Goal: Task Accomplishment & Management: Use online tool/utility

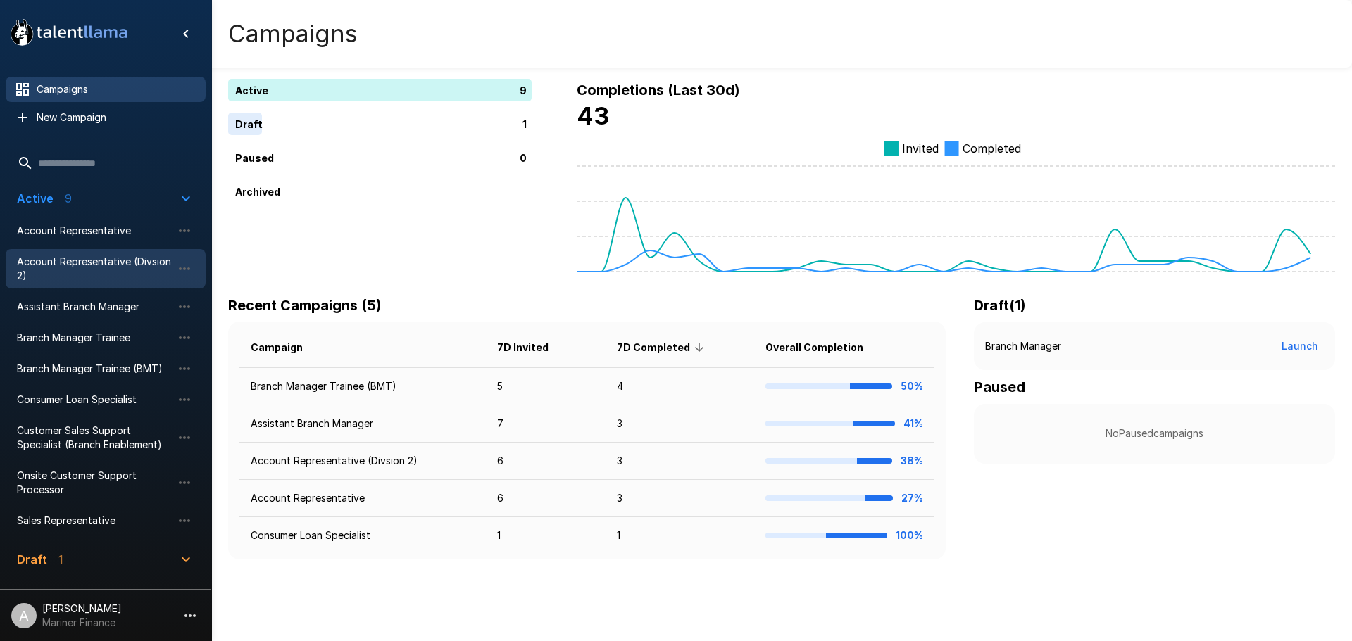
click at [60, 269] on span "Account Representative (Divsion 2)" at bounding box center [94, 269] width 155 height 28
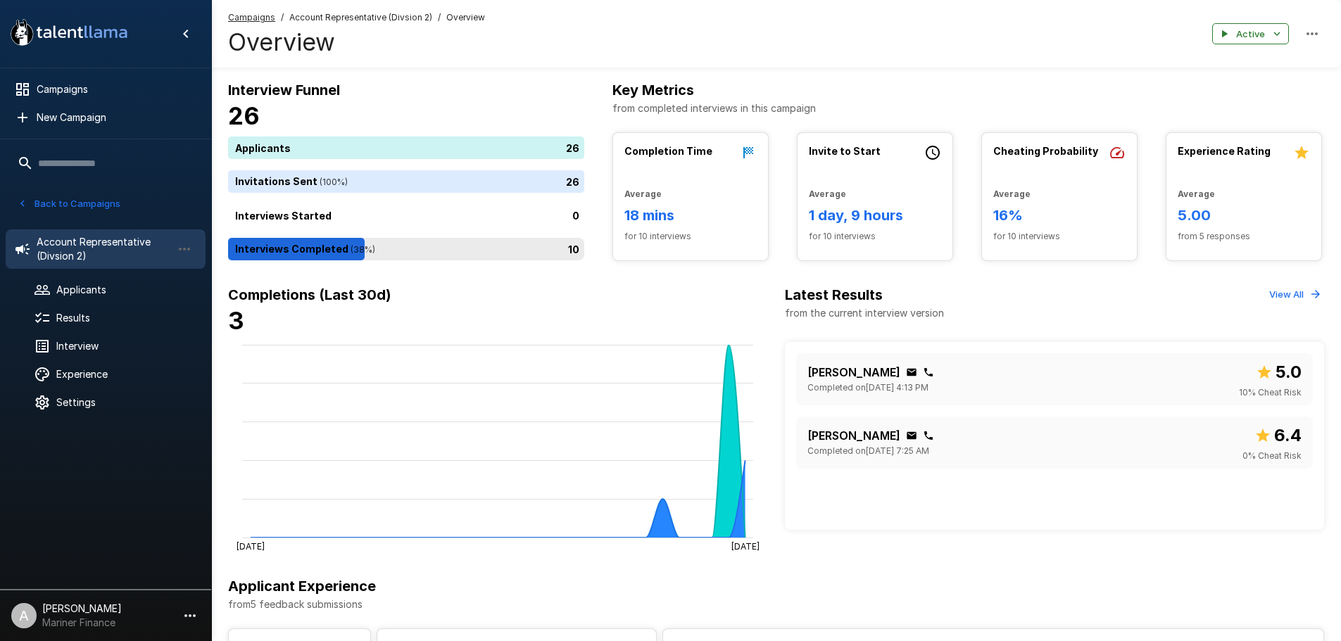
click at [370, 248] on div "10" at bounding box center [409, 249] width 362 height 23
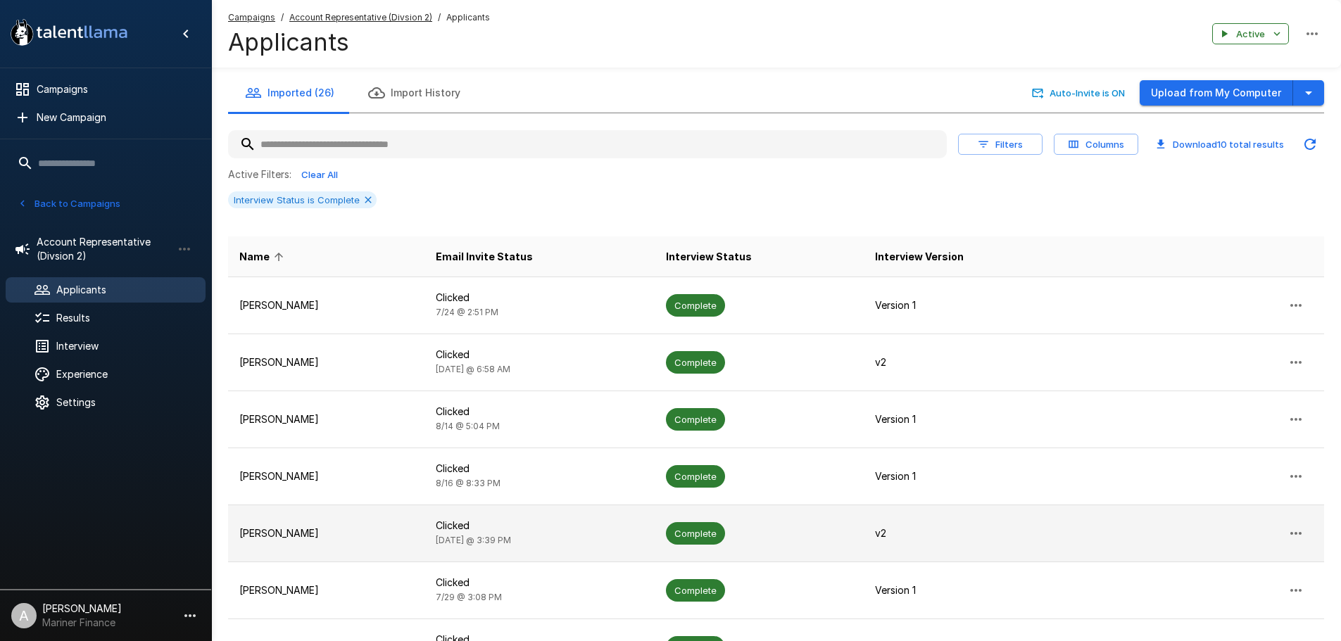
click at [374, 534] on p "[PERSON_NAME]" at bounding box center [326, 534] width 174 height 14
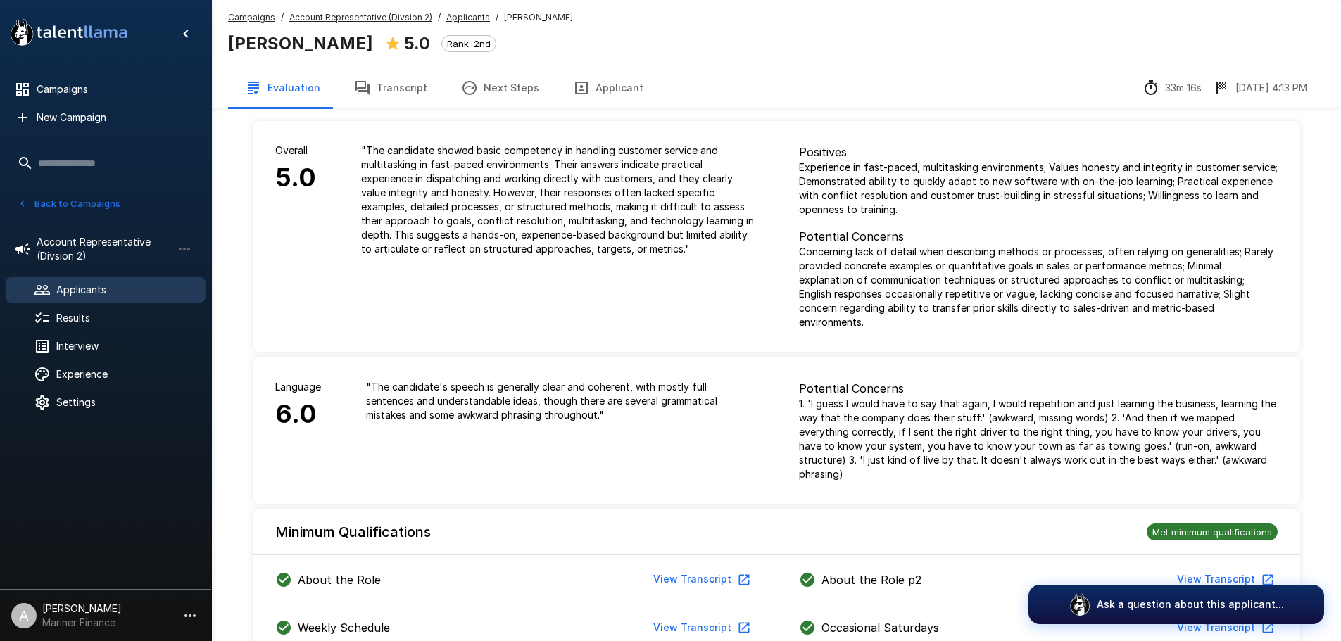
click at [457, 21] on u "Applicants" at bounding box center [468, 17] width 44 height 11
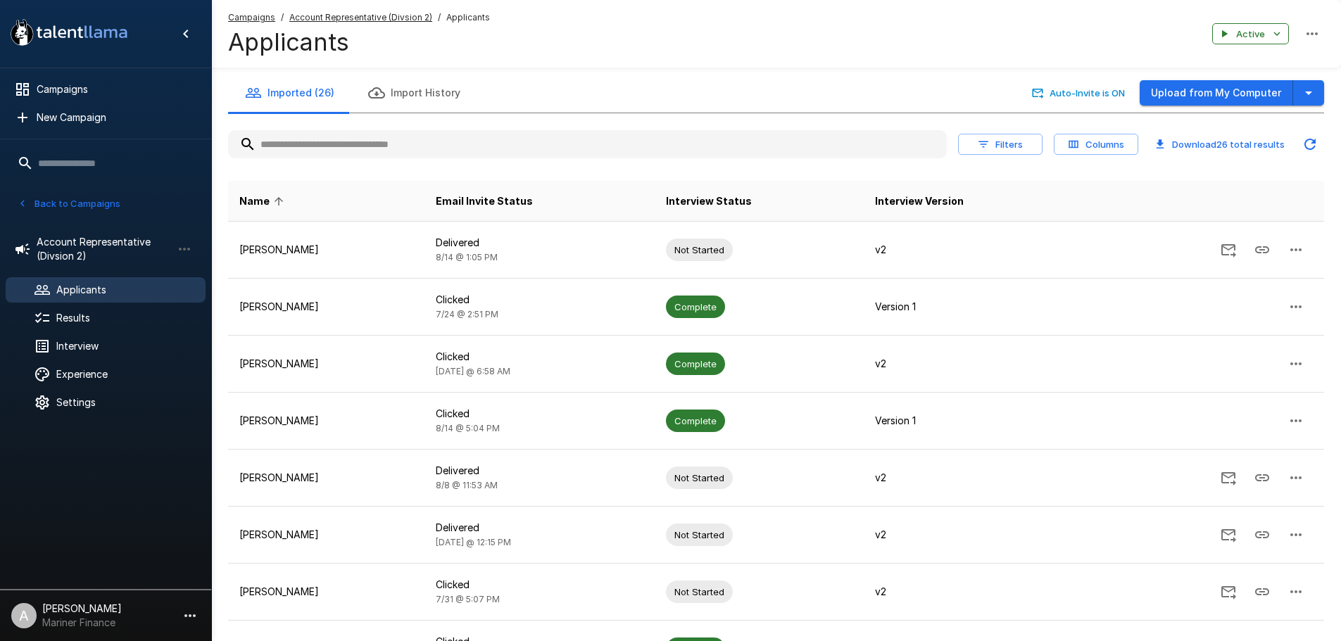
click at [365, 20] on u "Account Representative (Divsion 2)" at bounding box center [360, 17] width 143 height 11
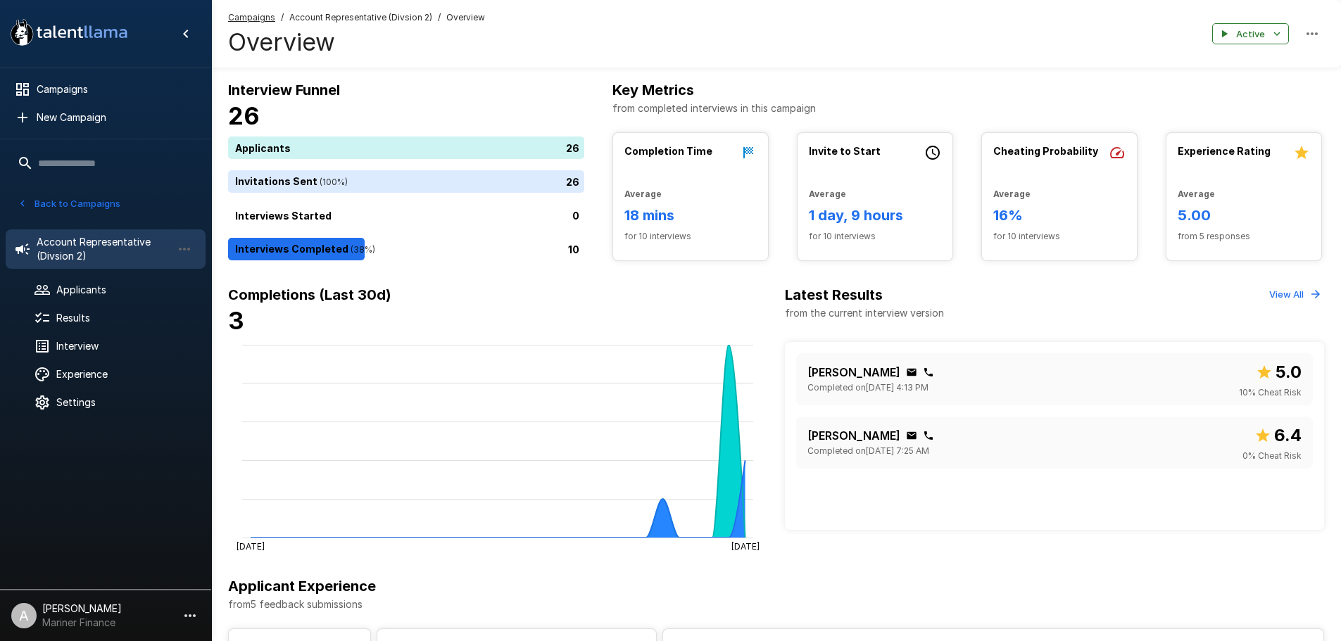
click at [1284, 296] on button "View All" at bounding box center [1295, 295] width 58 height 22
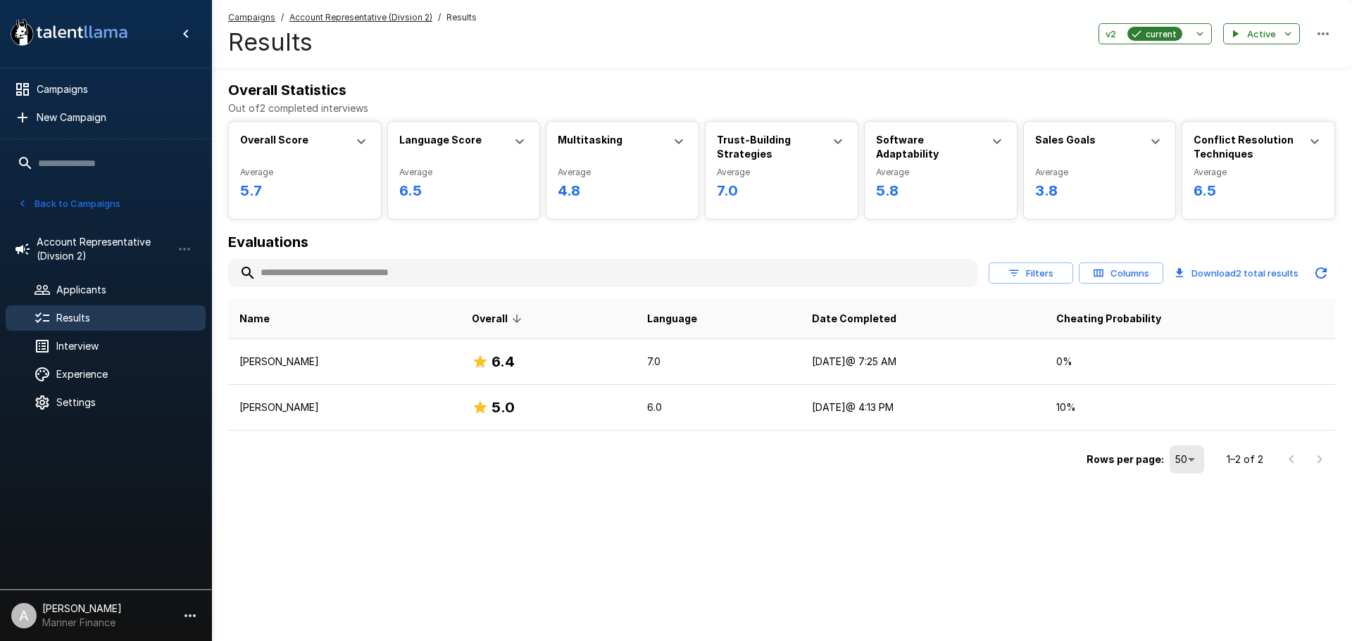
click at [1055, 269] on button "Filters" at bounding box center [1030, 274] width 84 height 22
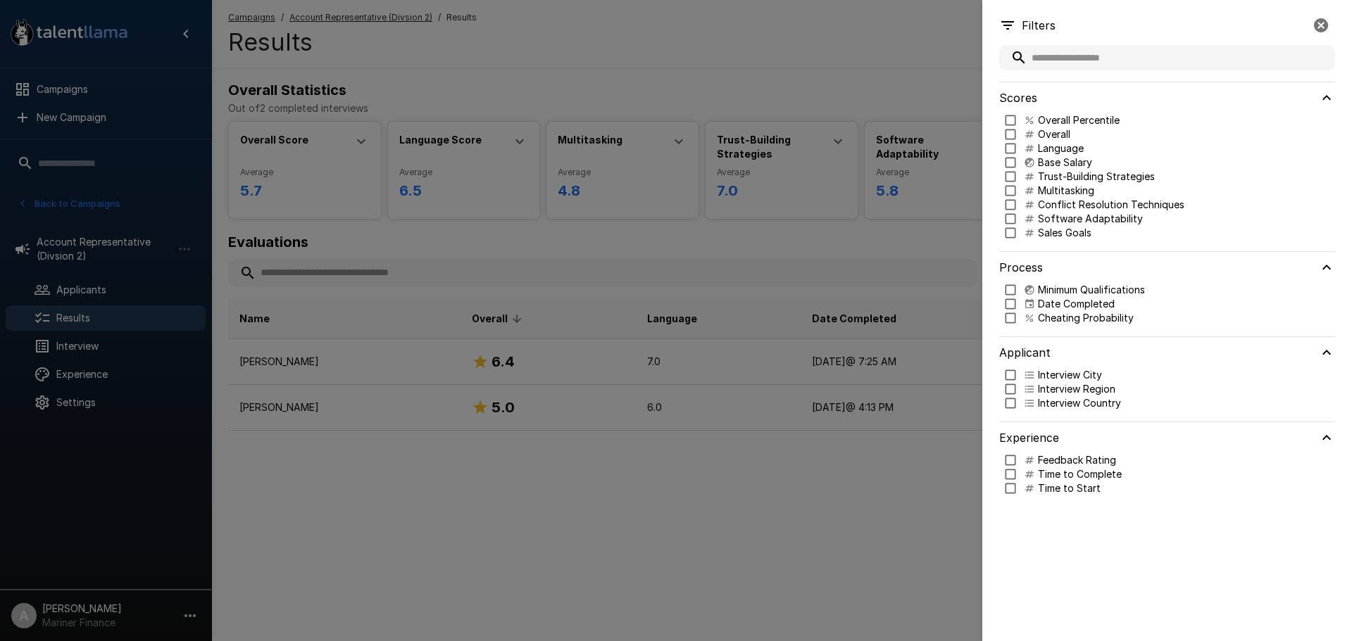
click at [854, 543] on div at bounding box center [676, 320] width 1352 height 641
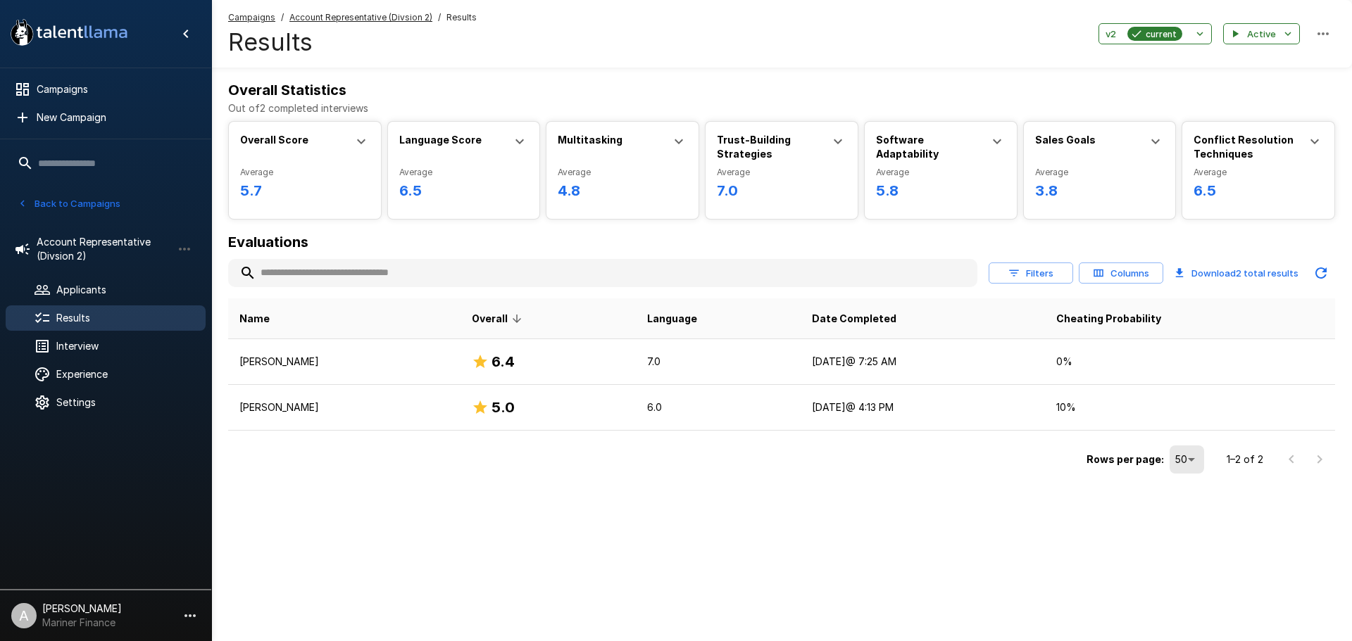
click at [94, 206] on button "Back to Campaigns" at bounding box center [69, 204] width 110 height 22
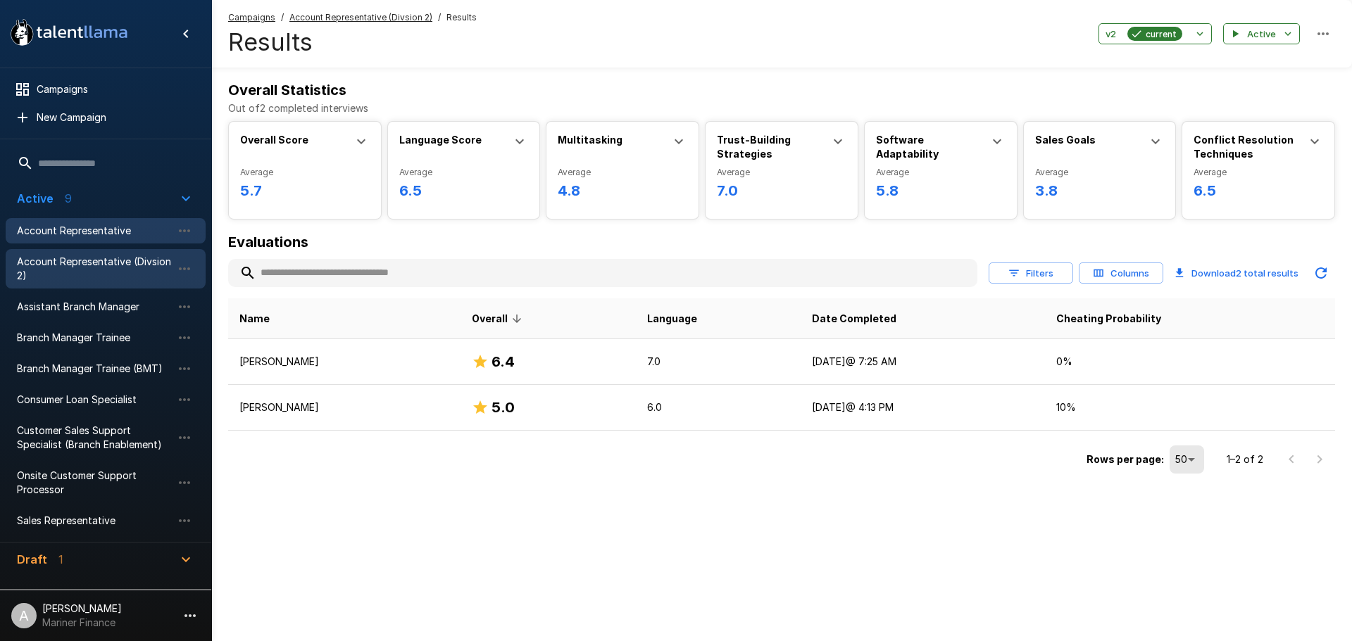
click at [87, 227] on span "Account Representative" at bounding box center [94, 231] width 155 height 14
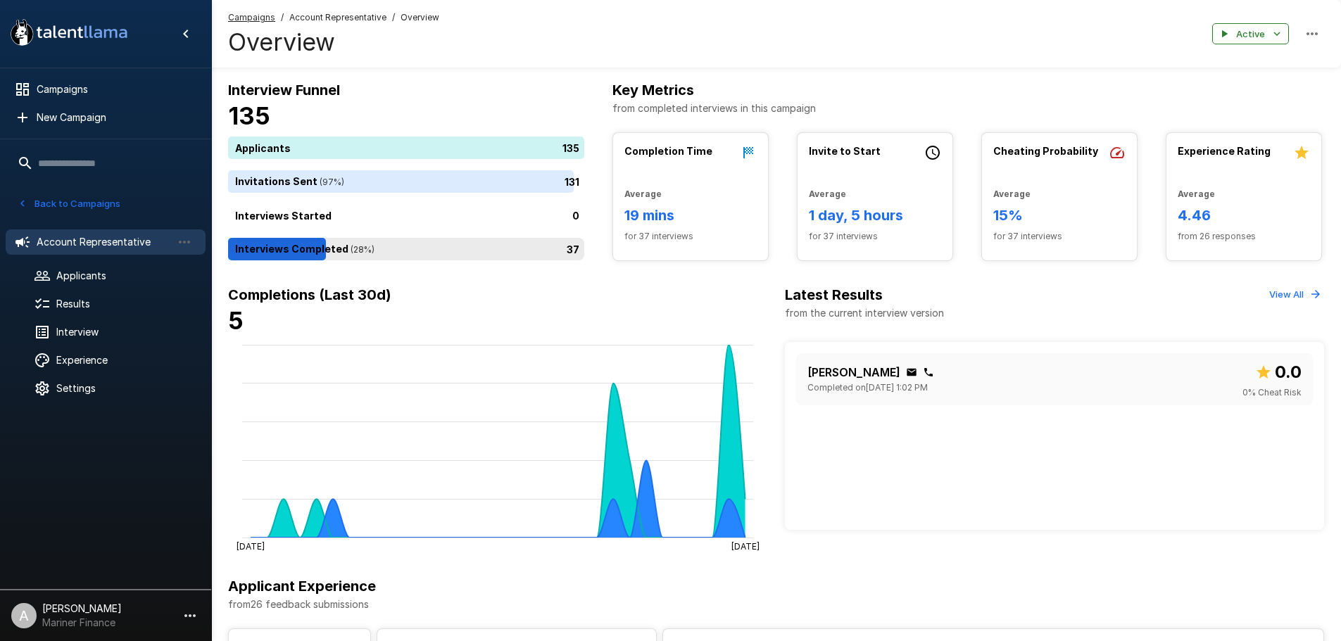
click at [432, 248] on div "37" at bounding box center [409, 249] width 362 height 23
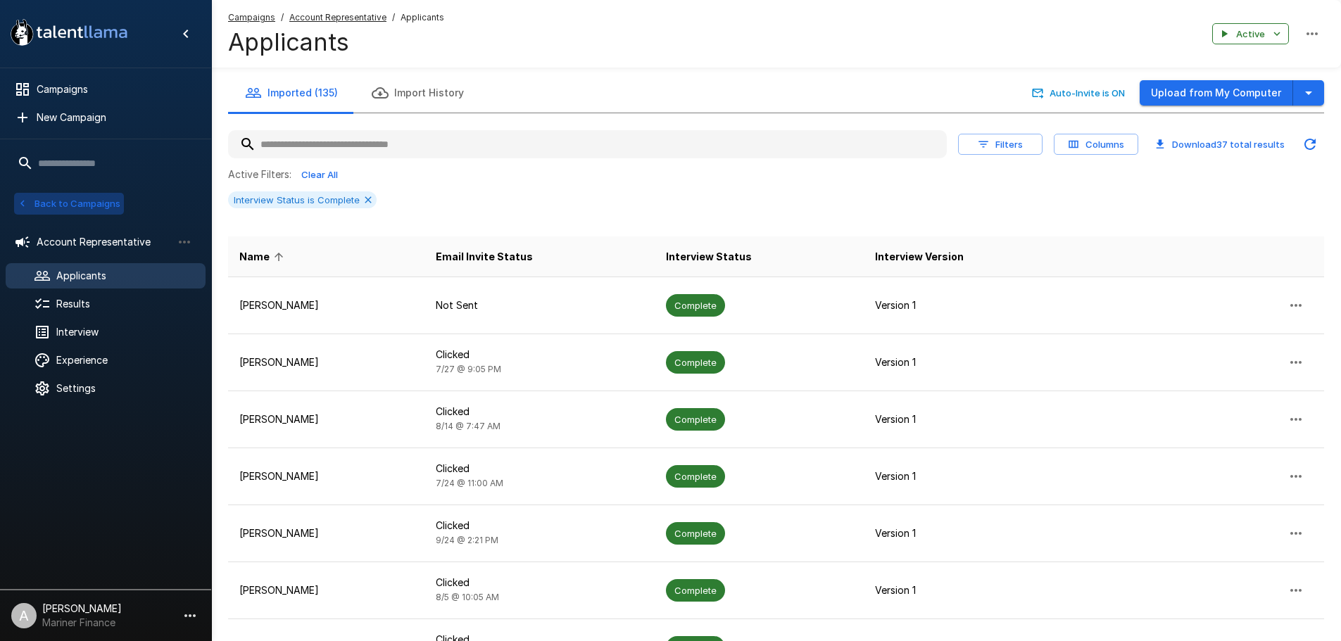
click at [87, 203] on button "Back to Campaigns" at bounding box center [69, 204] width 110 height 22
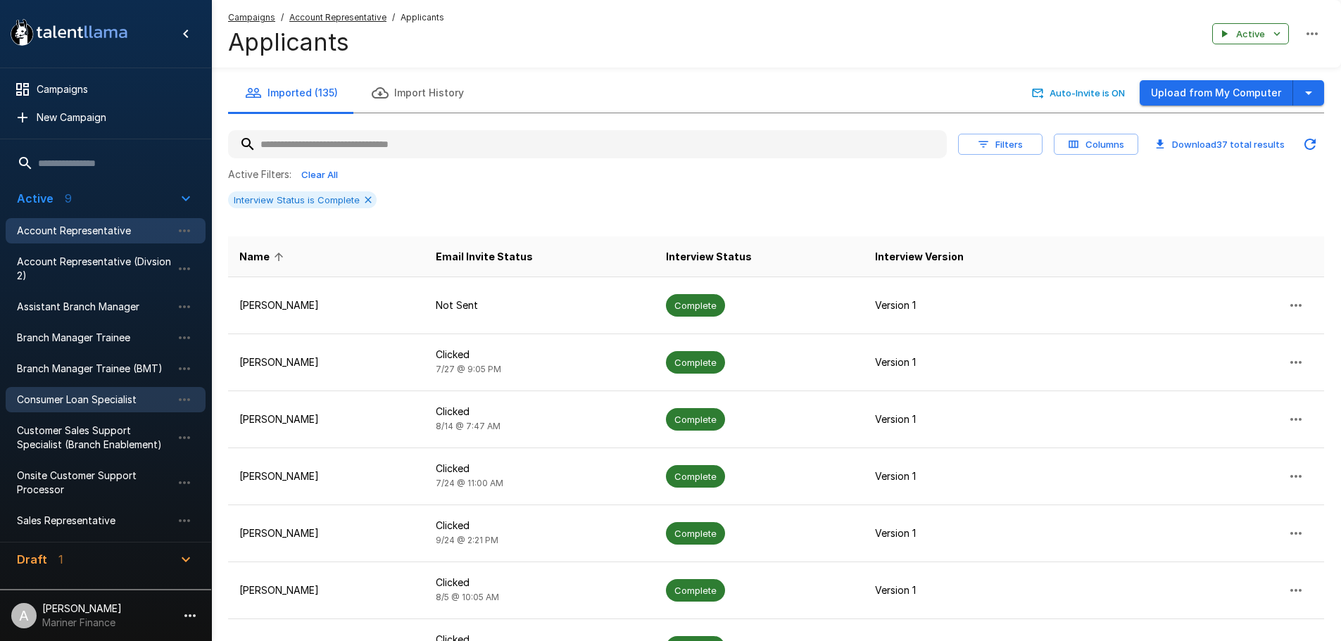
click at [109, 405] on span "Consumer Loan Specialist" at bounding box center [94, 400] width 155 height 14
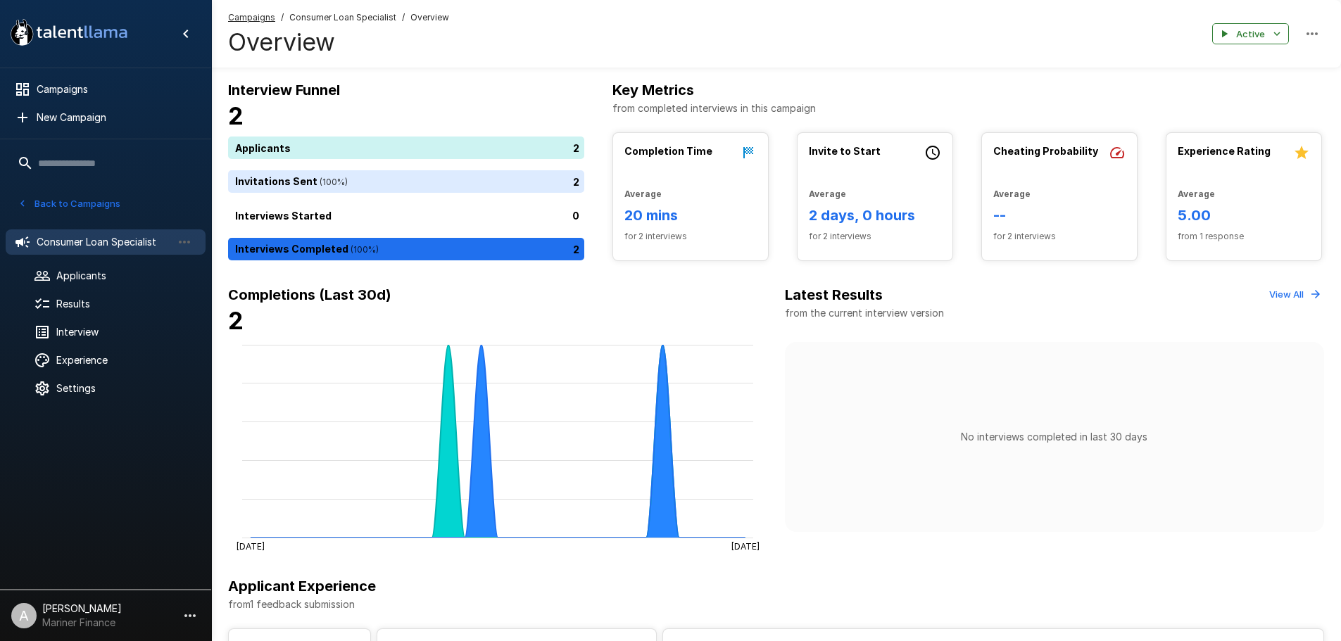
click at [523, 234] on div "Applicants 2 Invitations Sent ( 100 %) 2 Interviews Started 0 Interviews Comple…" at bounding box center [406, 199] width 356 height 124
click at [510, 246] on div "2" at bounding box center [409, 249] width 362 height 23
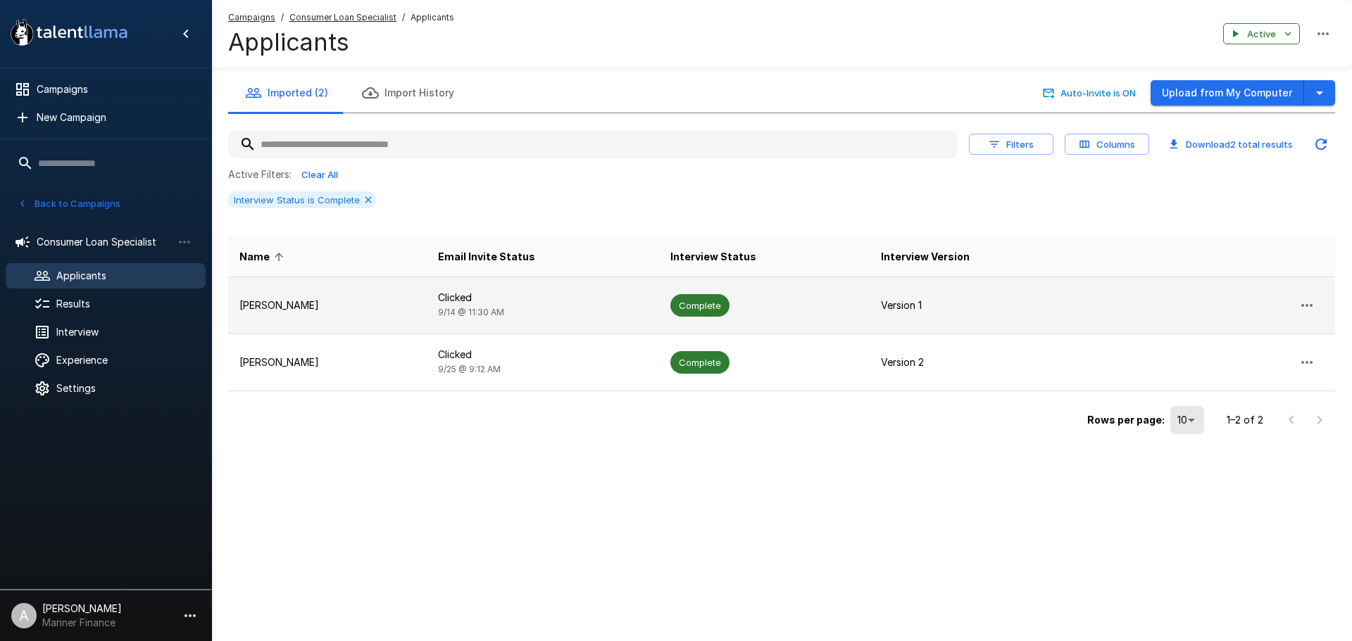
click at [553, 310] on td "Clicked [DATE] 11:30 AM" at bounding box center [543, 305] width 232 height 57
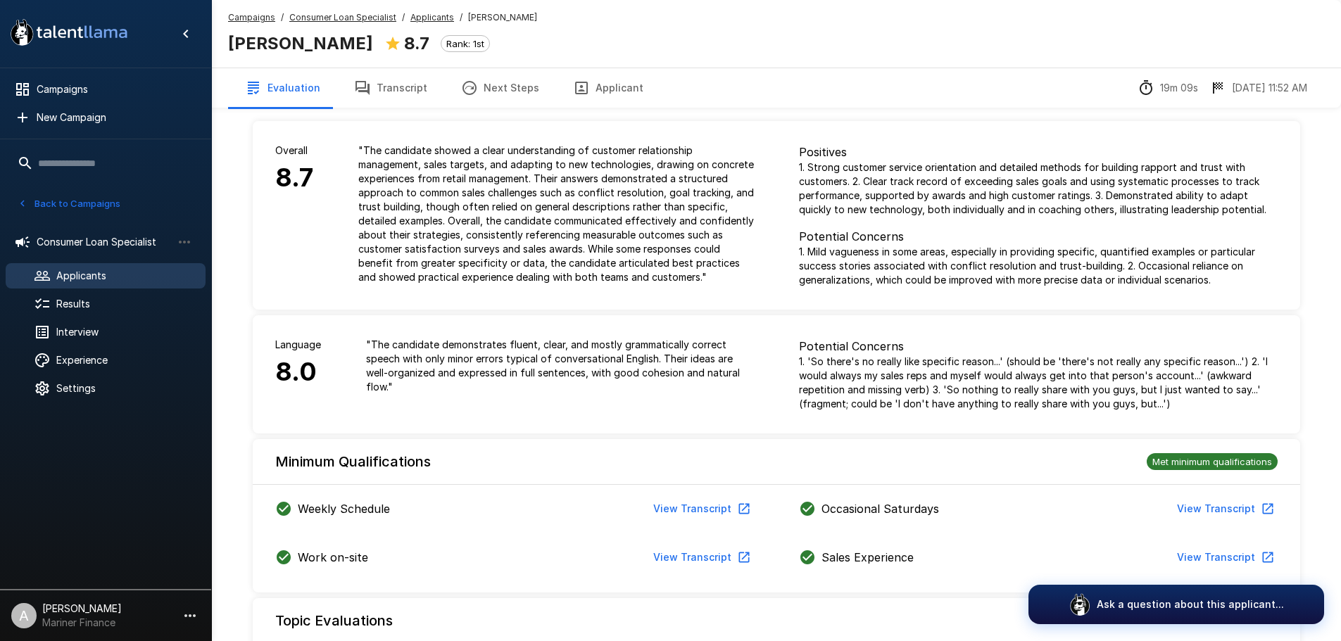
click at [90, 206] on button "Back to Campaigns" at bounding box center [69, 204] width 110 height 22
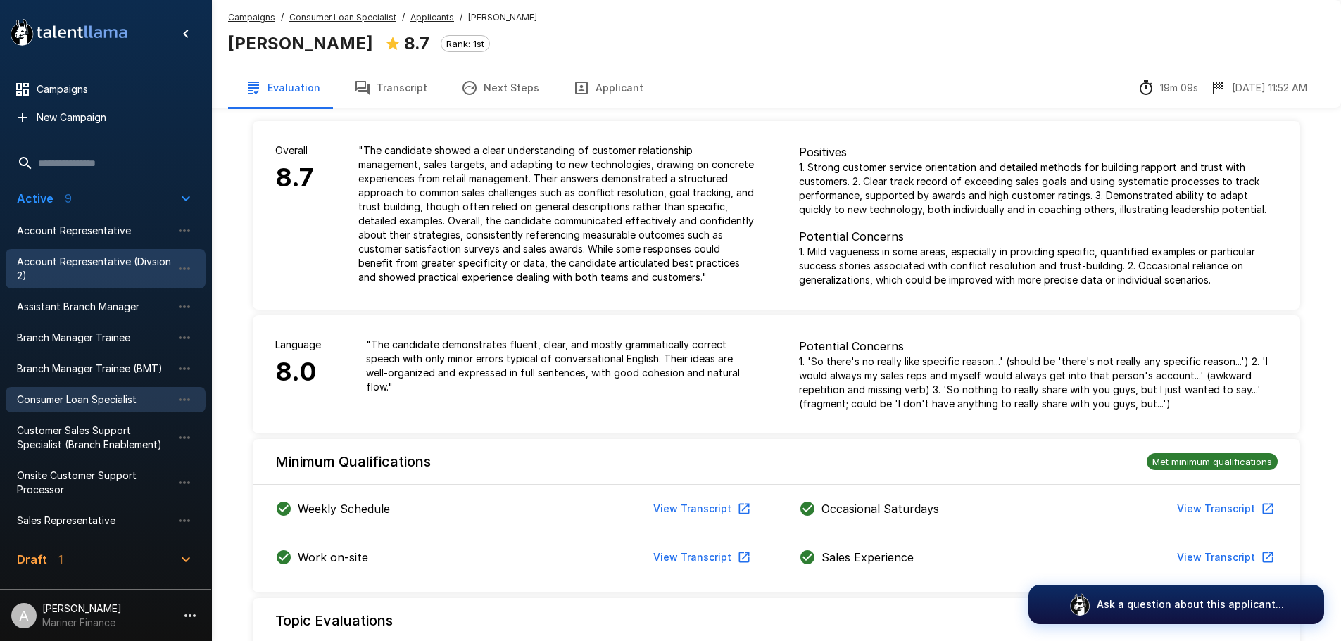
click at [112, 262] on span "Account Representative (Divsion 2)" at bounding box center [94, 269] width 155 height 28
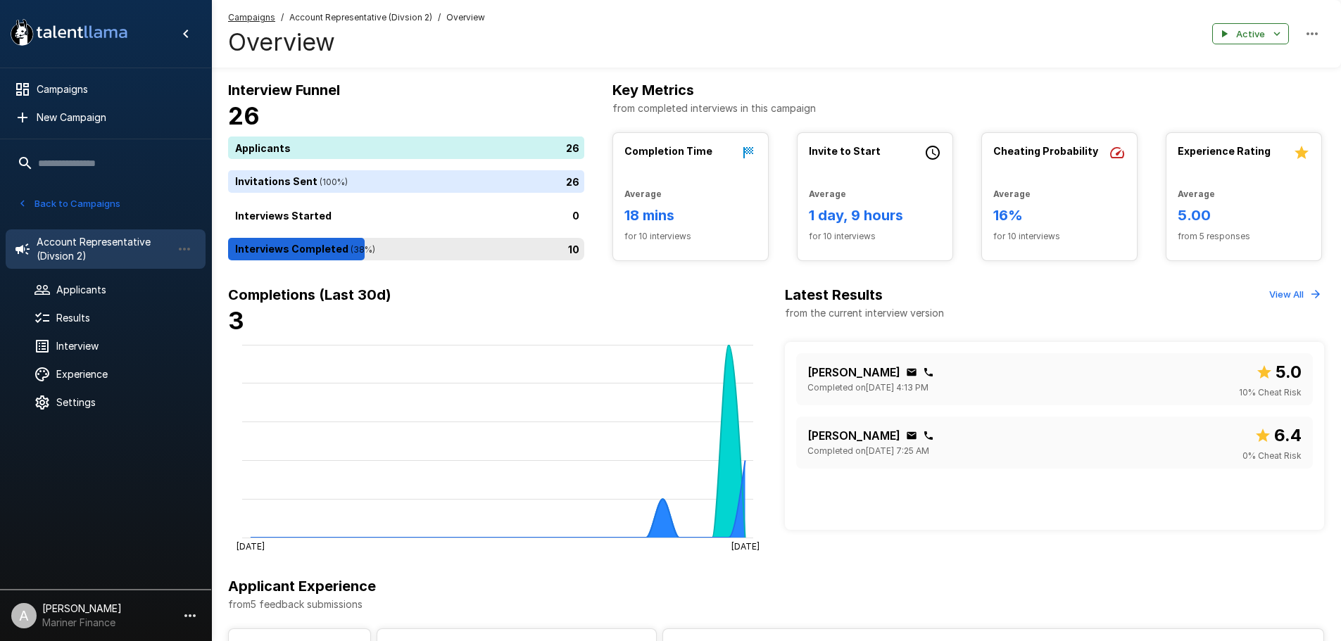
click at [448, 255] on div "10" at bounding box center [409, 249] width 362 height 23
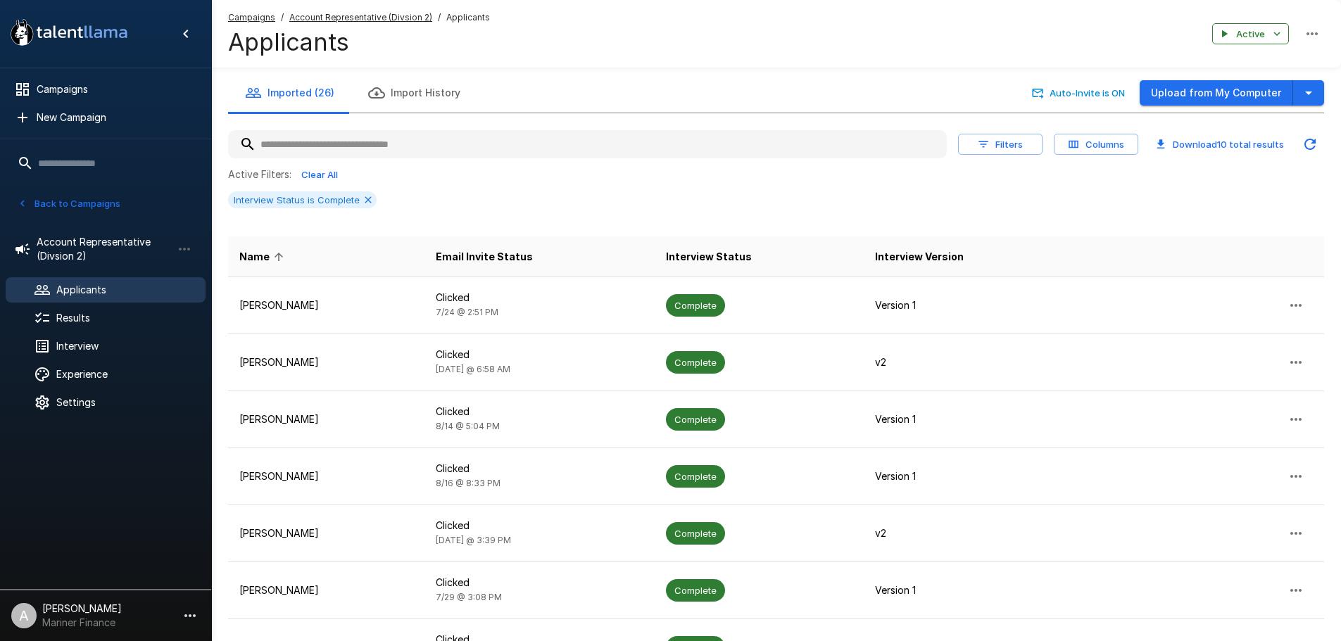
click at [1072, 145] on icon "button" at bounding box center [1074, 145] width 10 height 8
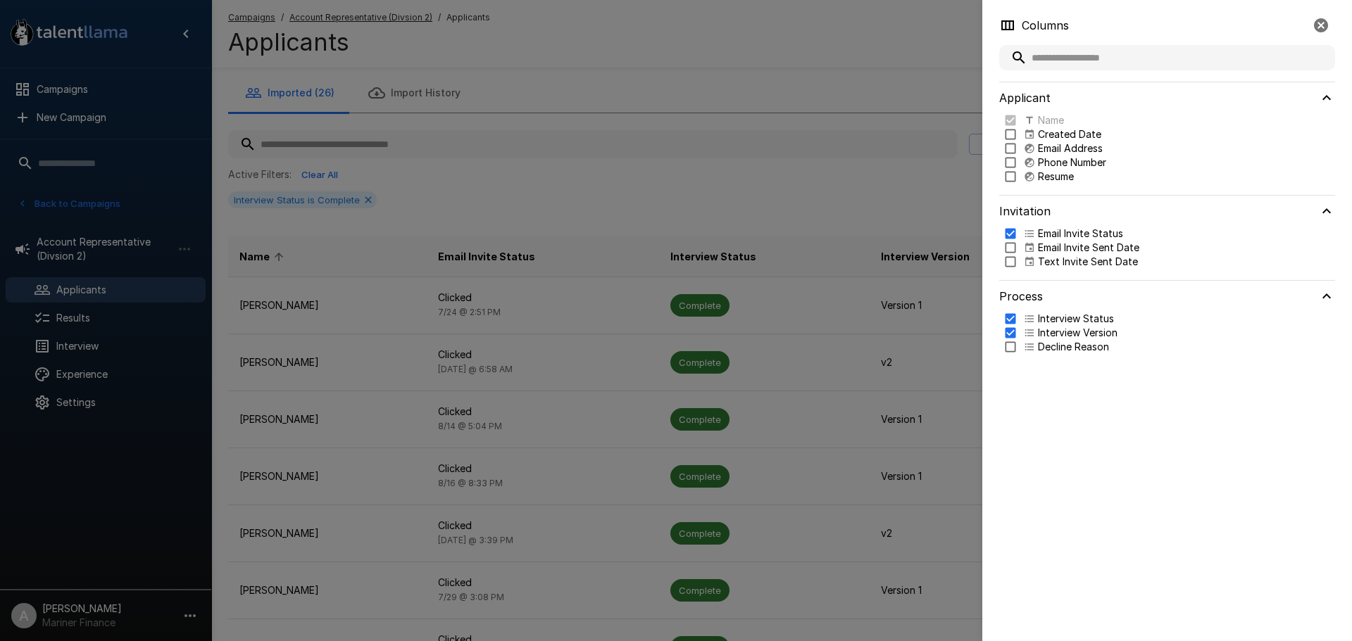
click at [867, 168] on div at bounding box center [676, 320] width 1352 height 641
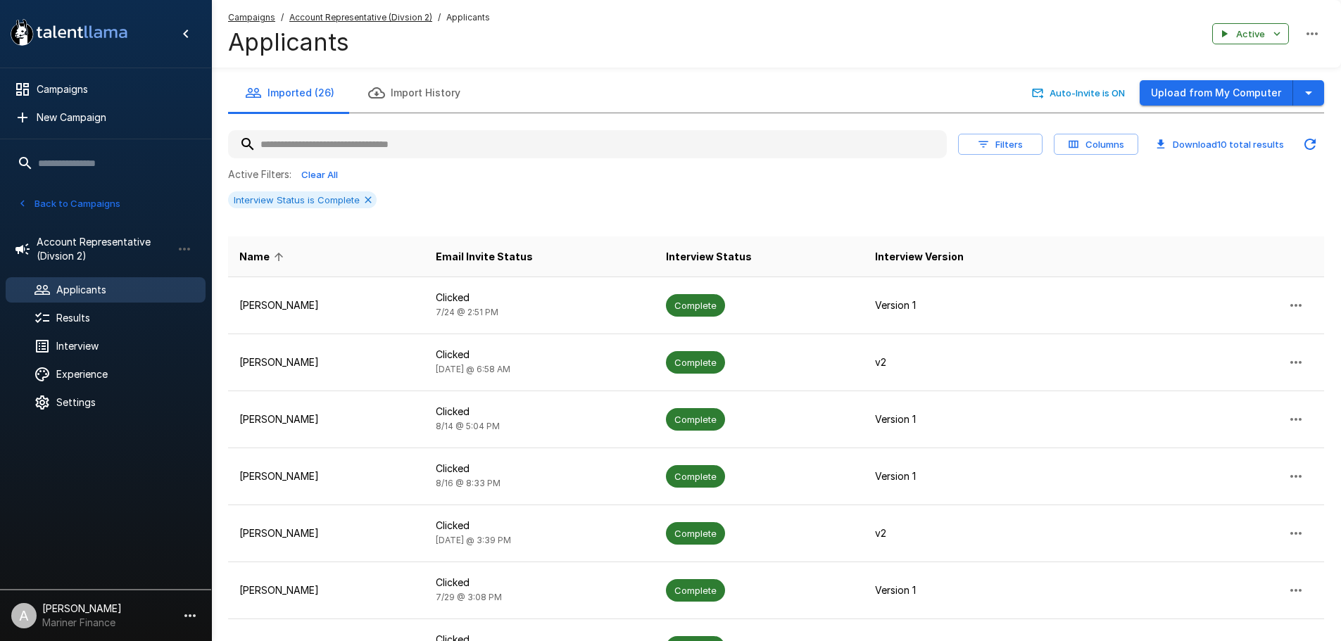
click at [1023, 150] on button "Filters" at bounding box center [1000, 145] width 84 height 22
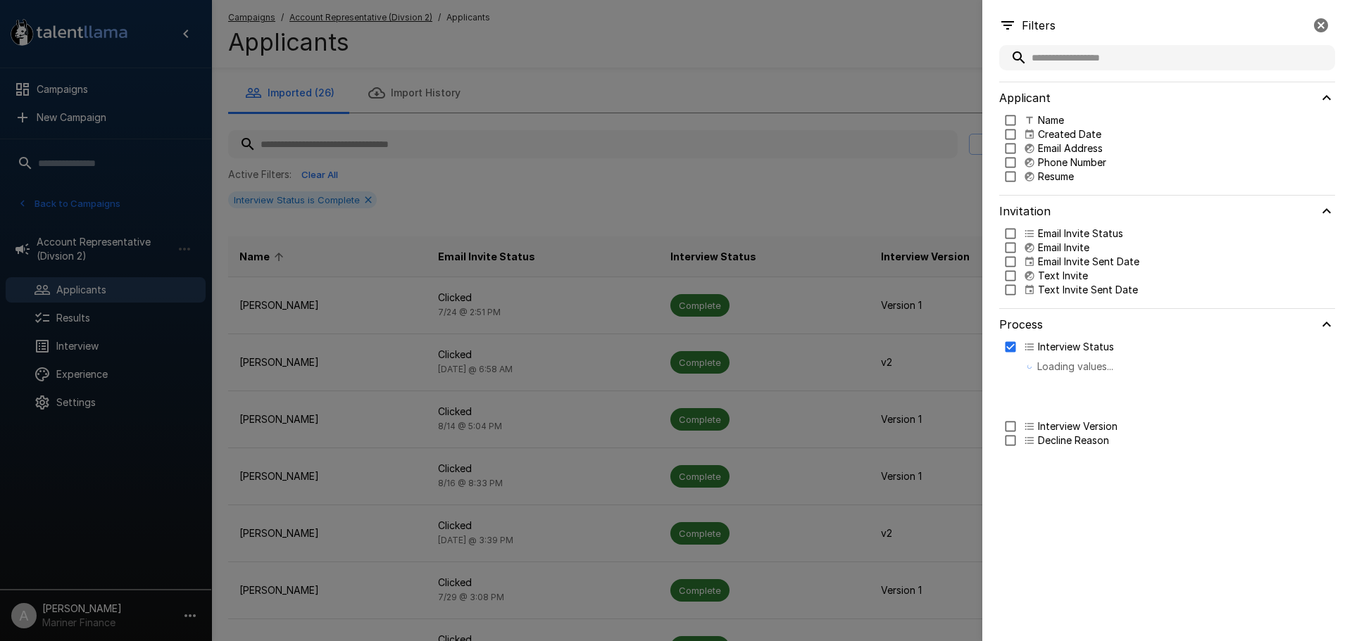
click at [877, 168] on div at bounding box center [676, 320] width 1352 height 641
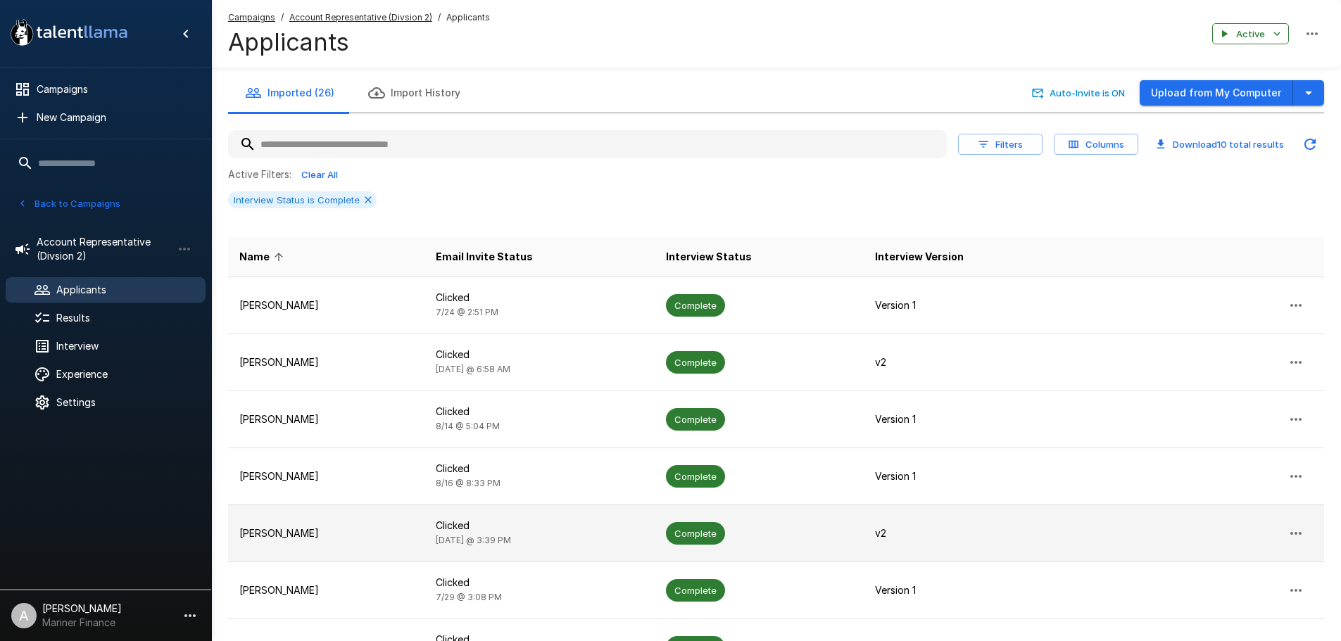
click at [283, 541] on td "[PERSON_NAME]" at bounding box center [326, 533] width 196 height 57
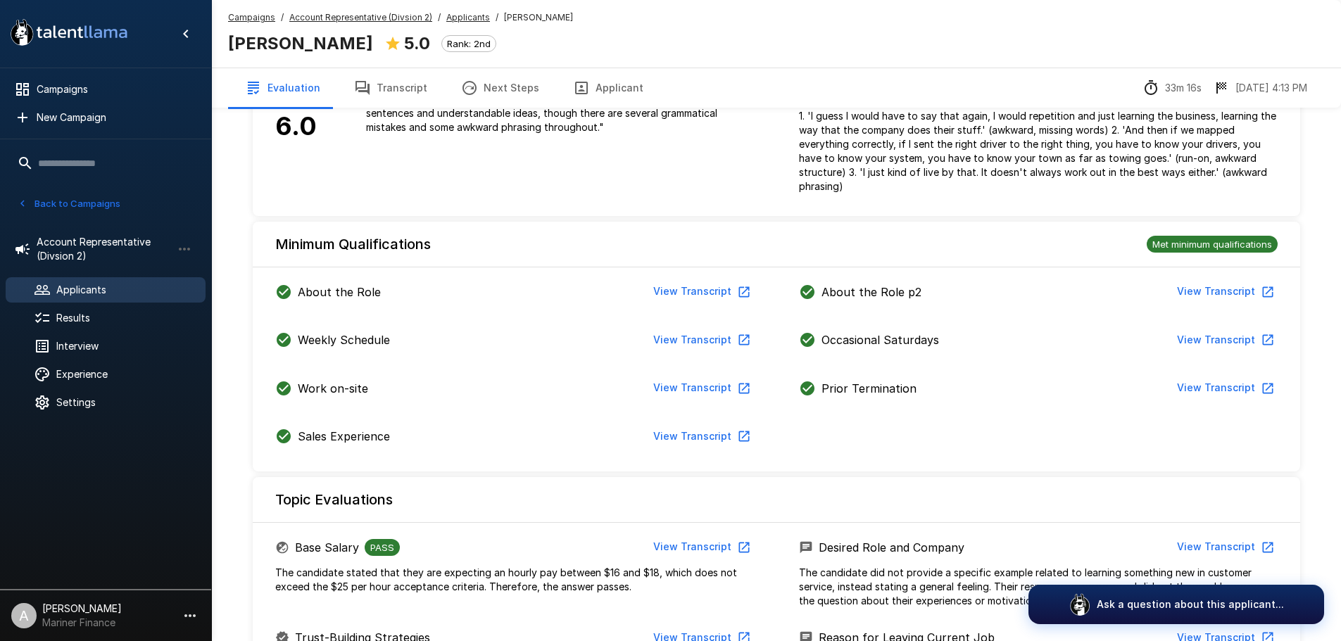
scroll to position [282, 0]
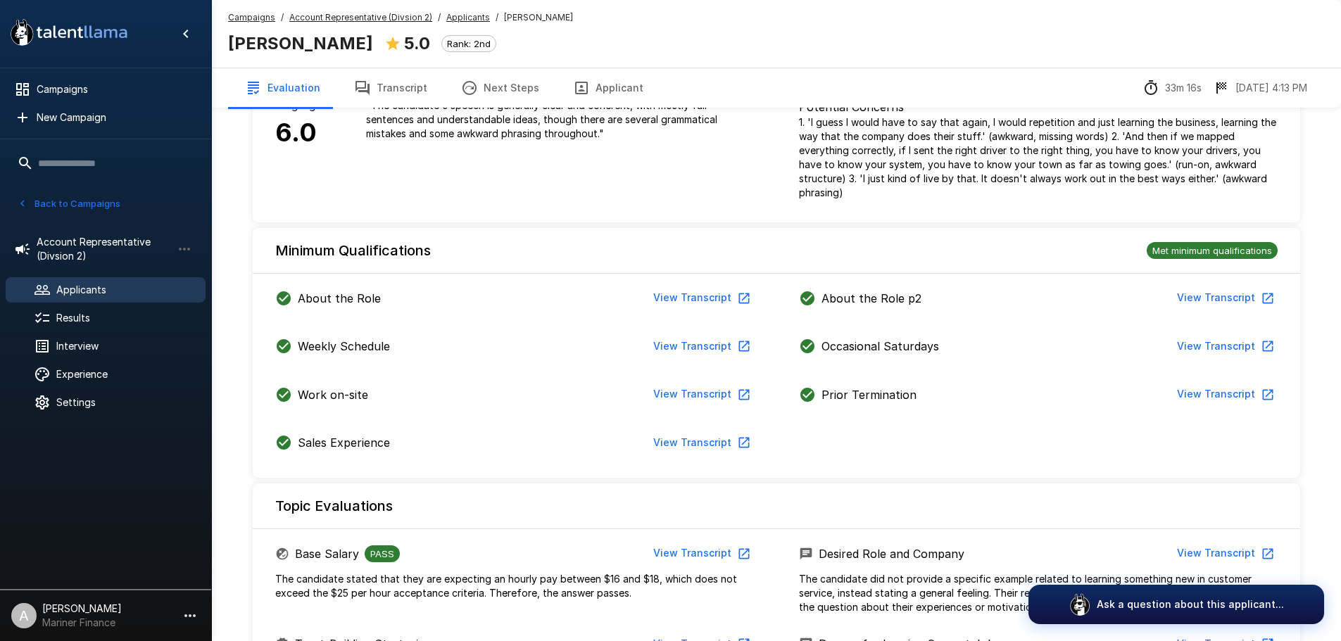
click at [375, 84] on button "Transcript" at bounding box center [390, 87] width 107 height 39
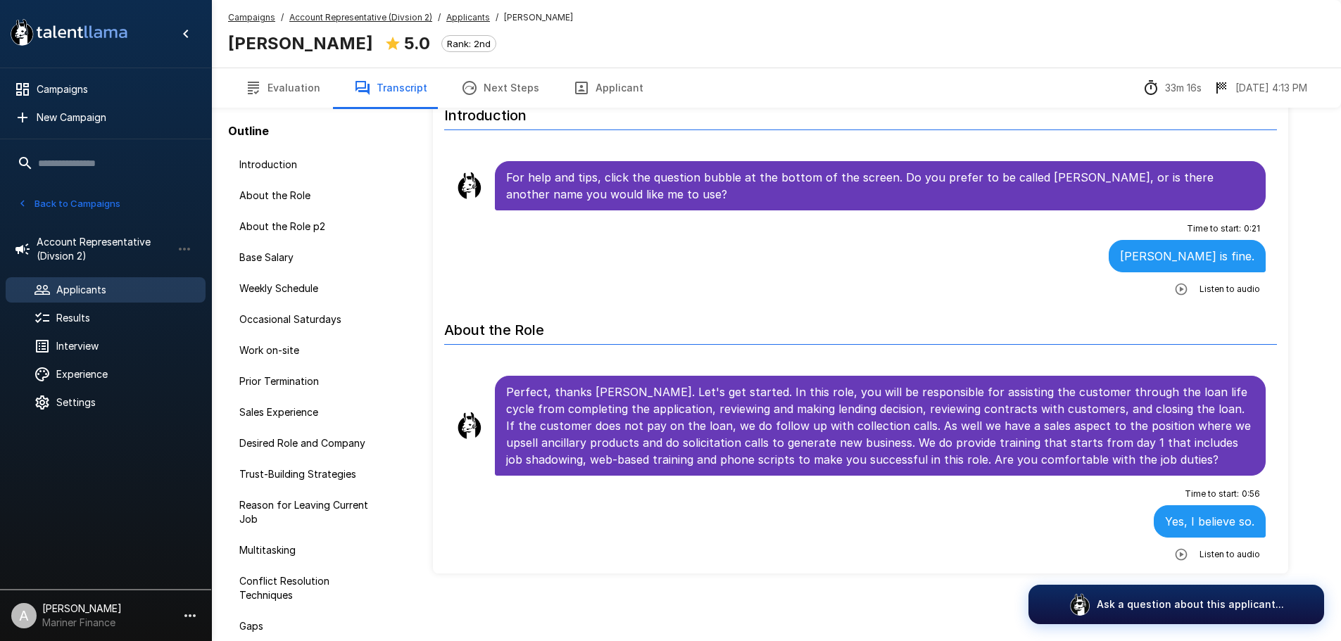
scroll to position [70, 0]
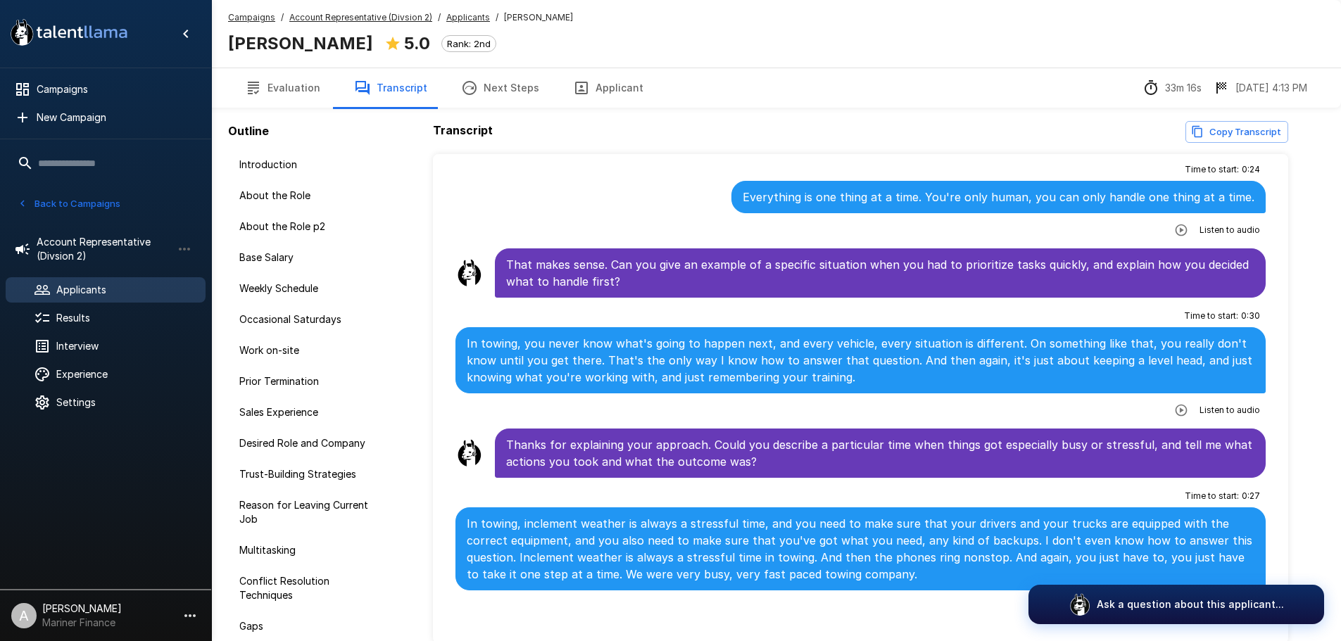
scroll to position [3872, 0]
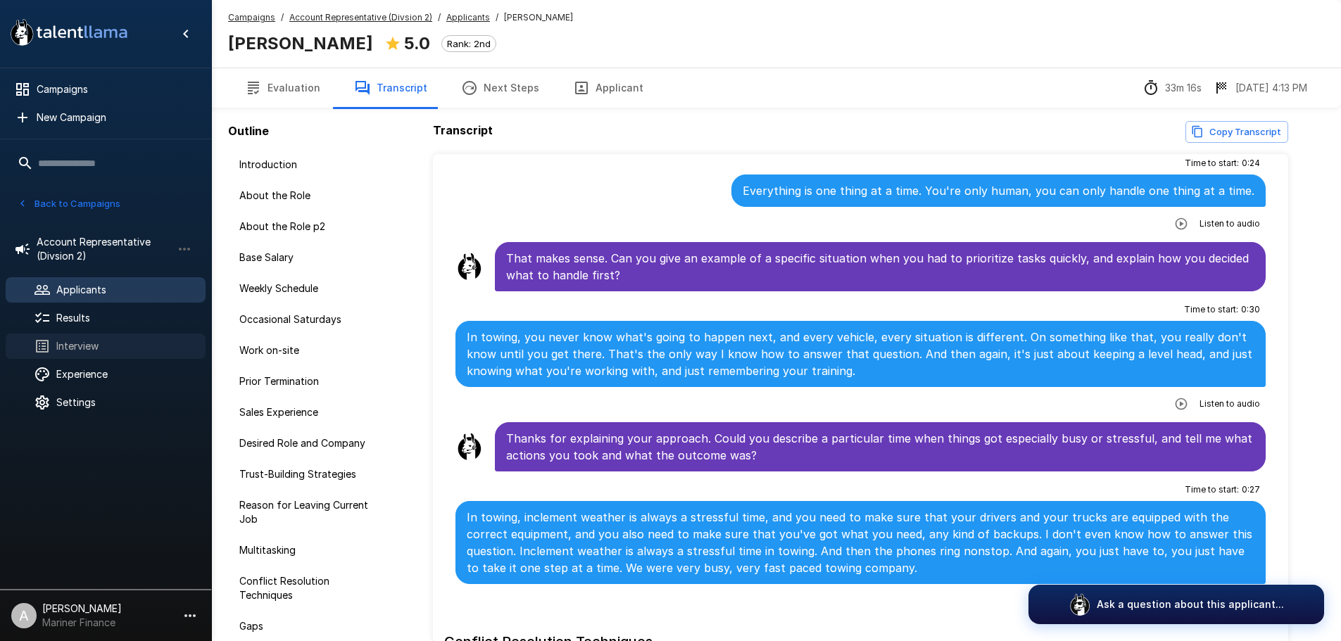
click at [126, 349] on span "Interview" at bounding box center [125, 346] width 138 height 14
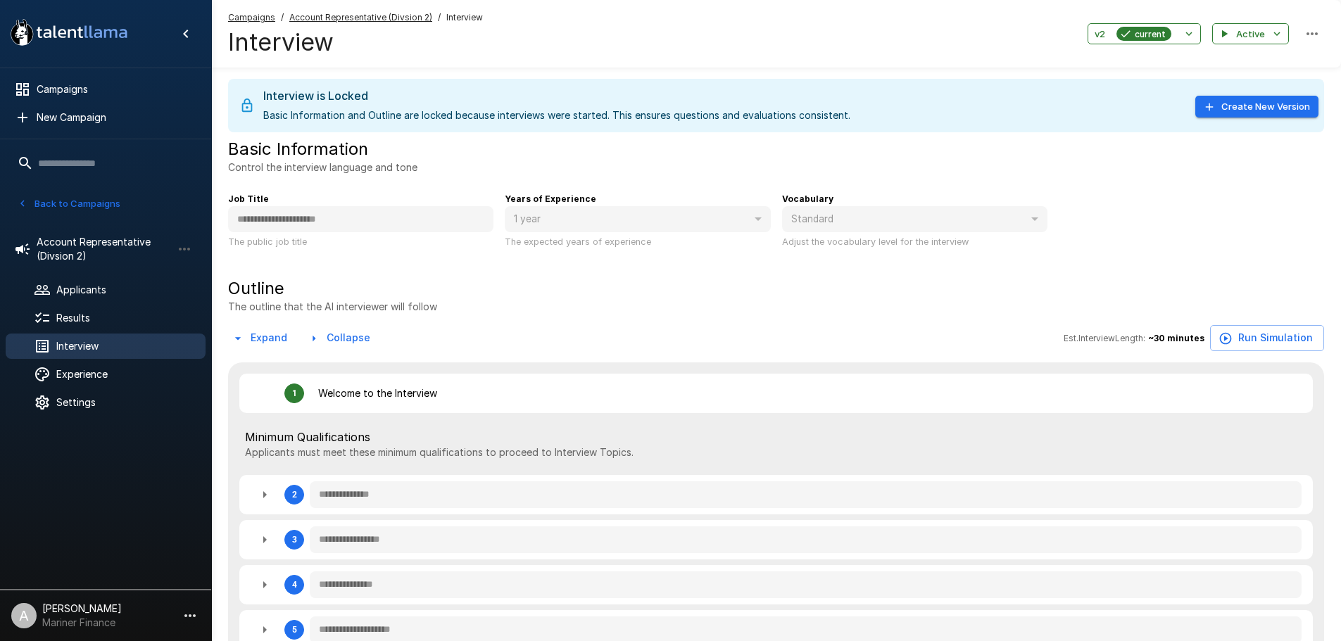
type textarea "*"
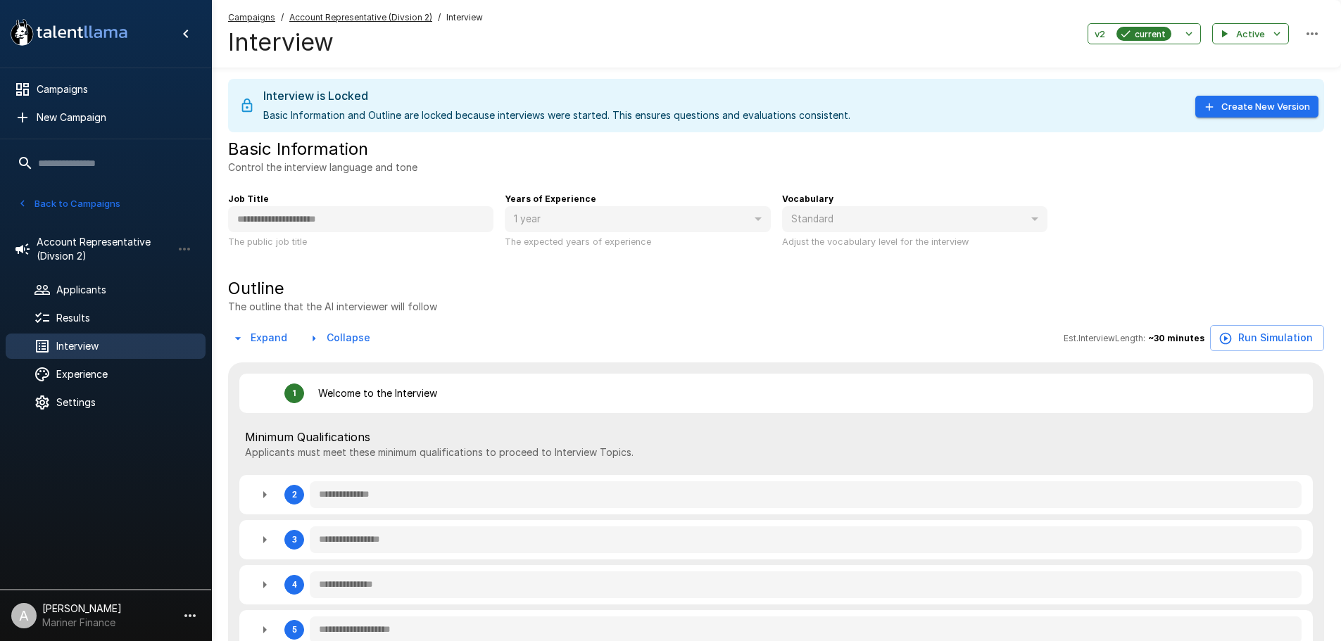
type textarea "*"
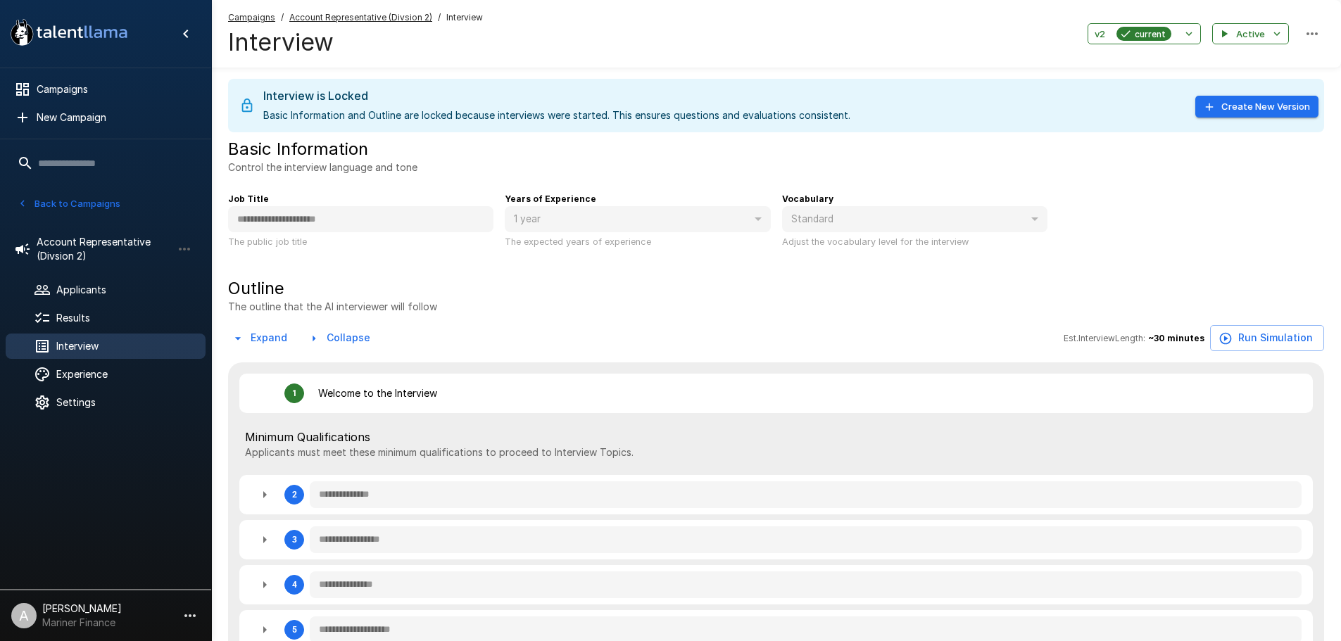
type textarea "*"
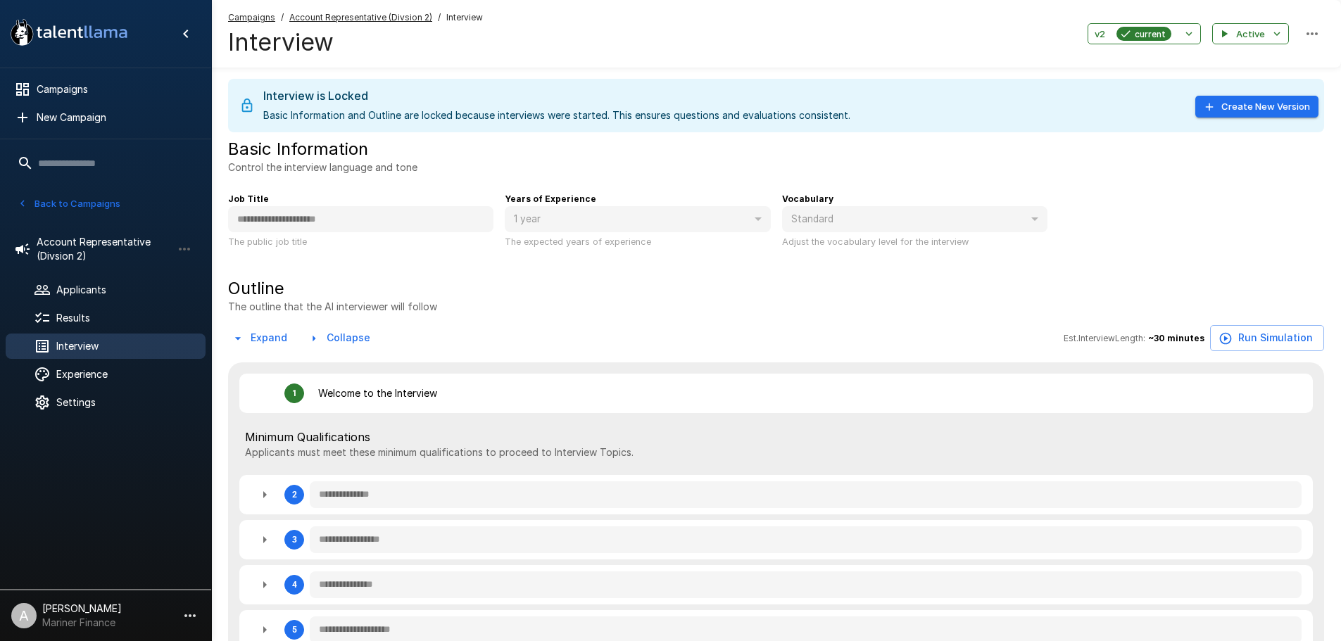
type textarea "*"
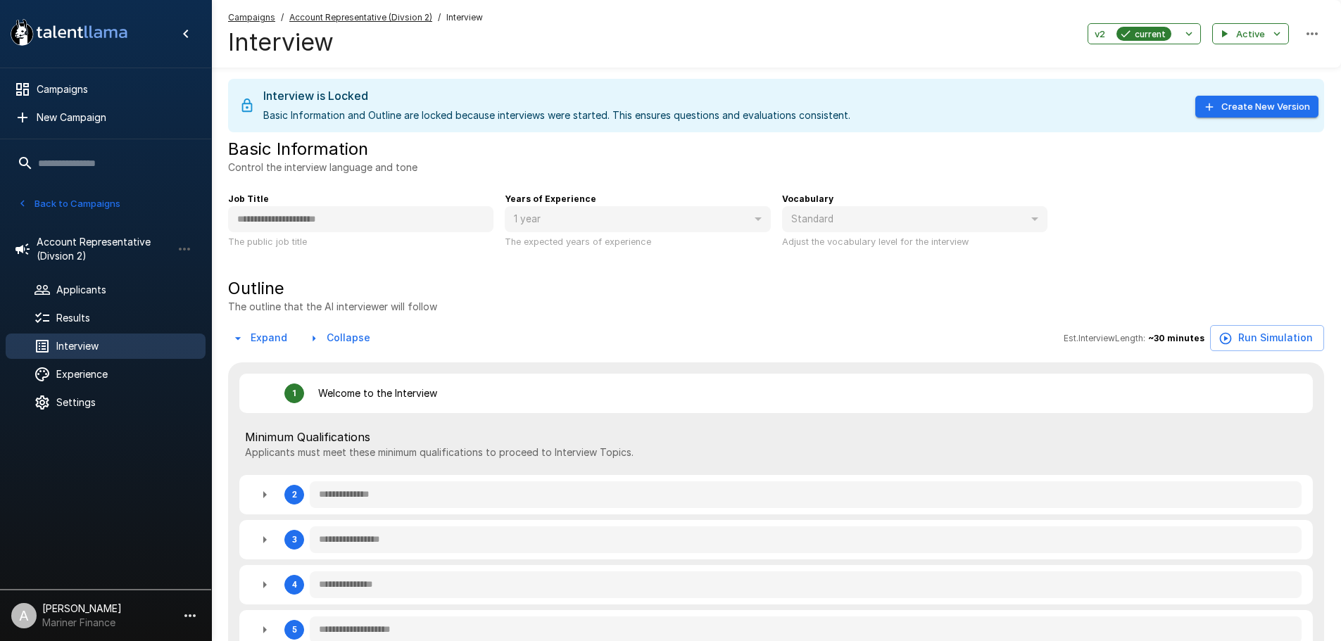
type textarea "*"
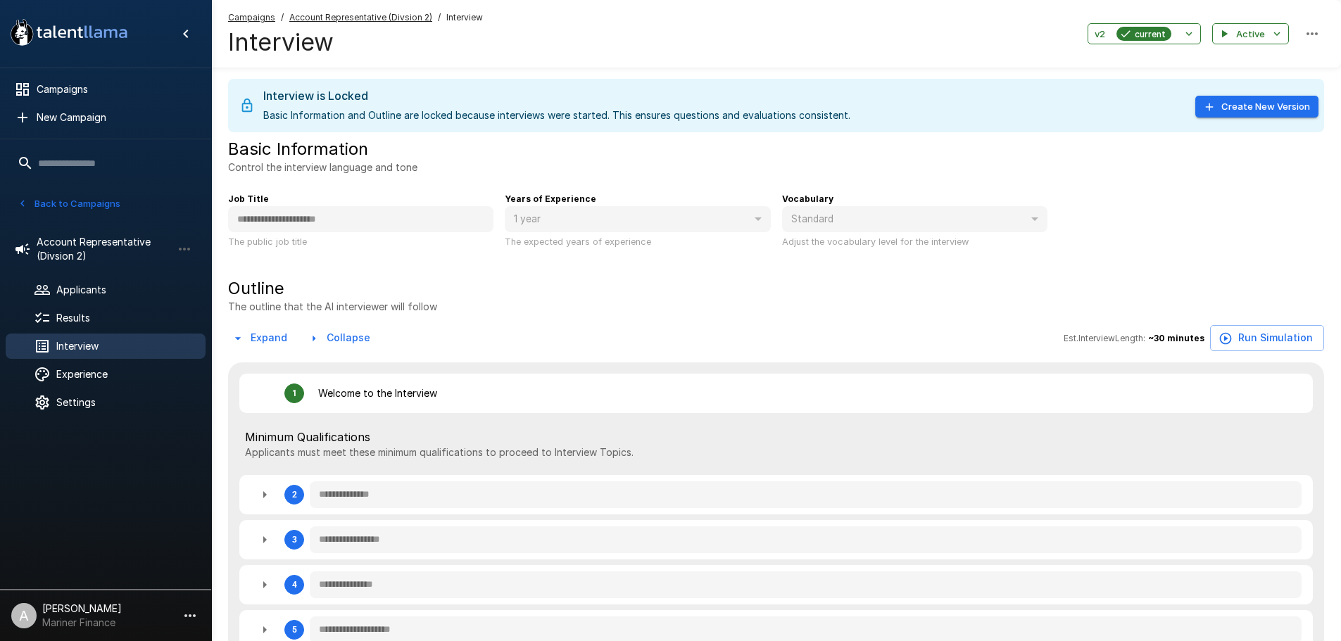
type textarea "*"
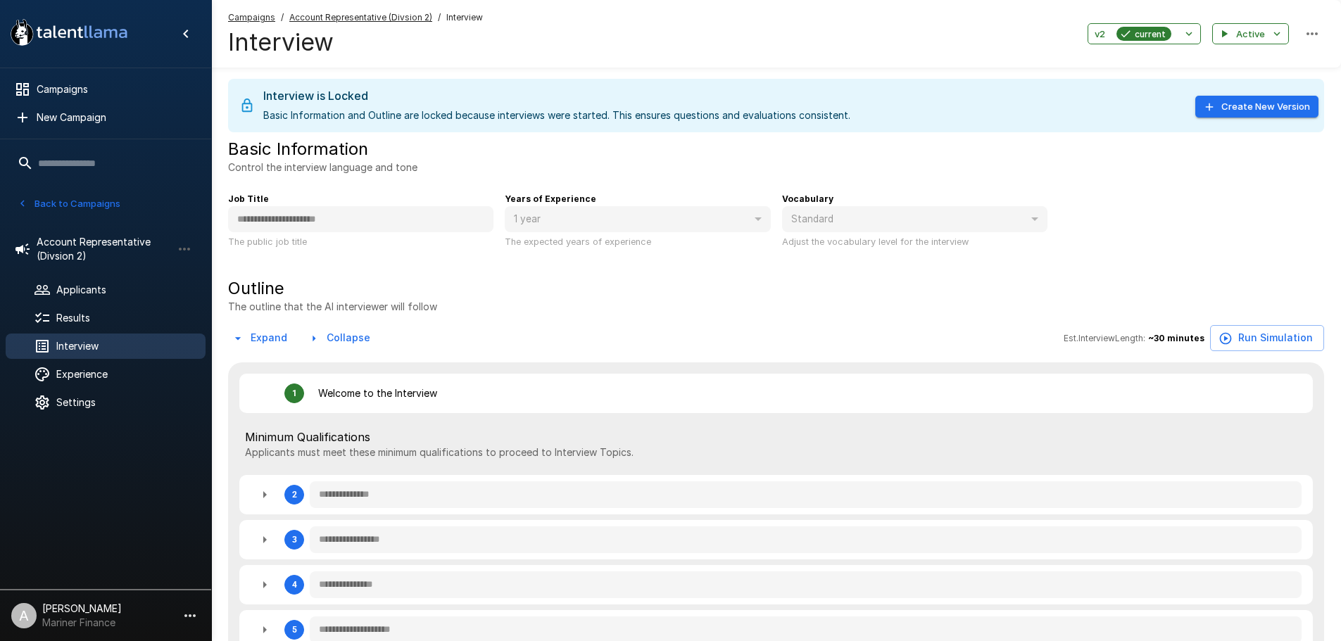
type textarea "*"
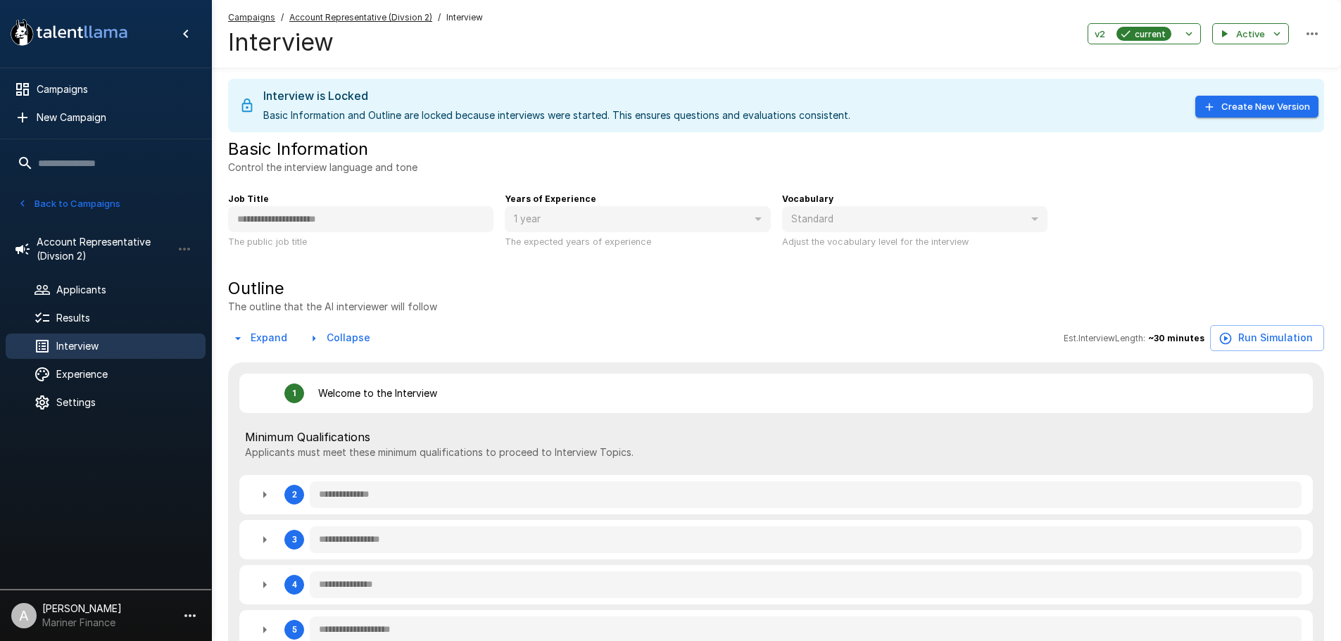
type textarea "*"
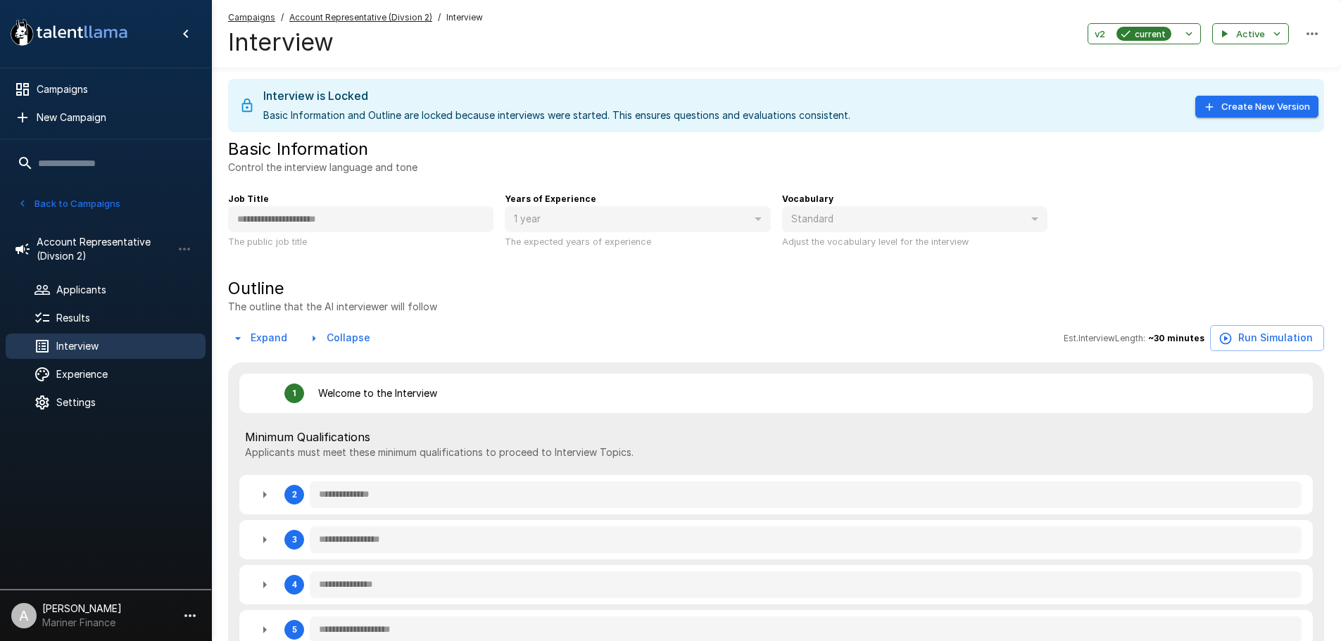
type textarea "*"
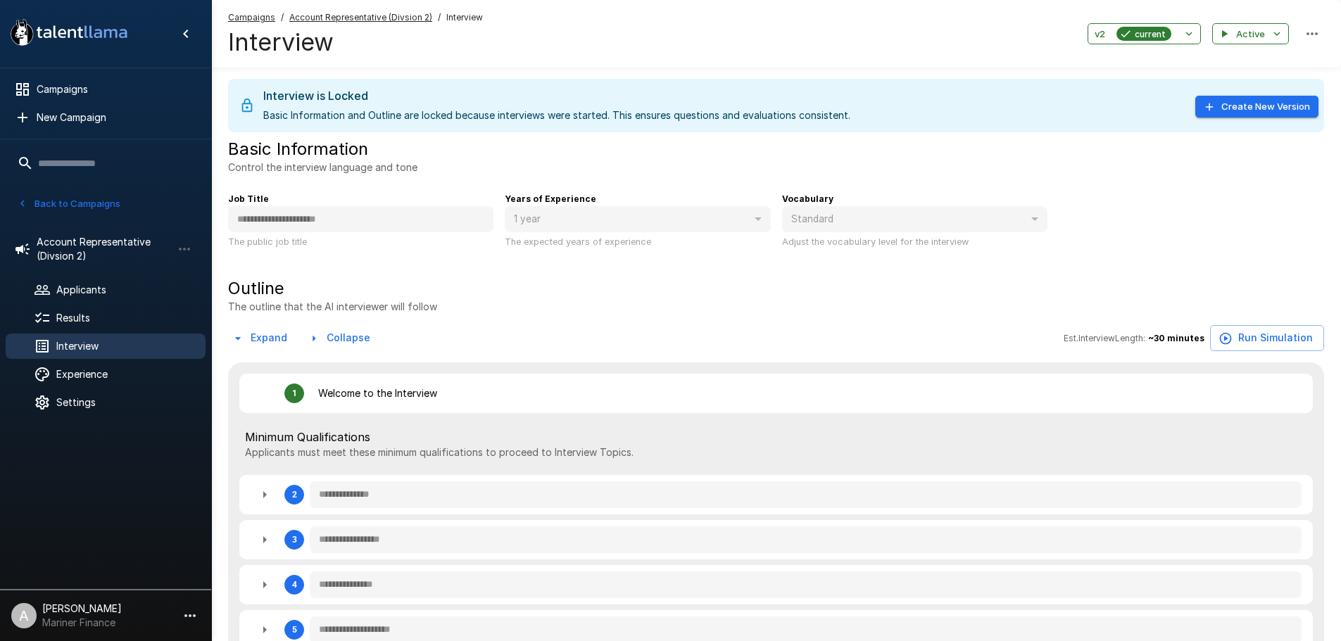
type textarea "*"
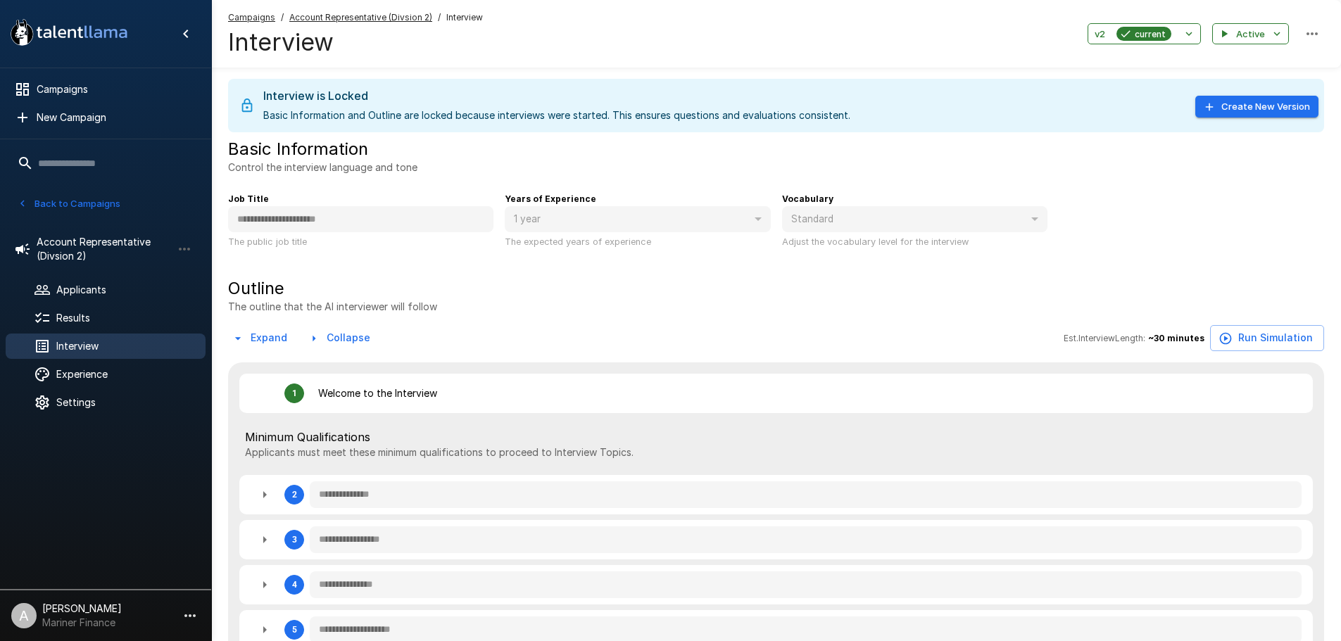
type textarea "*"
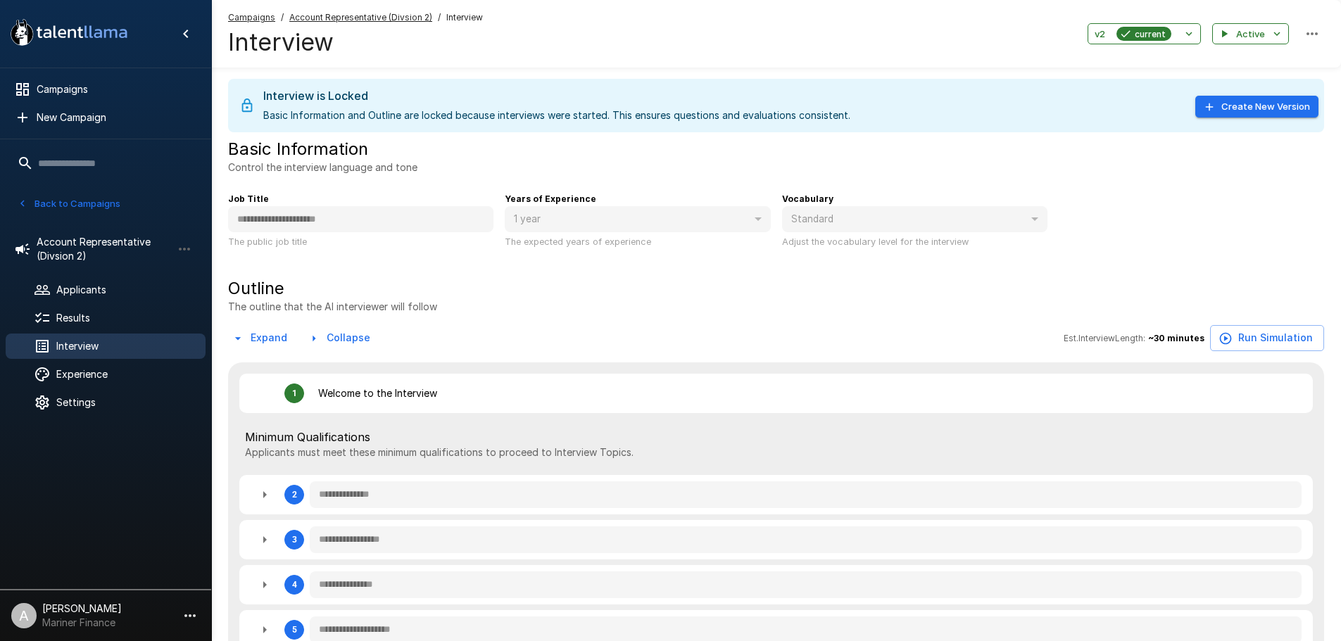
type textarea "*"
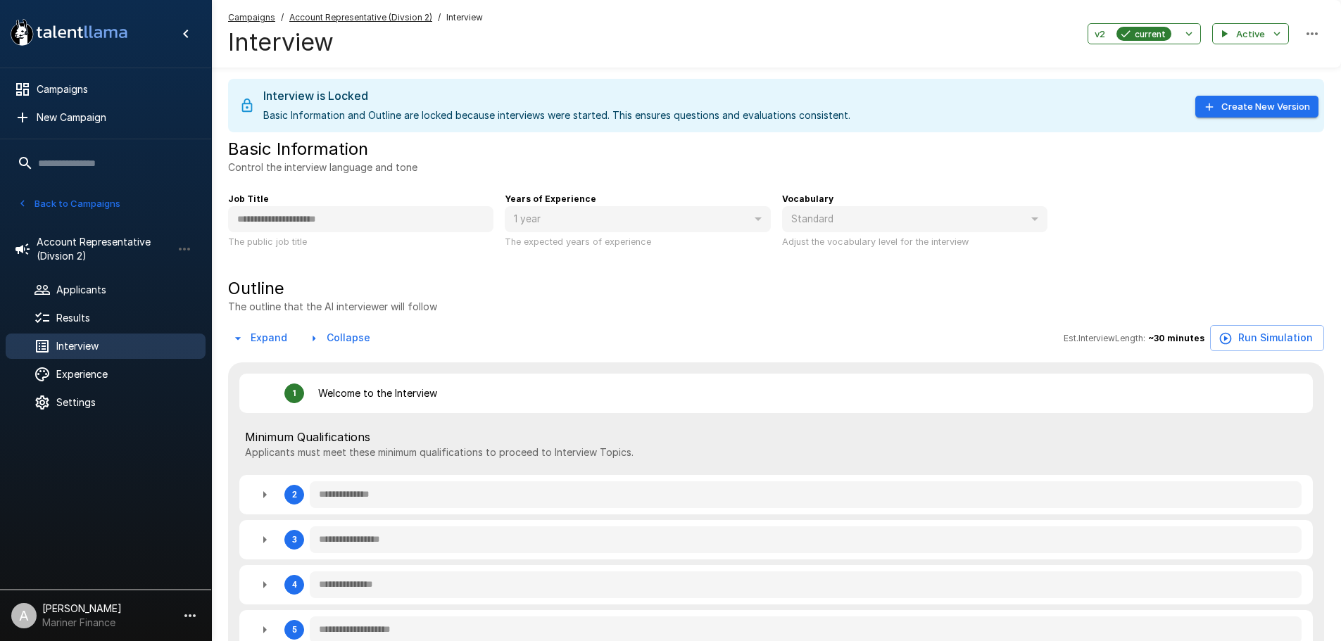
type textarea "*"
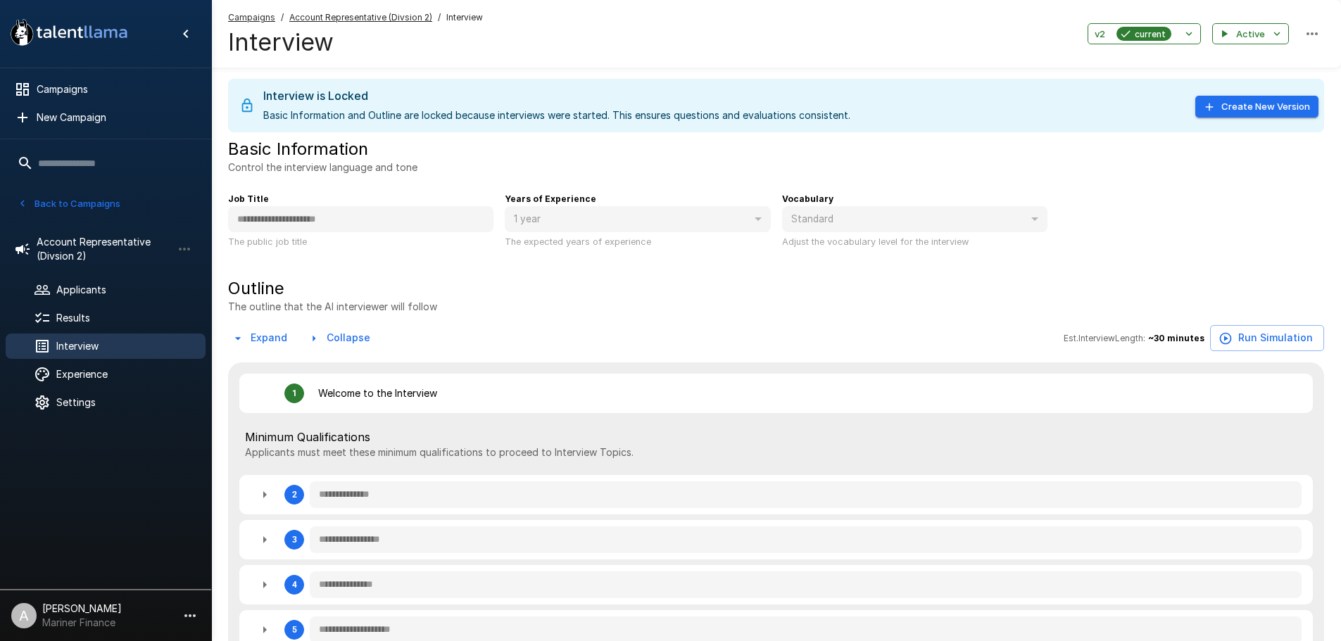
type textarea "*"
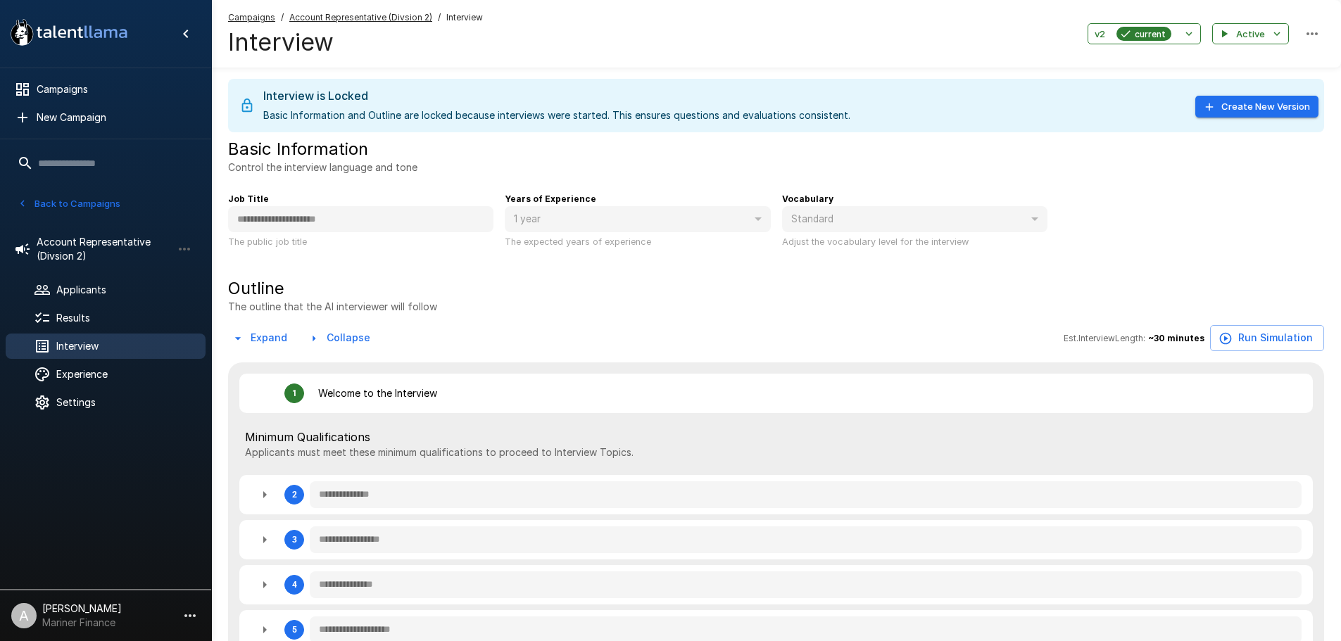
type textarea "*"
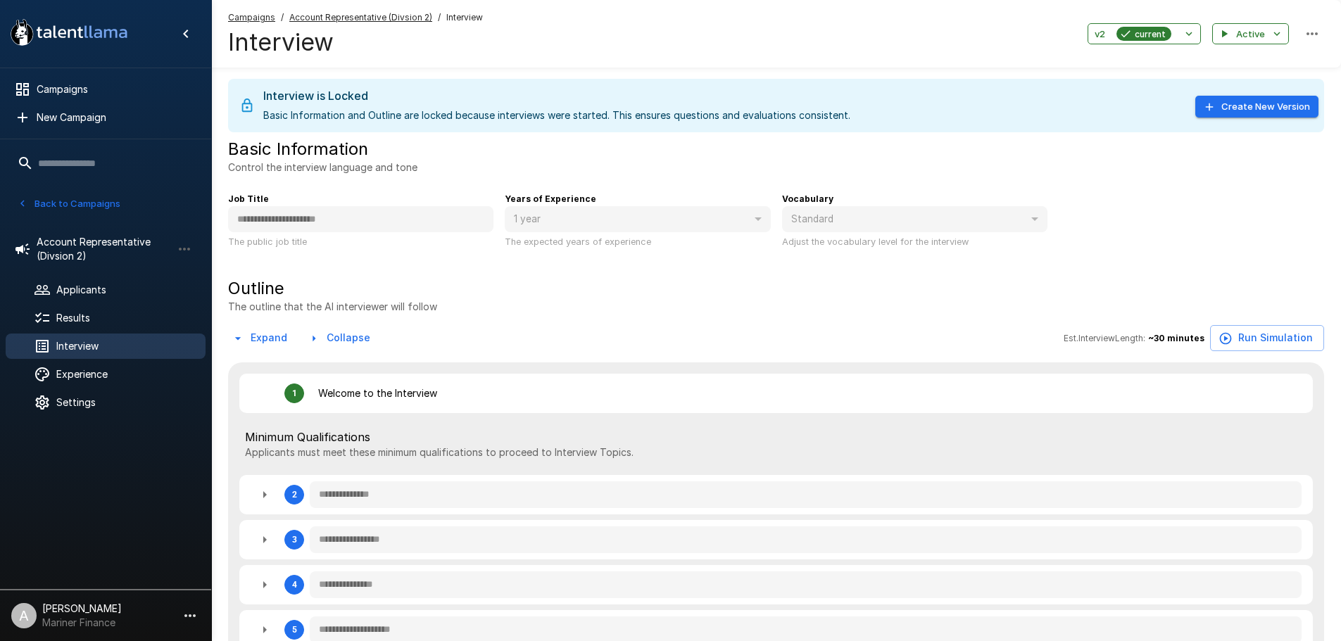
type textarea "*"
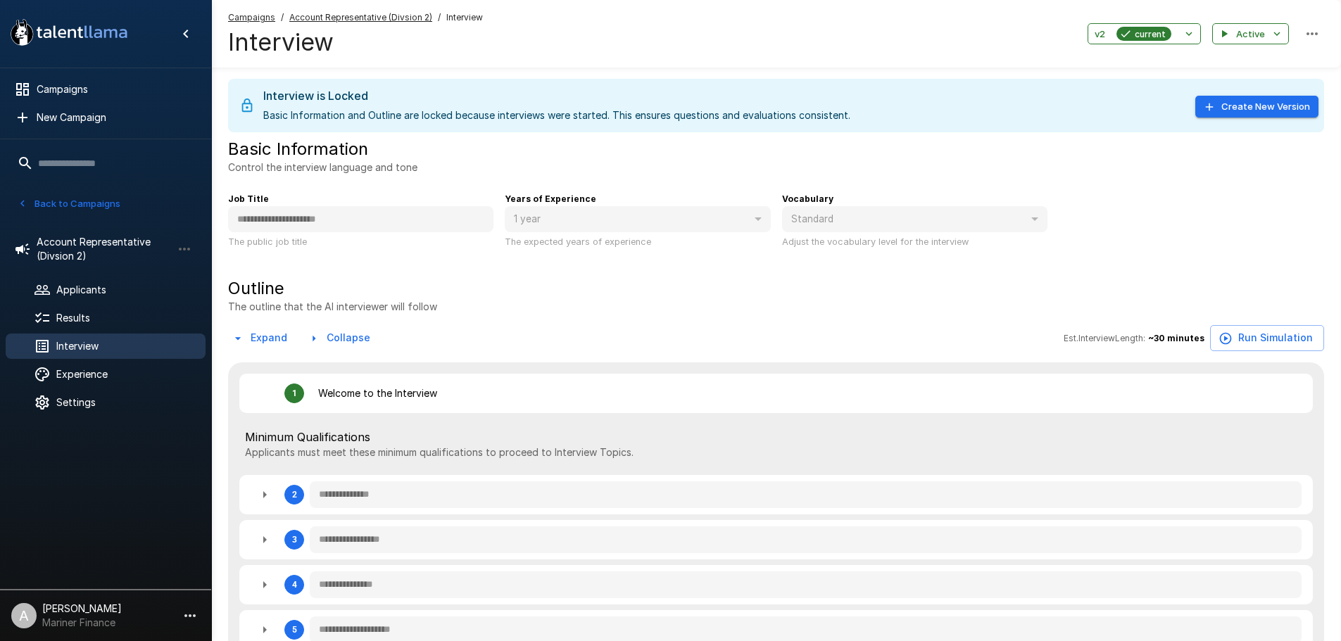
type textarea "*"
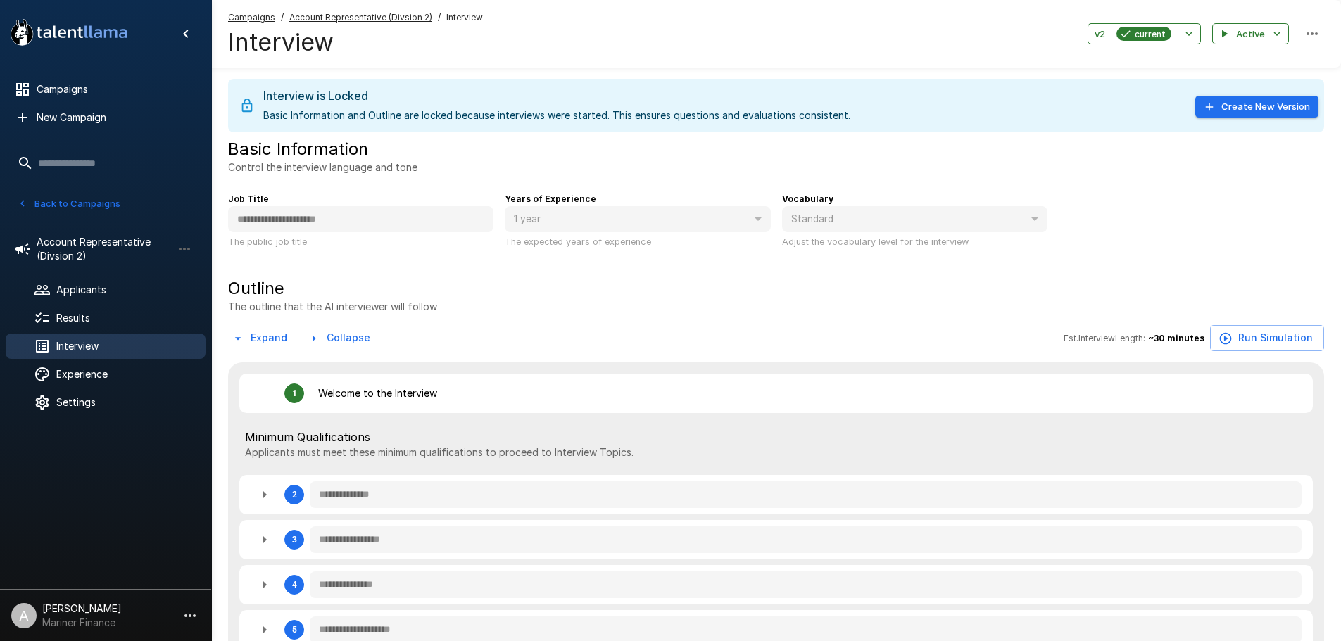
type textarea "*"
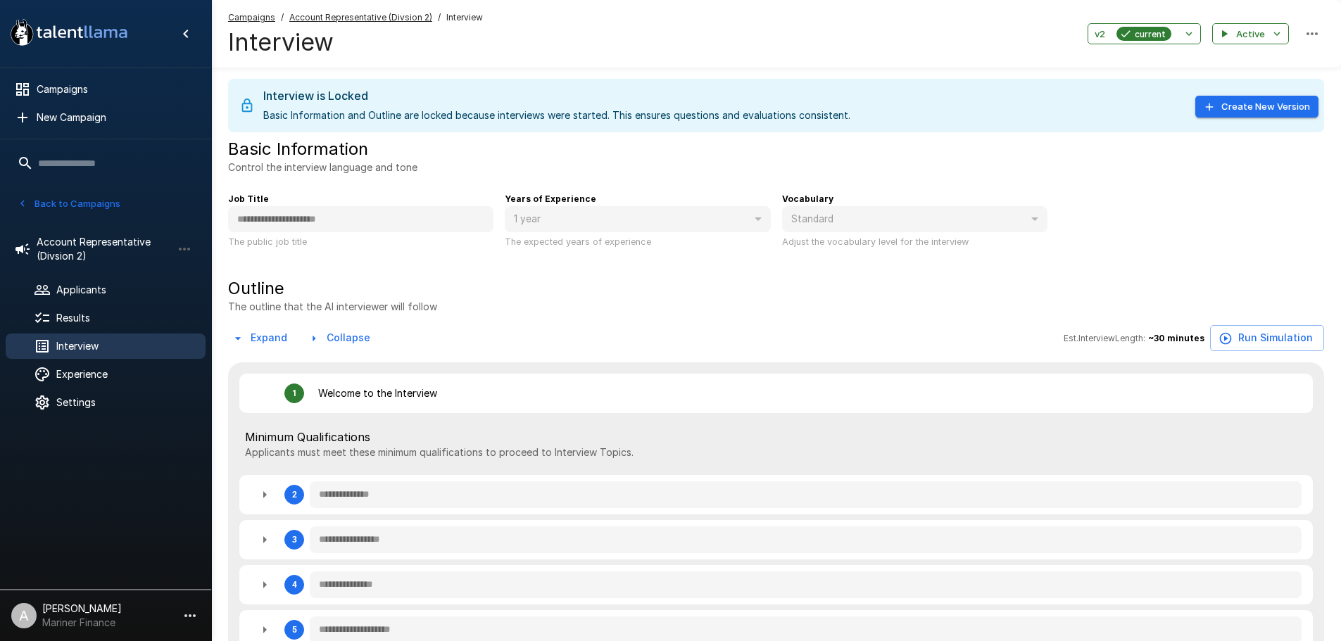
click at [662, 120] on div "Interview is Locked Basic Information and Outline are locked because interviews…" at bounding box center [556, 105] width 587 height 45
click at [1297, 112] on button "Create New Version" at bounding box center [1256, 107] width 123 height 22
type textarea "*"
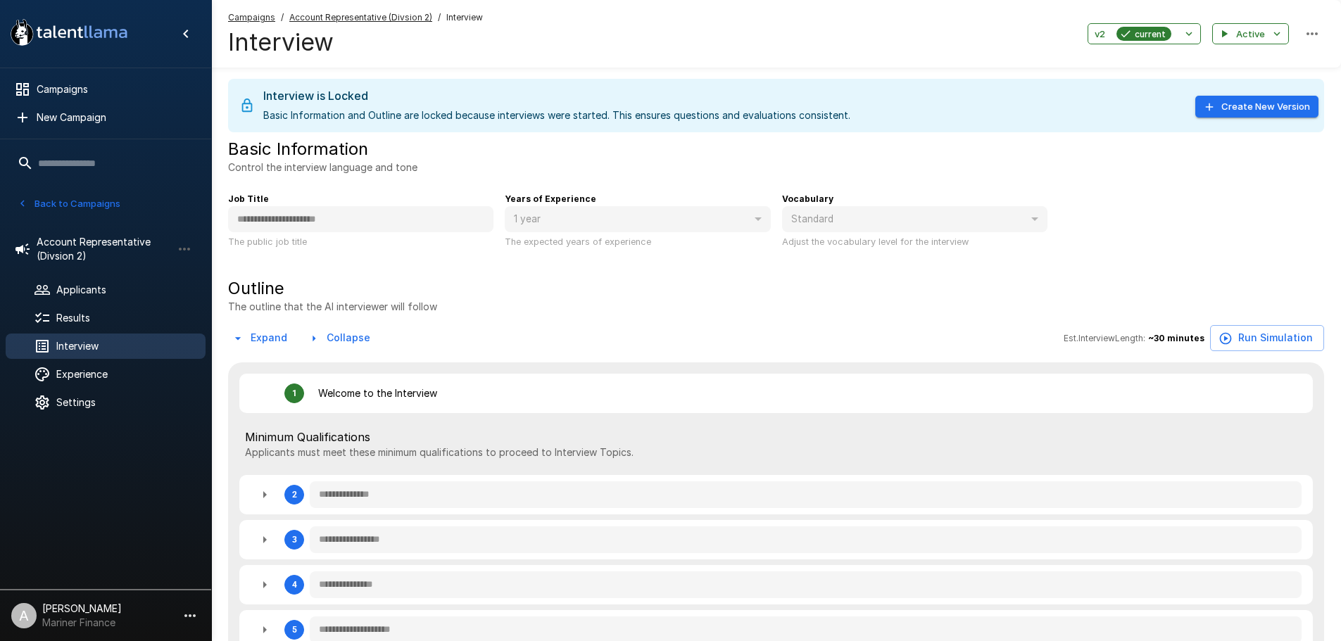
type textarea "*"
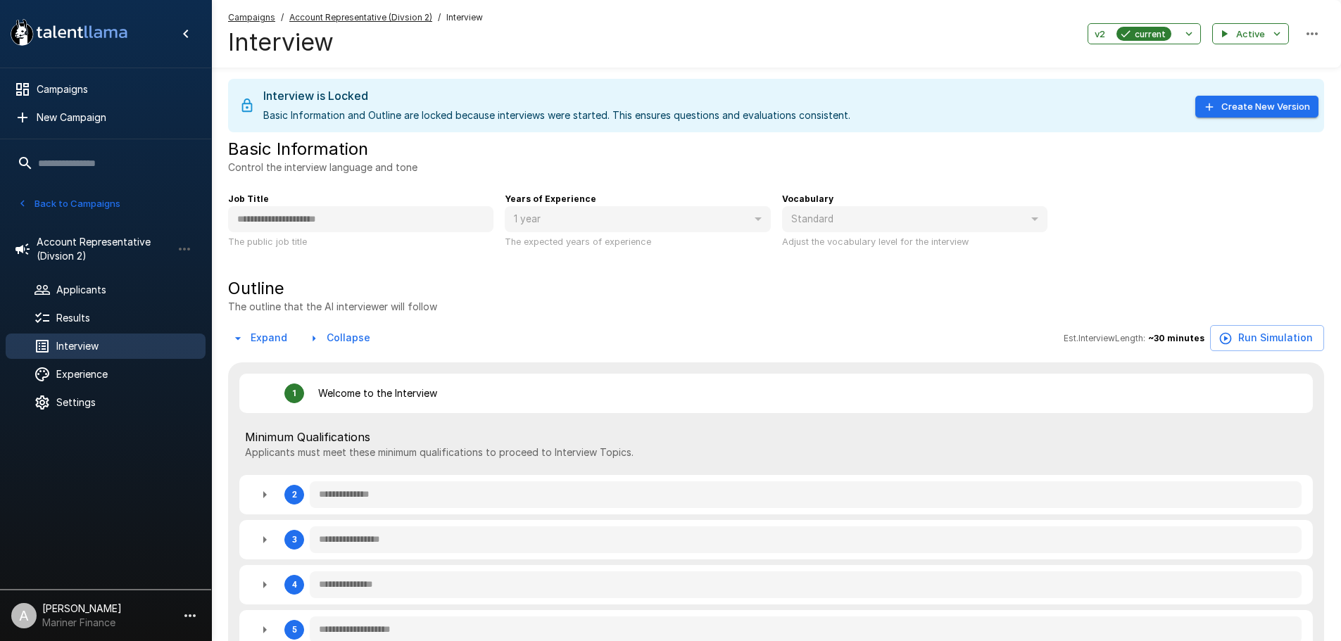
type textarea "*"
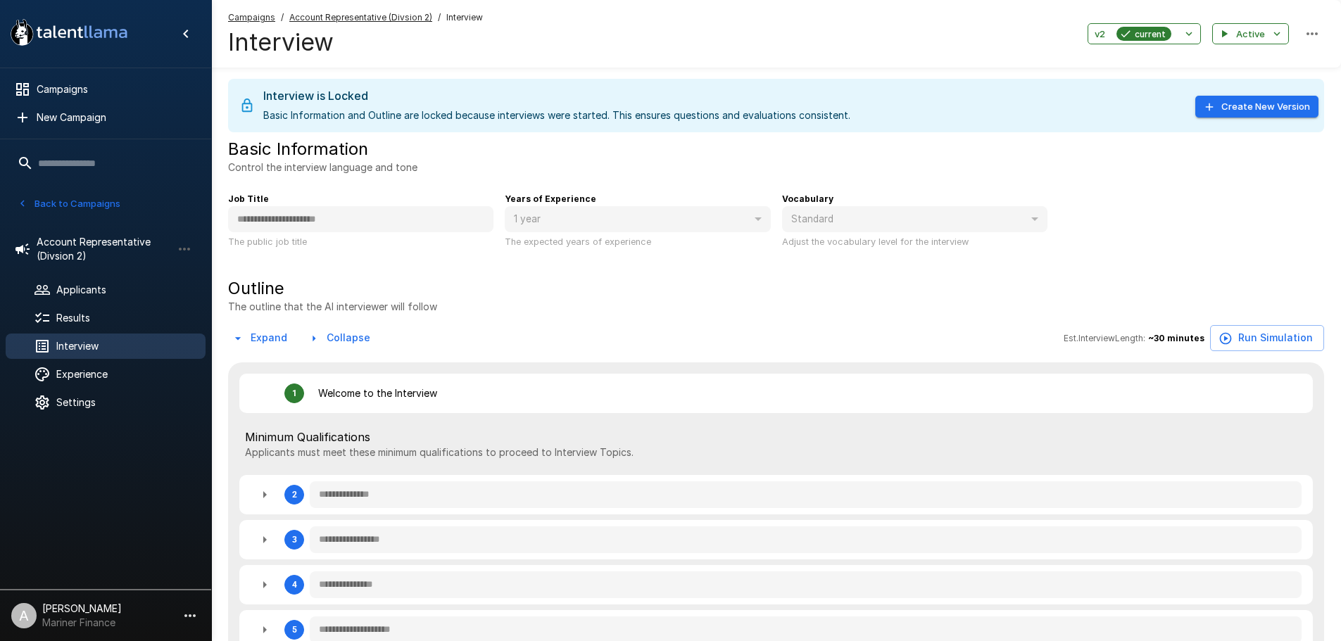
type textarea "*"
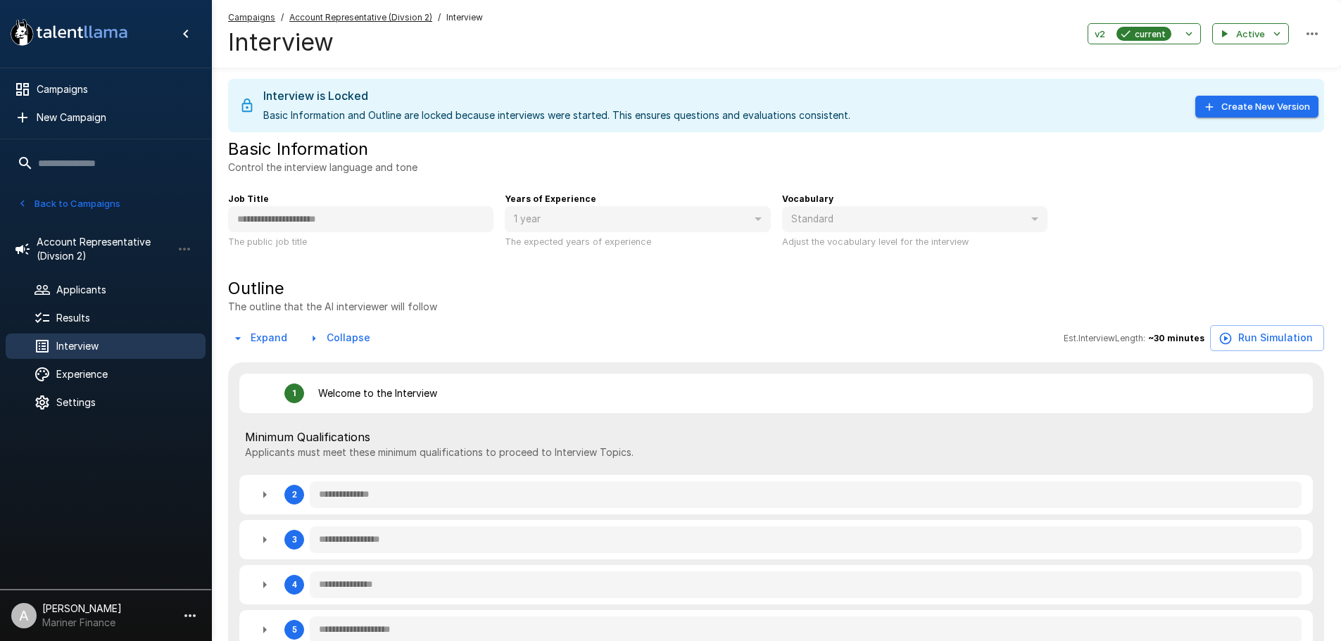
type textarea "*"
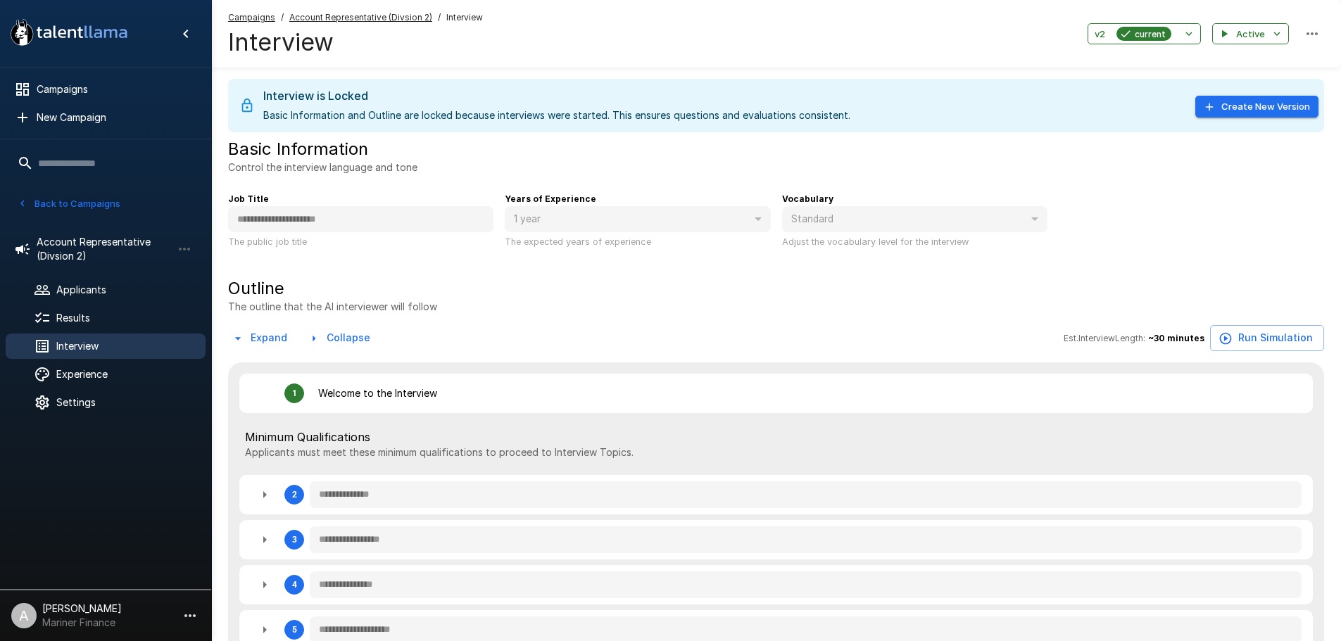
type textarea "*"
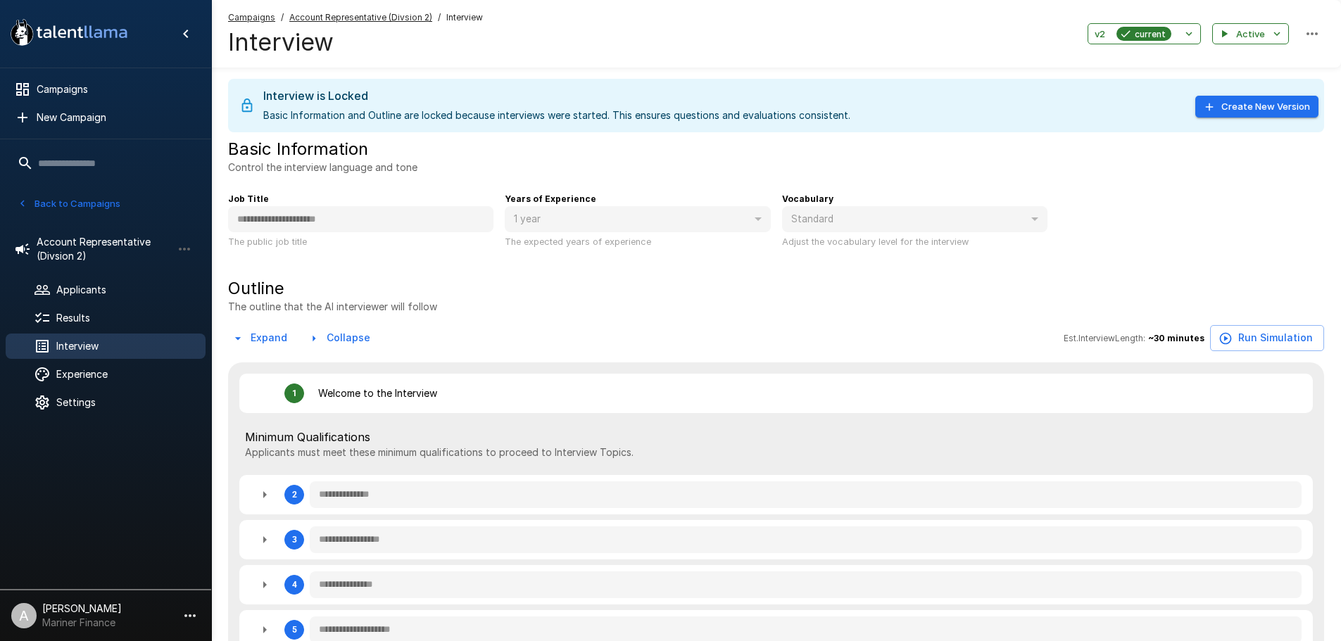
type textarea "*"
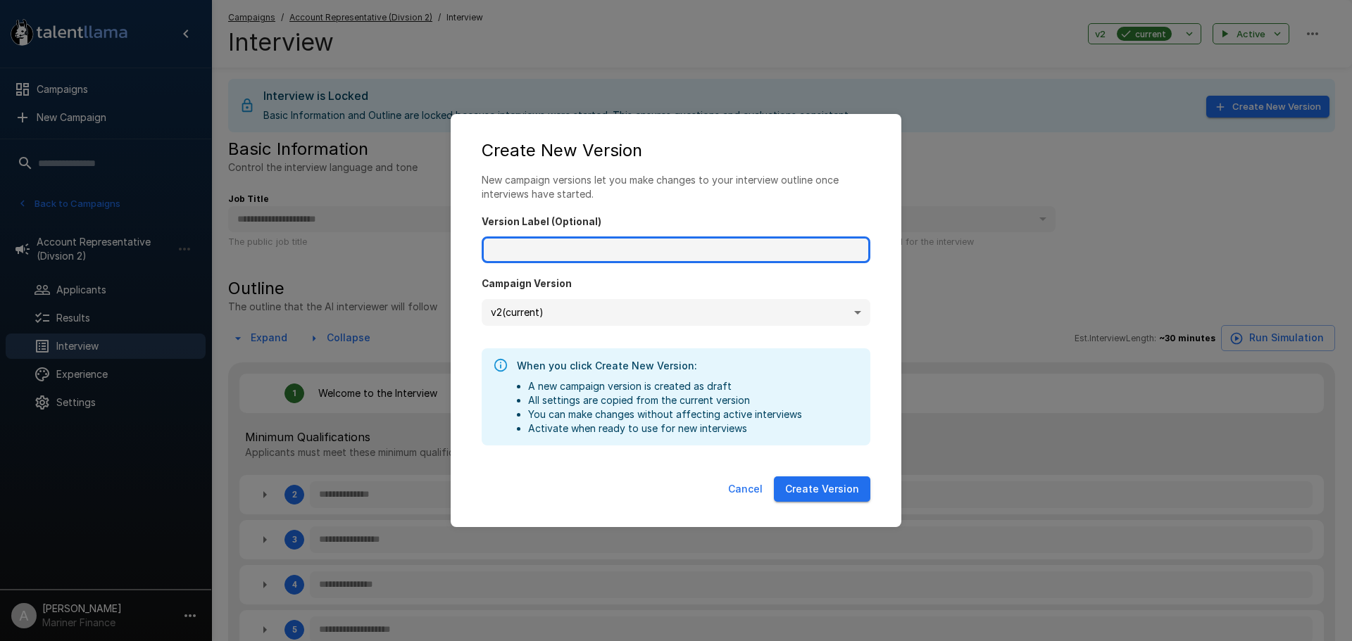
click at [710, 255] on input "Version Label (Optional)" at bounding box center [676, 250] width 389 height 27
type input "**"
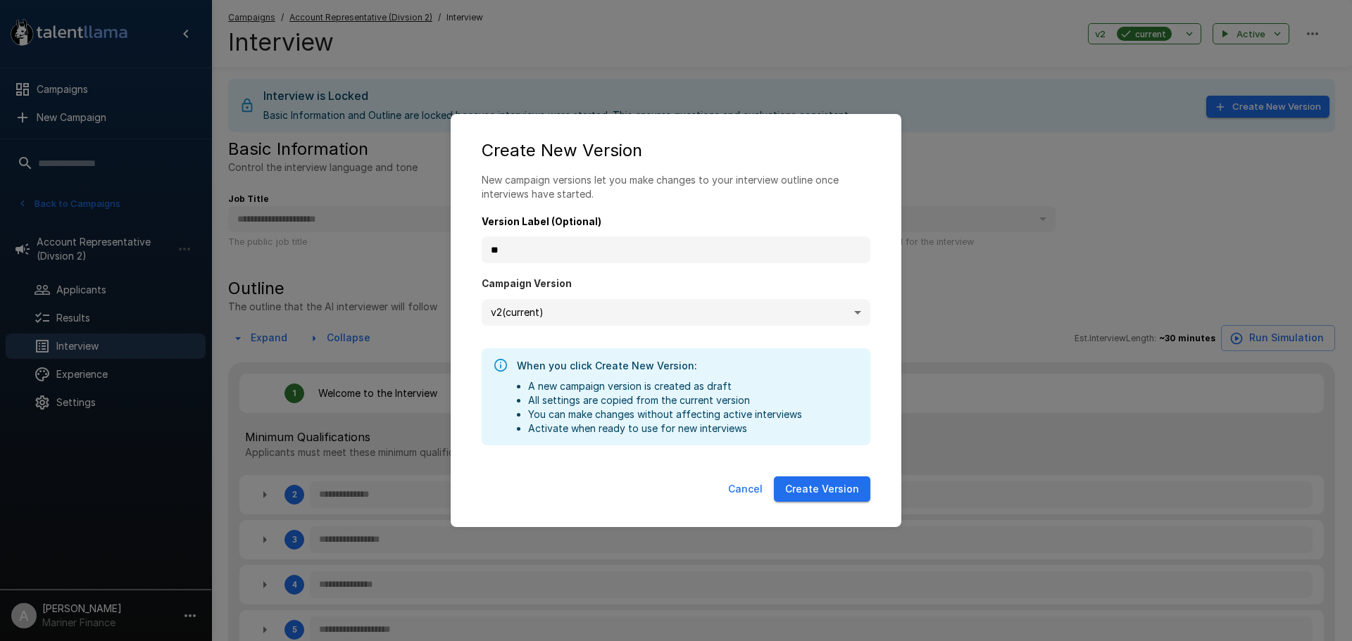
click at [815, 494] on button "Create Version" at bounding box center [822, 490] width 96 height 26
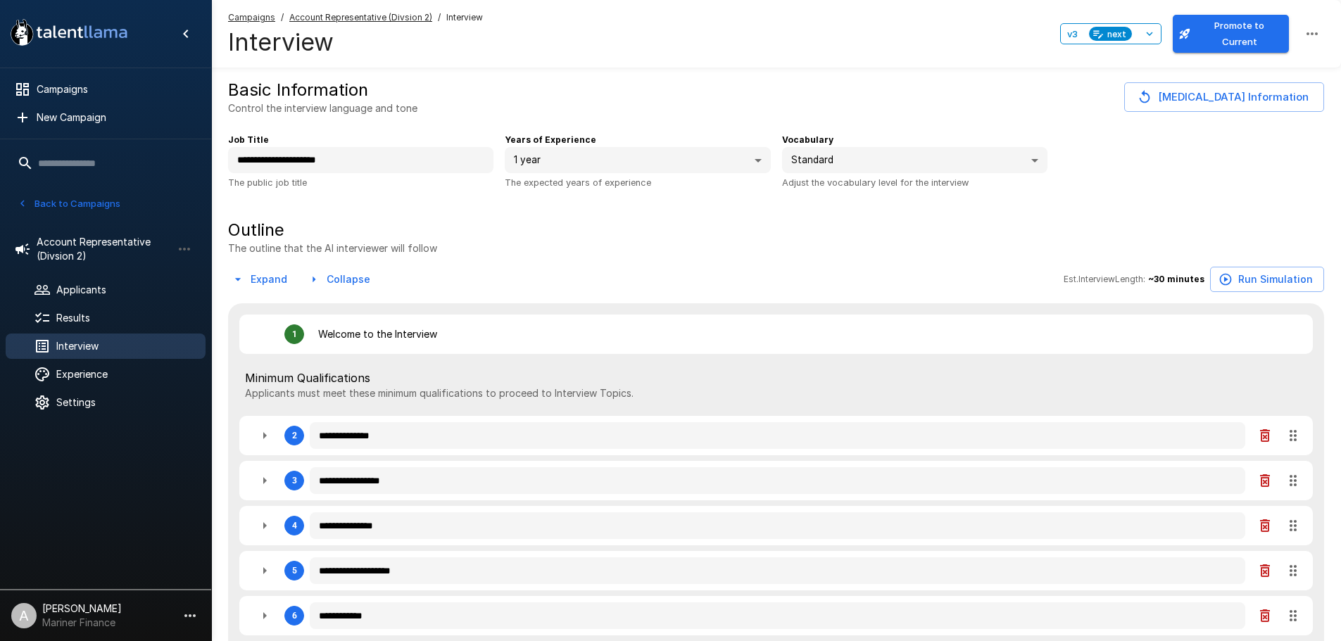
type textarea "*"
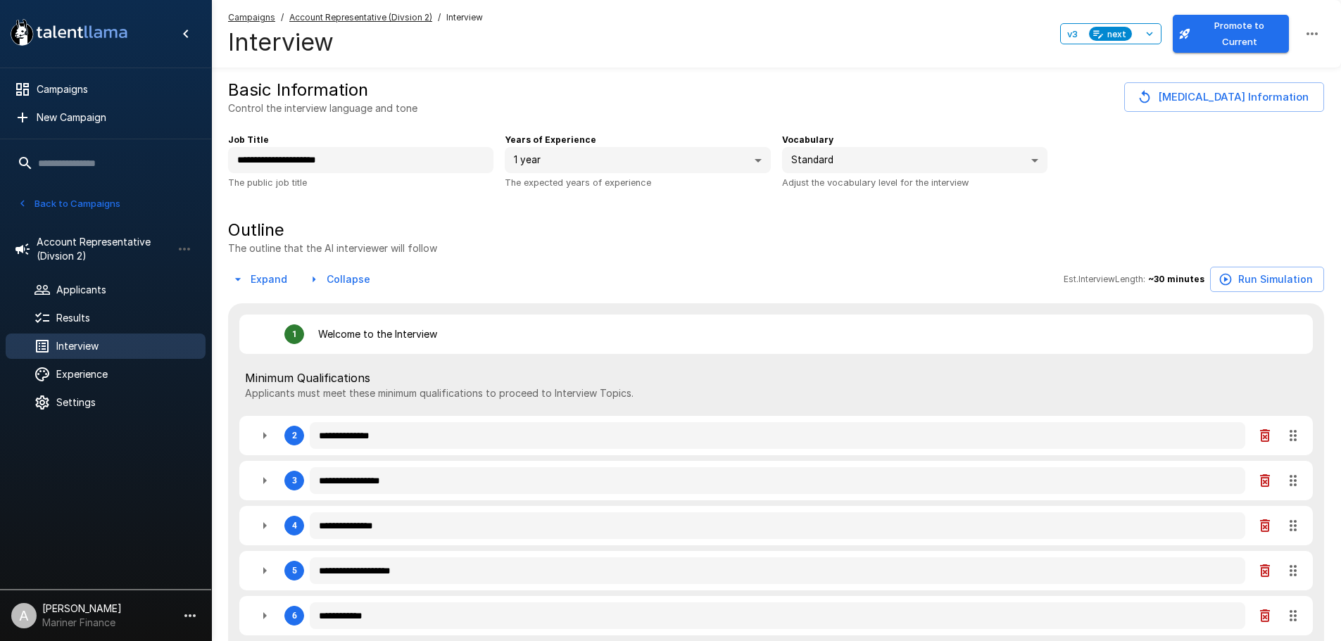
type textarea "*"
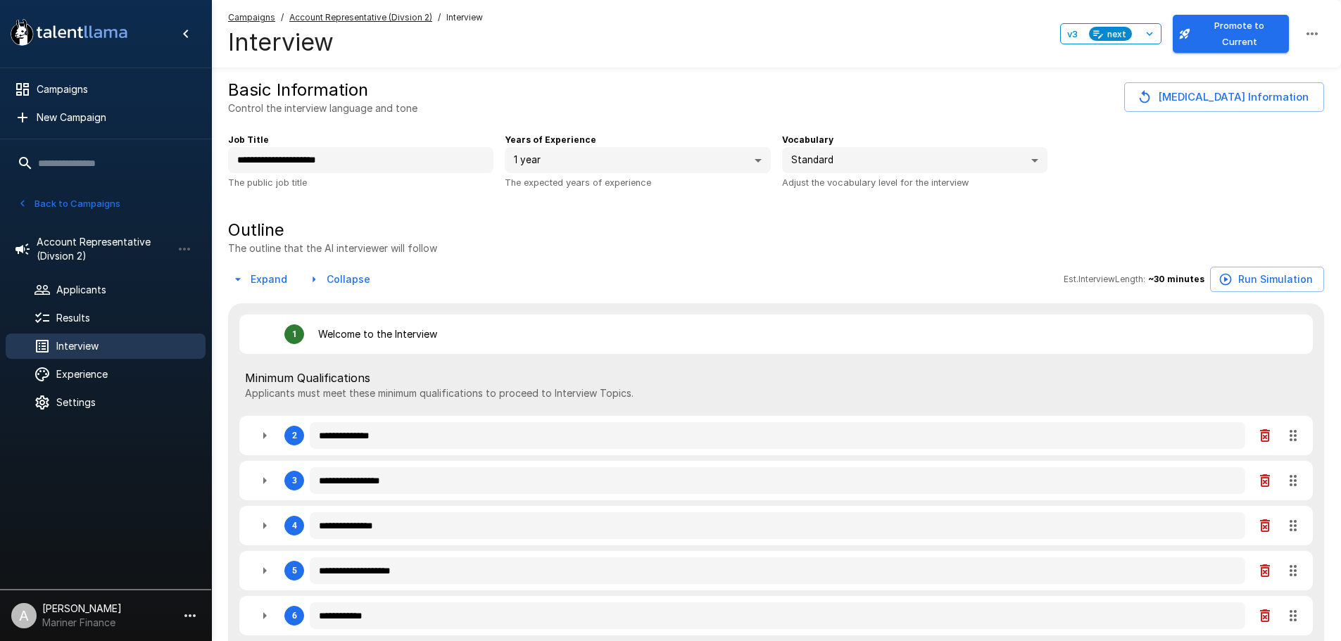
type textarea "*"
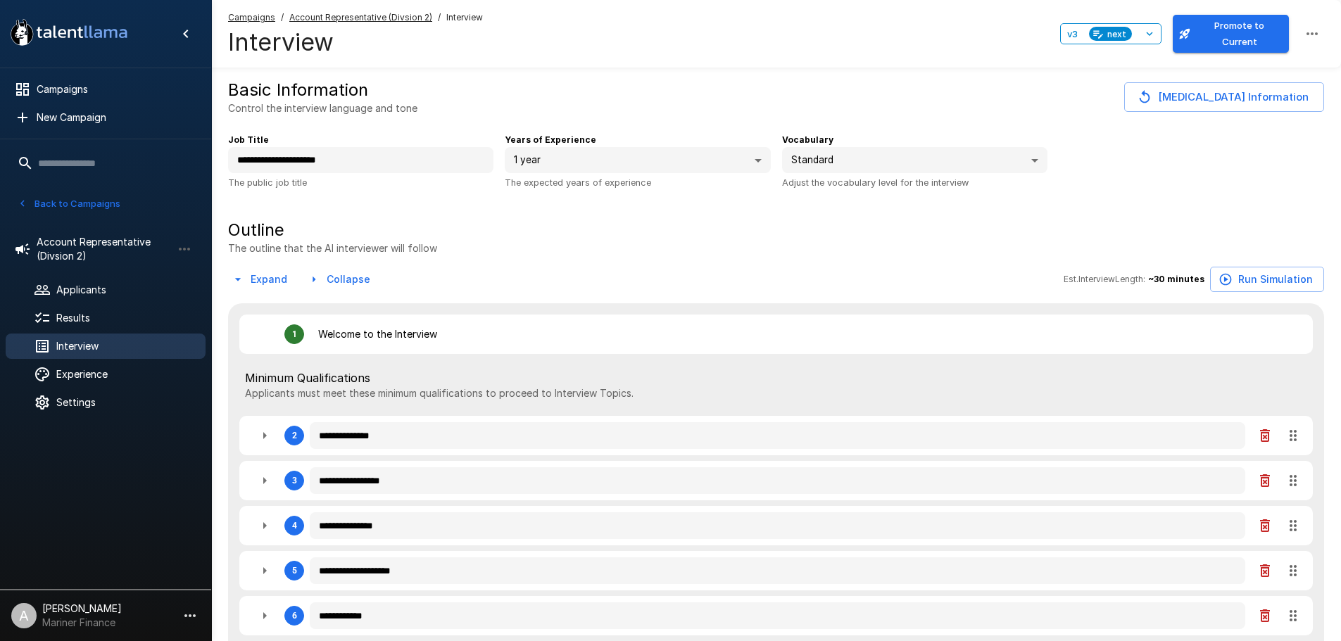
type textarea "*"
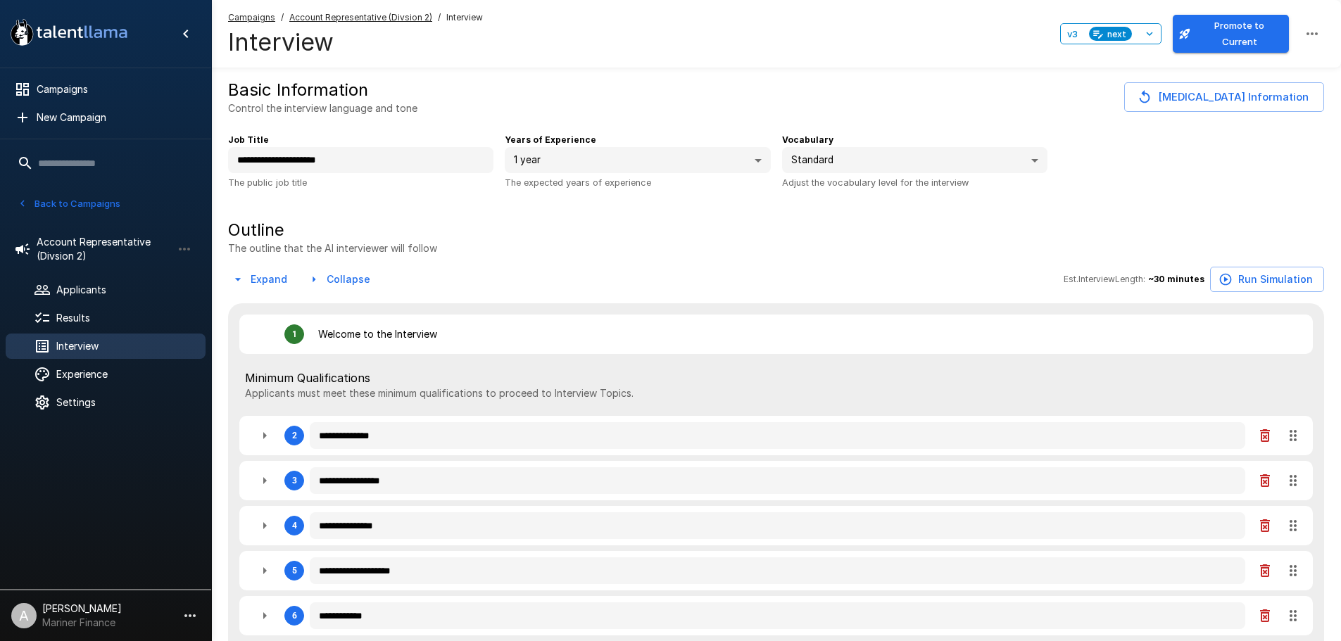
type textarea "*"
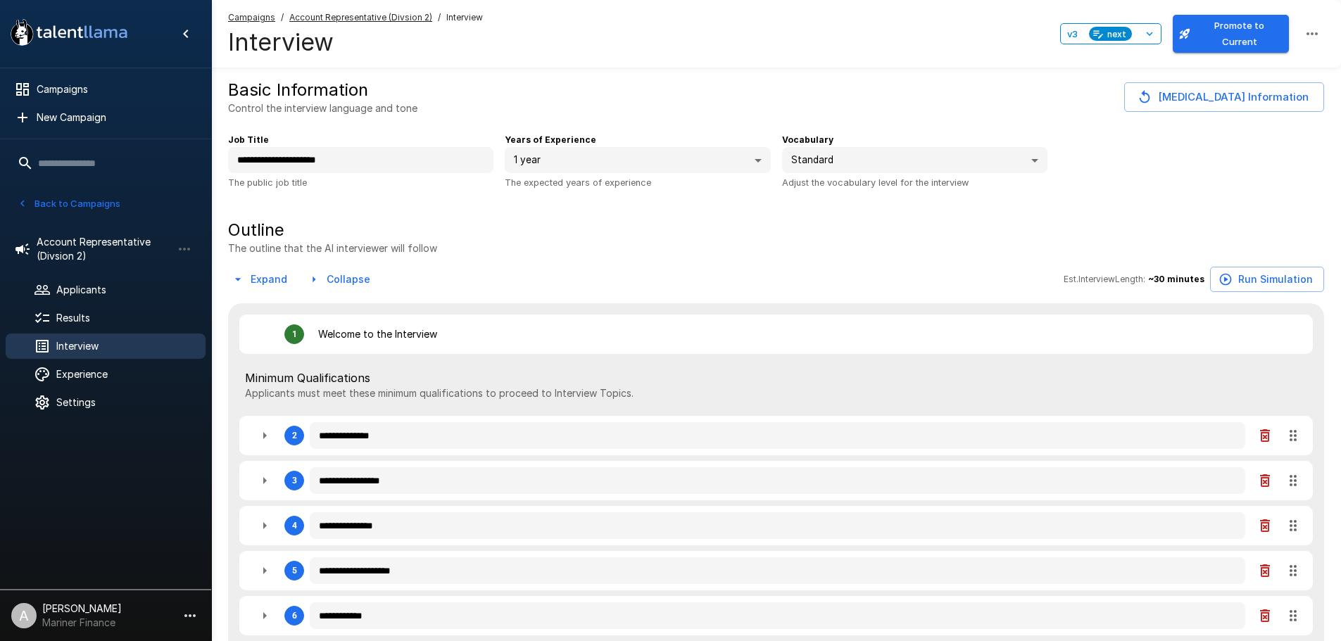
type textarea "*"
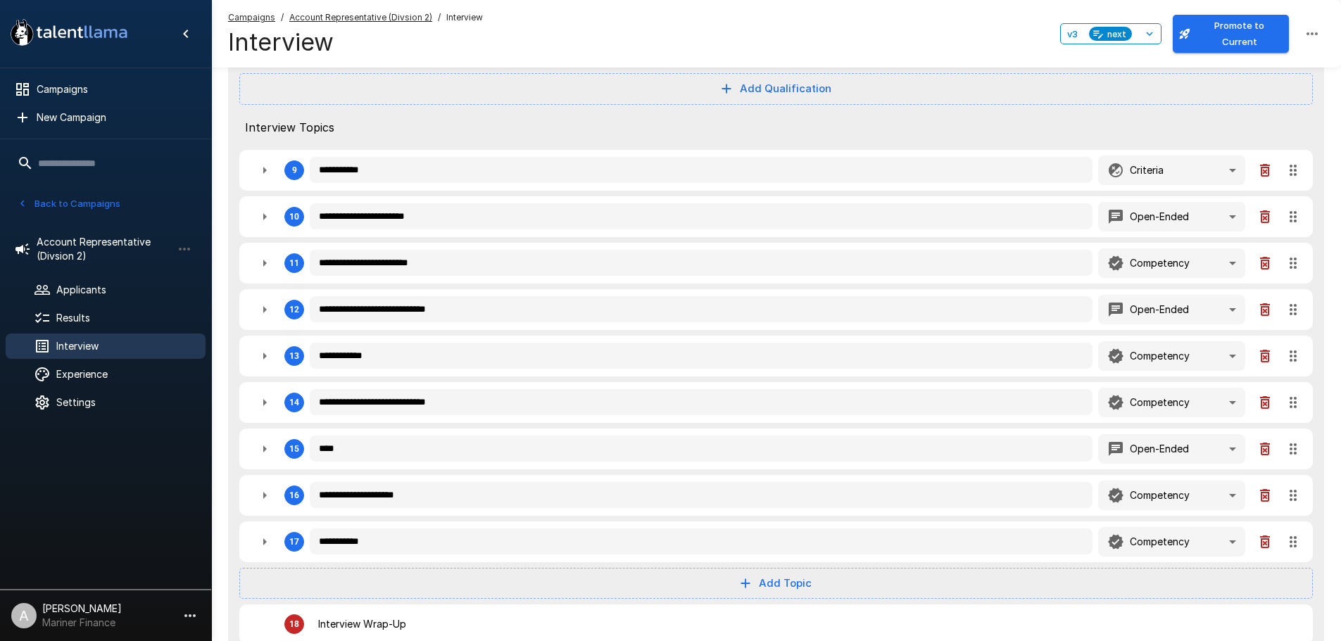
scroll to position [634, 0]
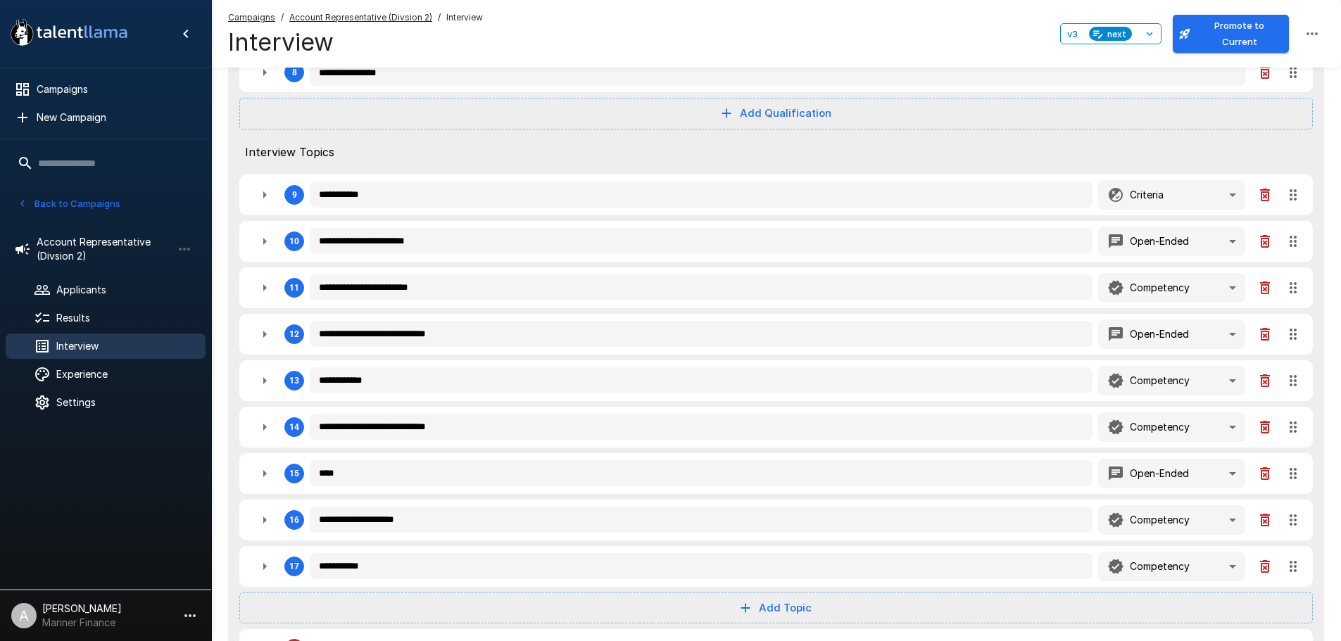
type textarea "*"
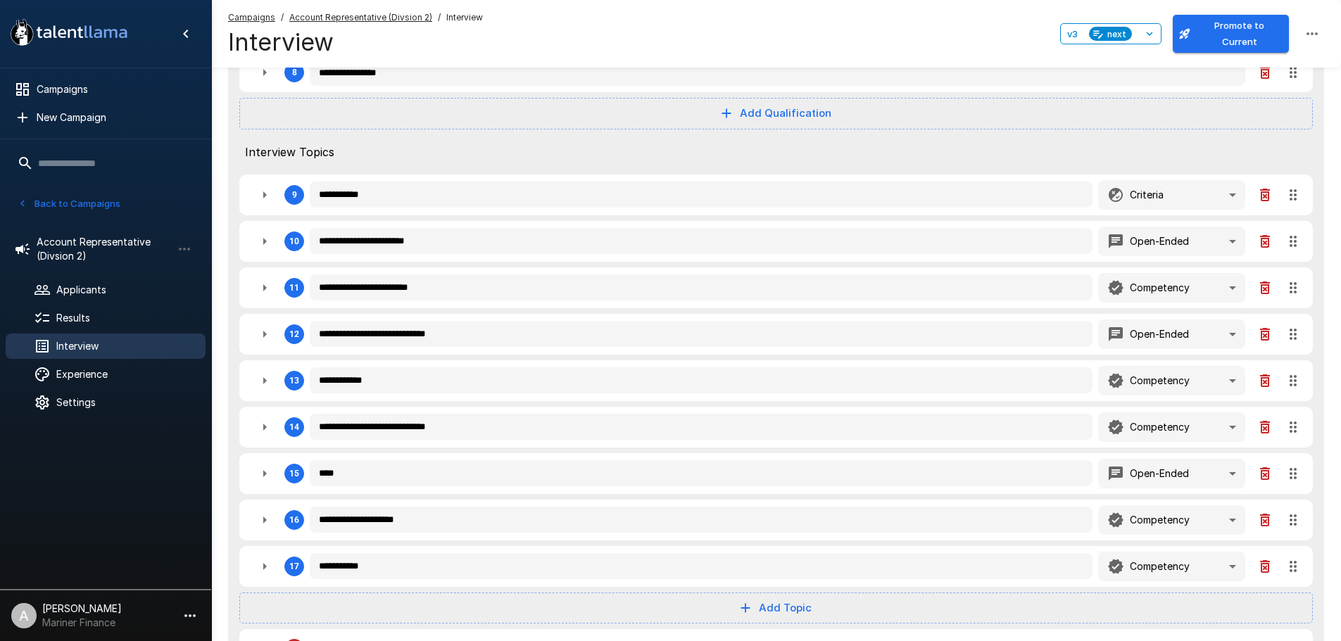
type textarea "*"
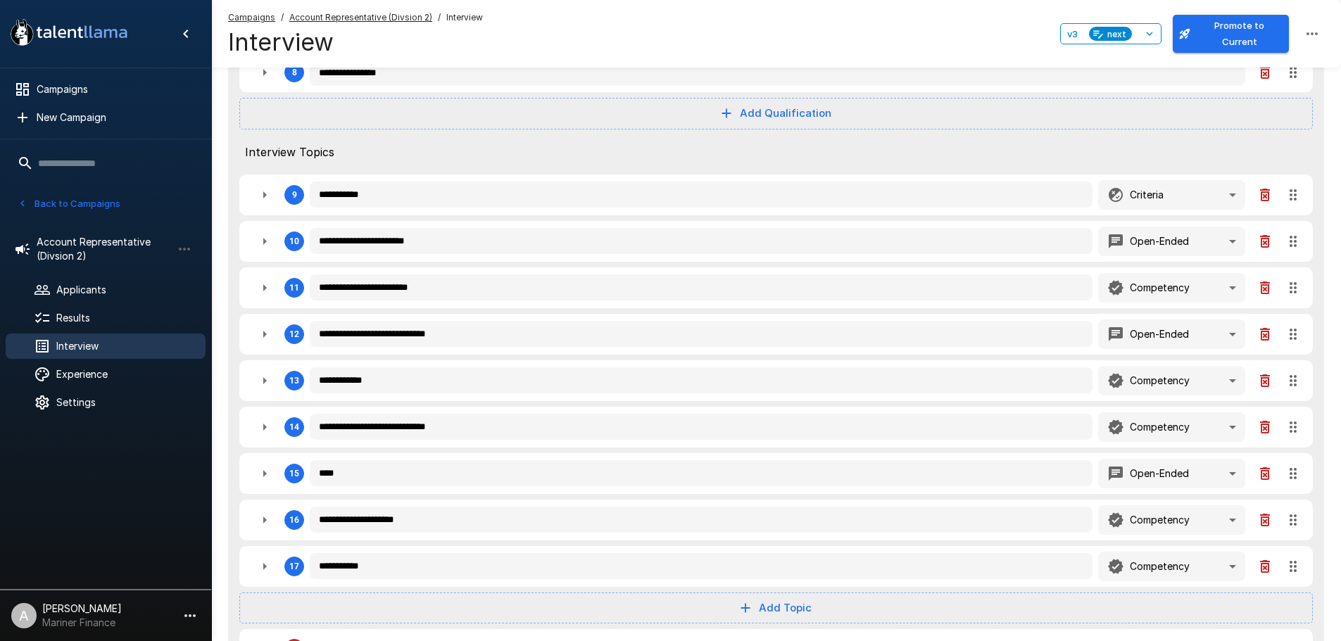
type textarea "*"
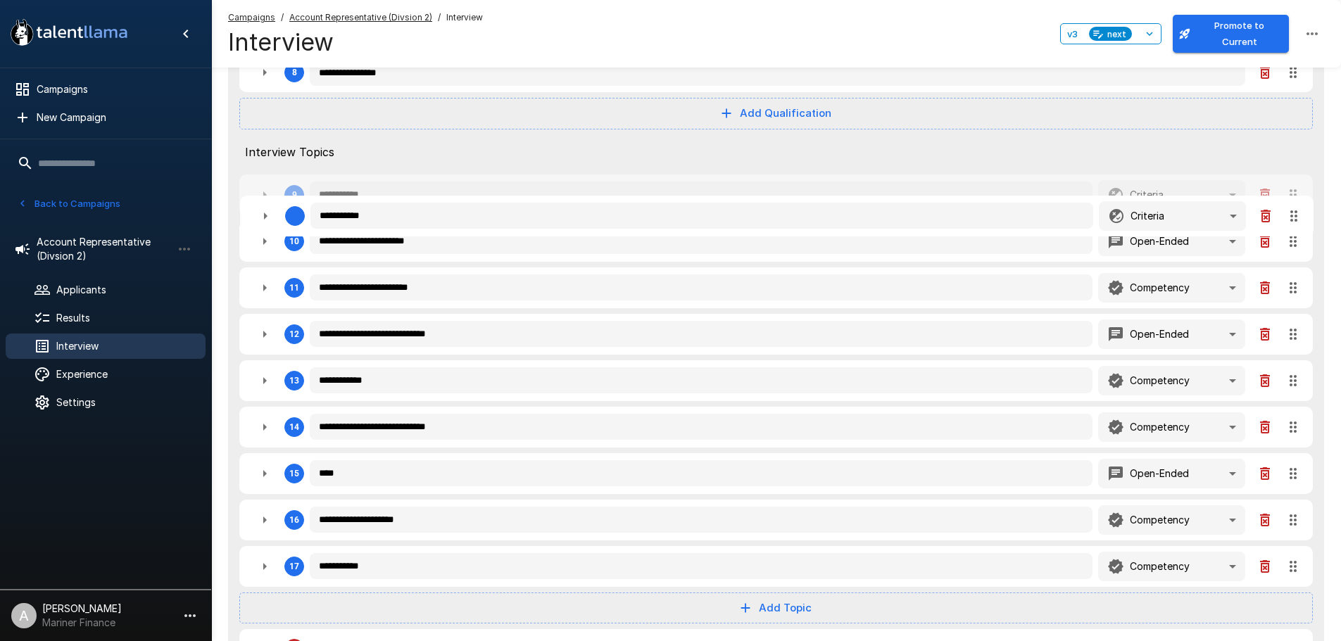
type textarea "*"
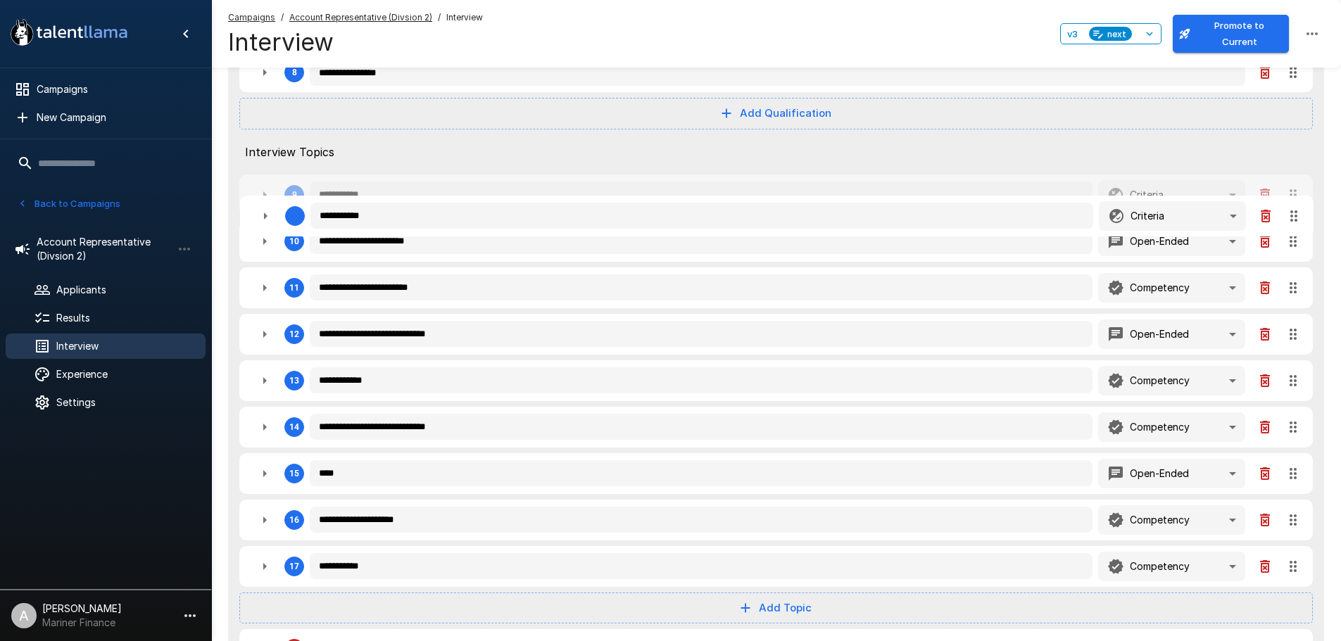
type textarea "*"
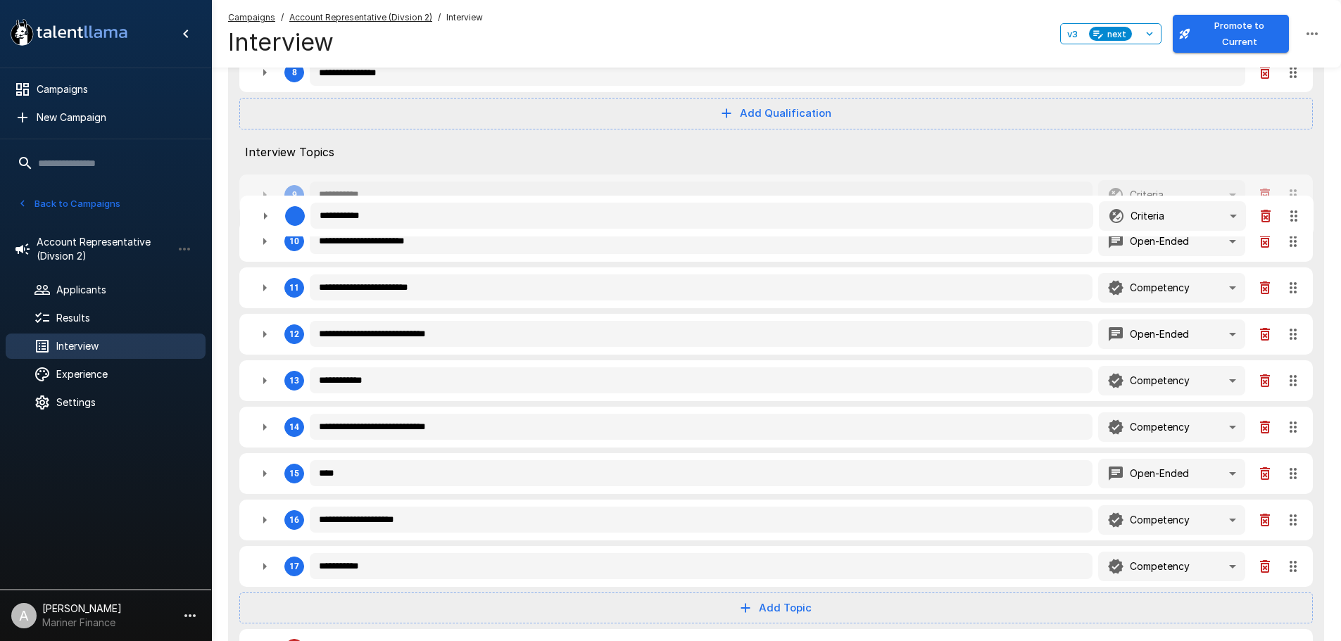
type textarea "*"
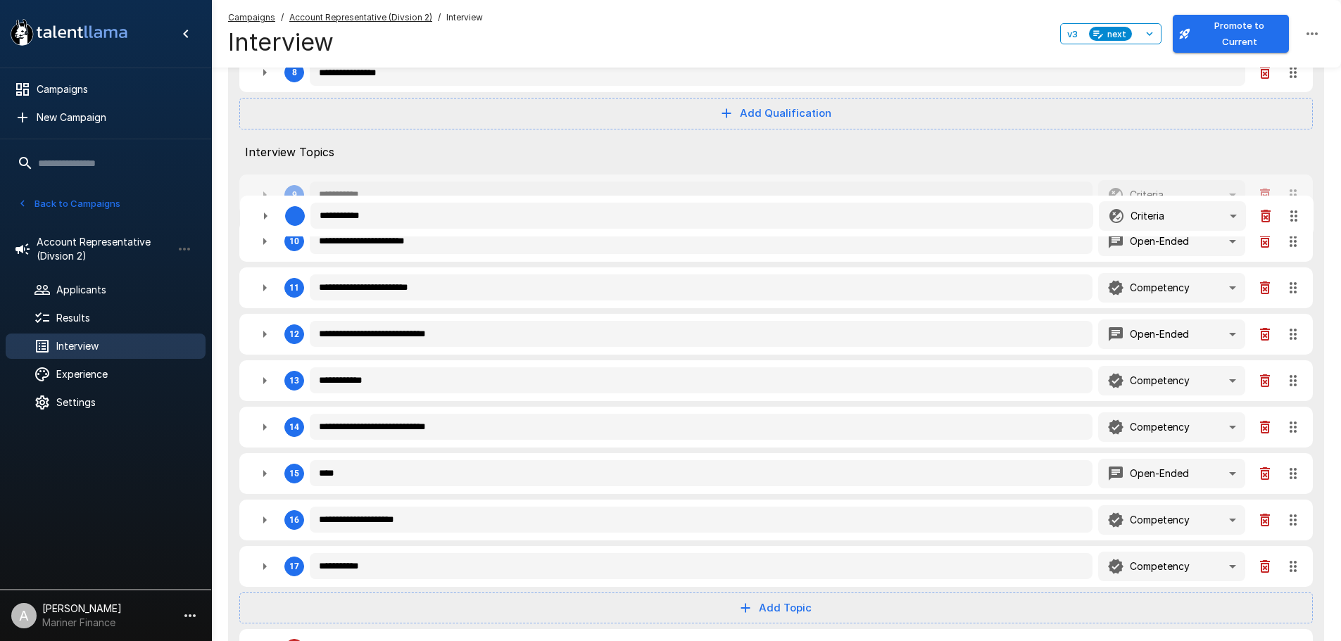
type textarea "*"
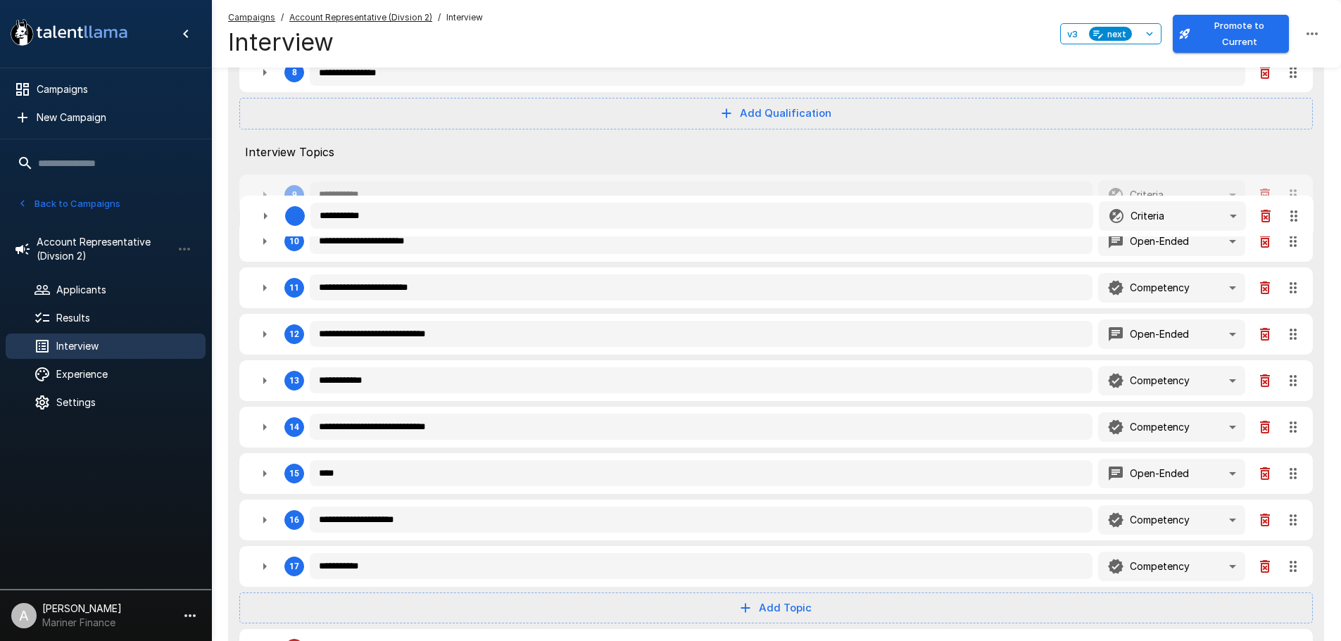
type textarea "*"
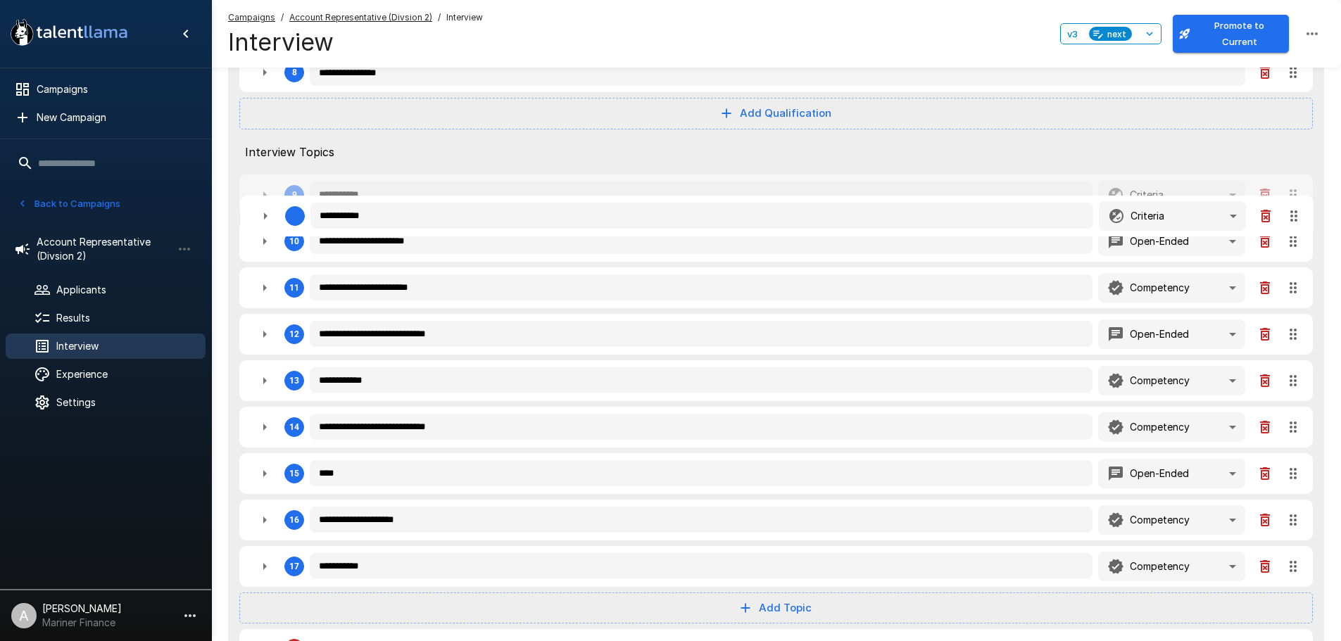
type textarea "*"
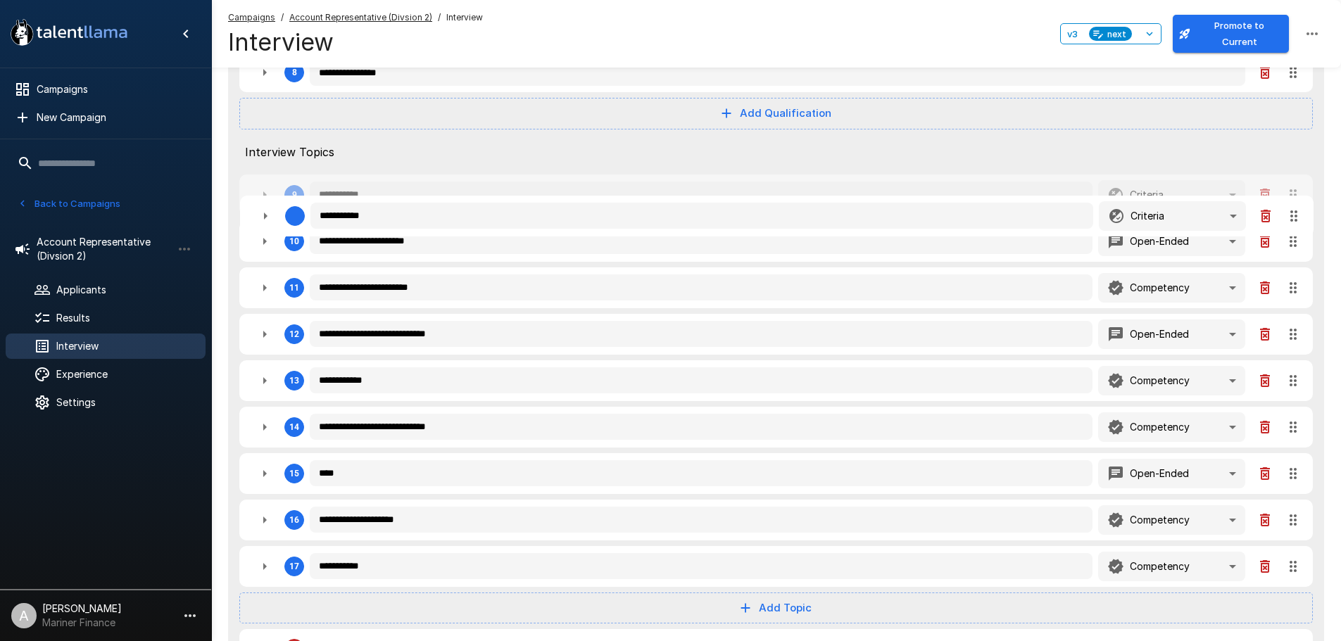
type textarea "*"
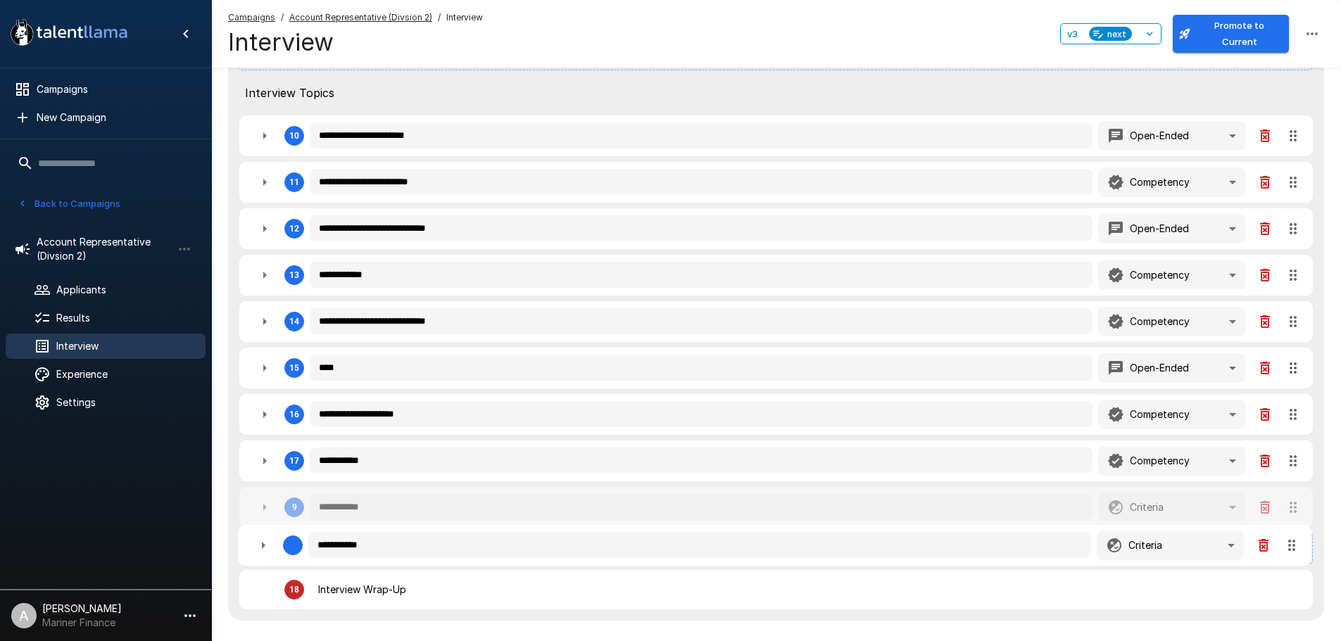
scroll to position [701, 0]
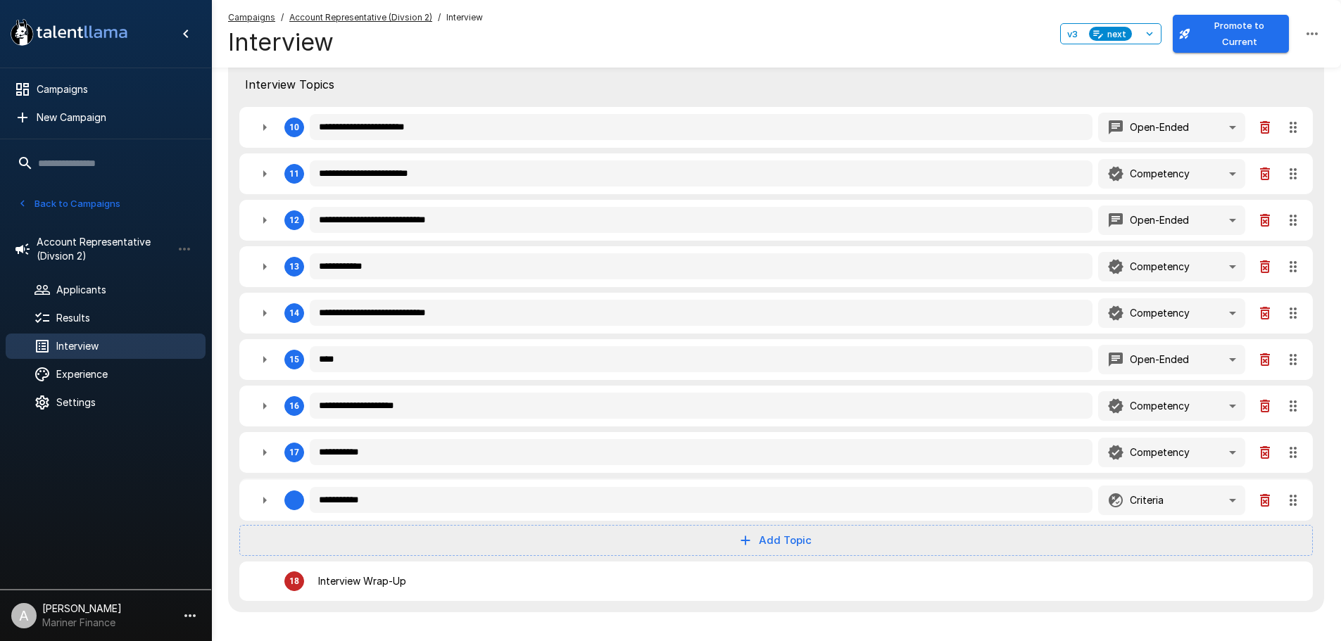
drag, startPoint x: 1296, startPoint y: 194, endPoint x: 1295, endPoint y: 493, distance: 299.2
drag, startPoint x: 1297, startPoint y: 358, endPoint x: 1288, endPoint y: 250, distance: 108.8
click at [1288, 250] on div "**********" at bounding box center [776, 107] width 1096 height 1010
drag, startPoint x: 1290, startPoint y: 175, endPoint x: 1287, endPoint y: 273, distance: 98.6
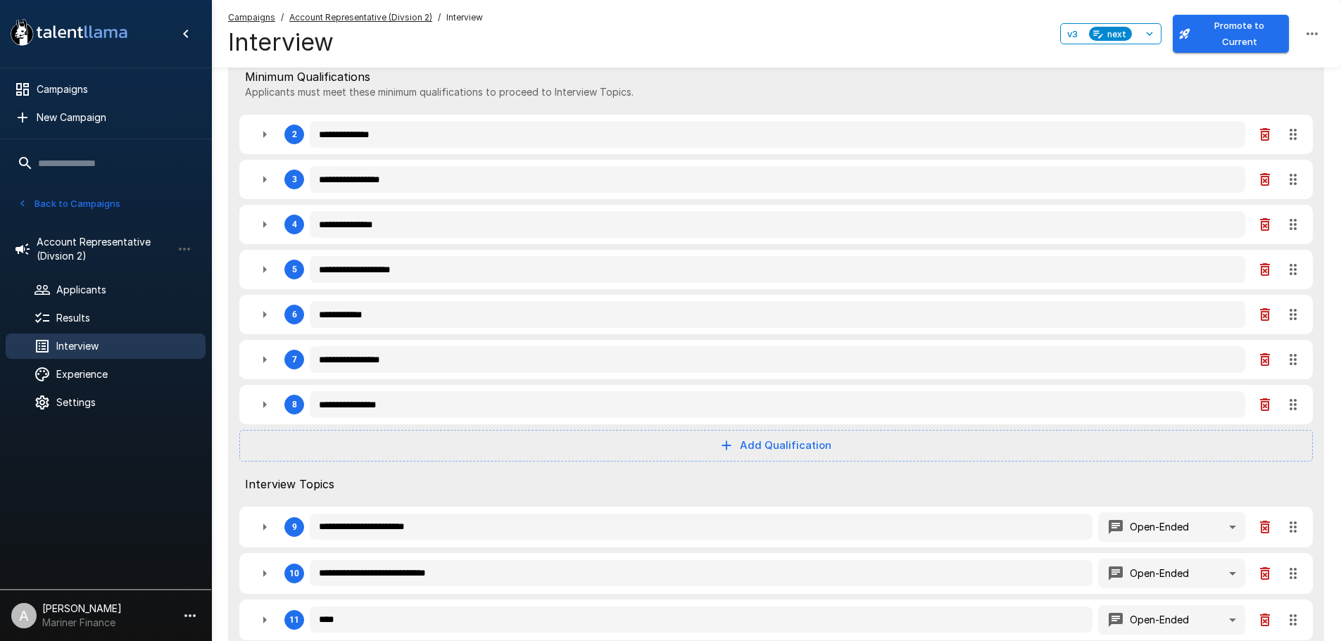
scroll to position [279, 0]
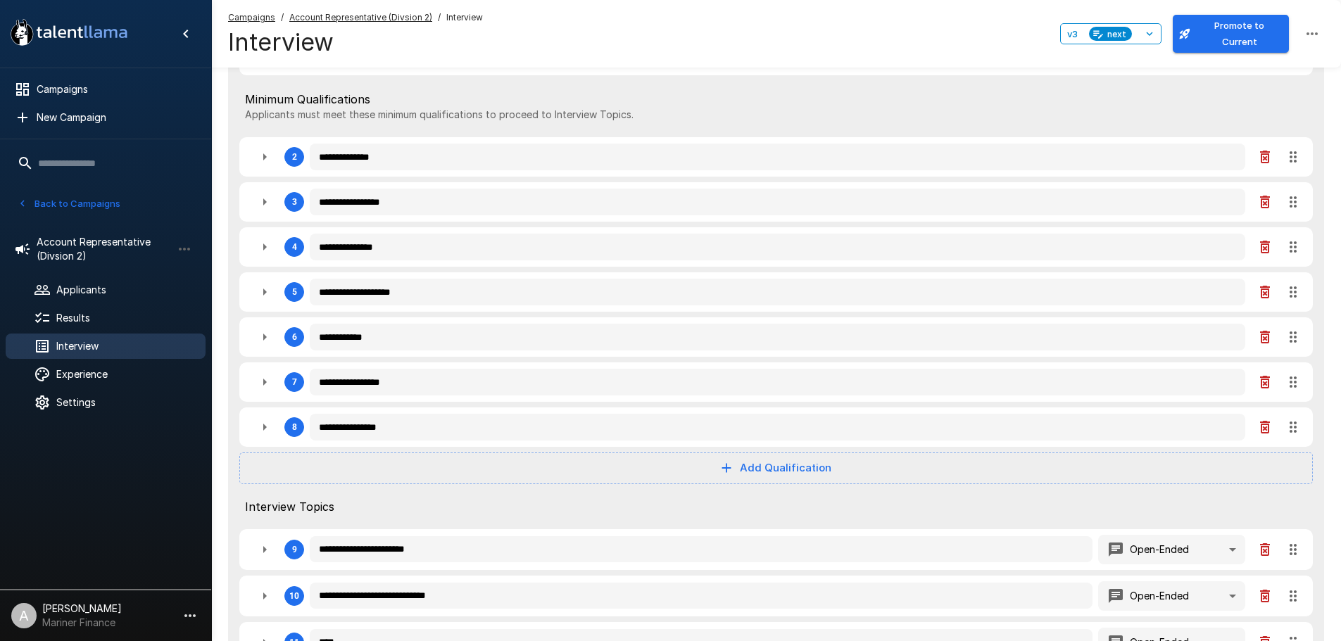
click at [254, 163] on button "button" at bounding box center [265, 157] width 28 height 28
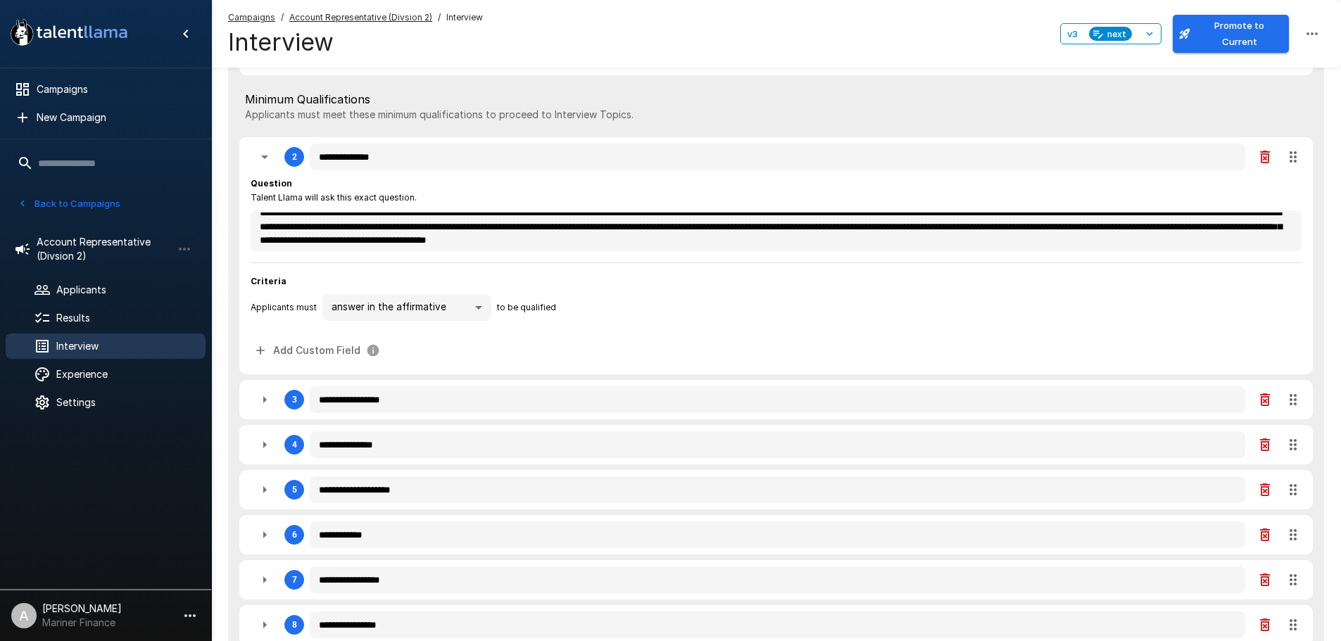
scroll to position [13, 0]
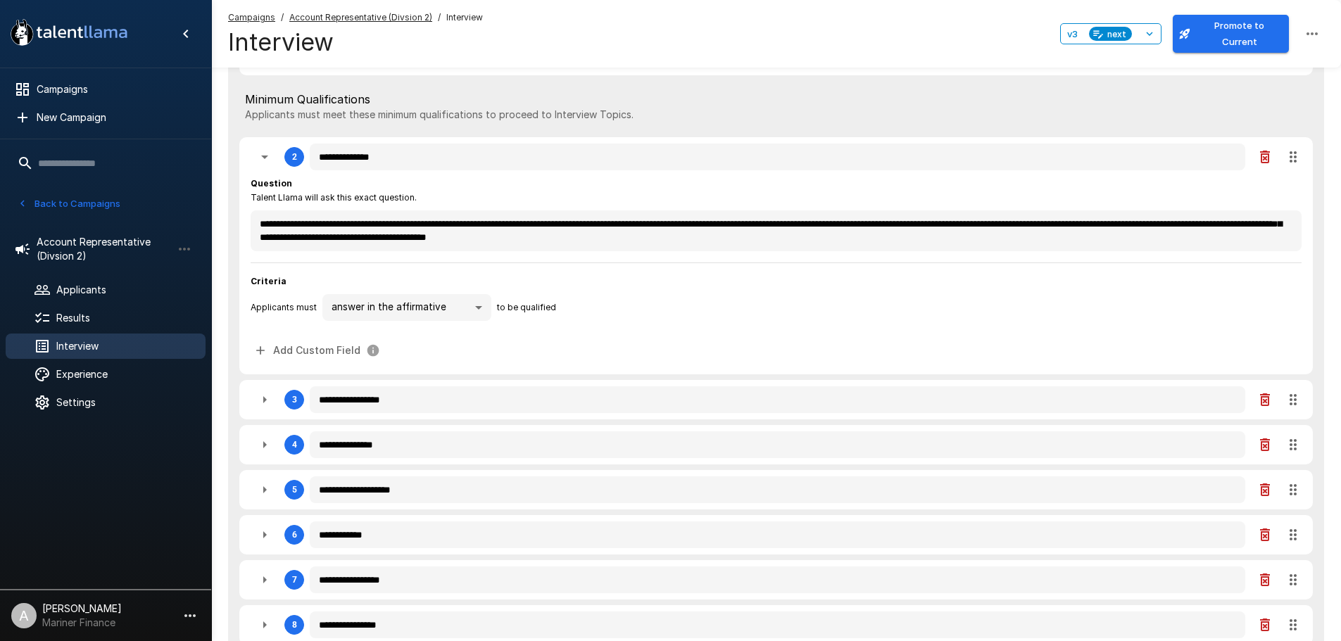
click at [264, 401] on icon "button" at bounding box center [265, 399] width 4 height 7
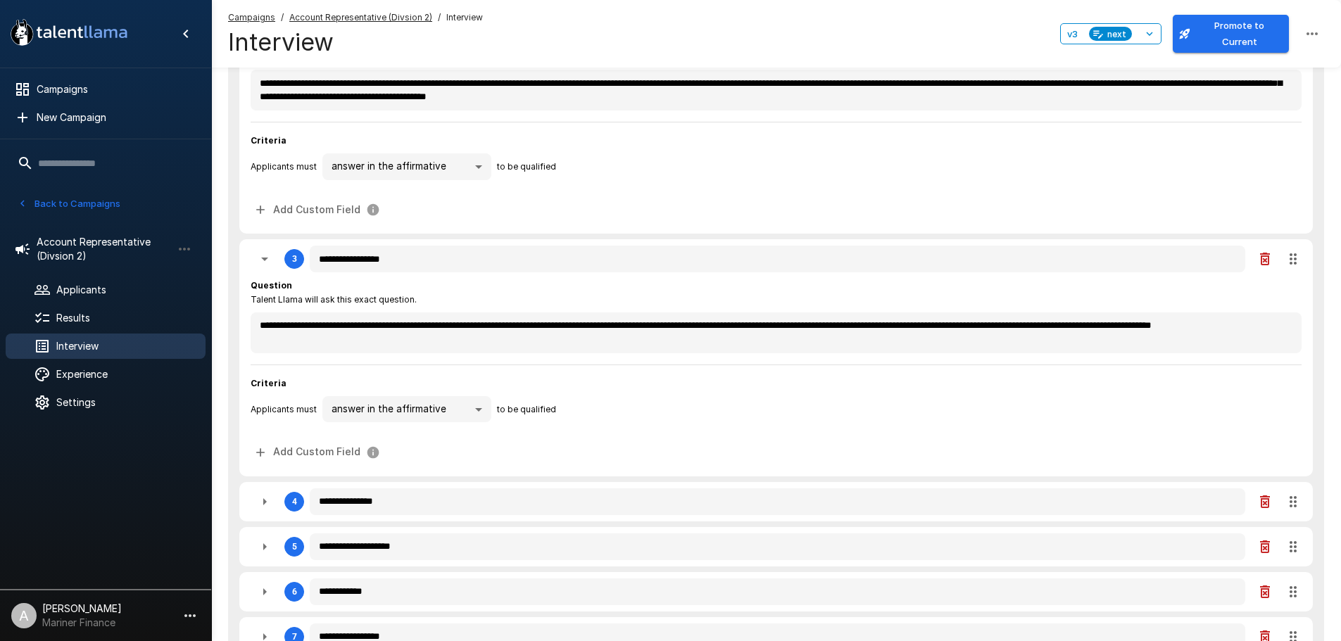
scroll to position [349, 0]
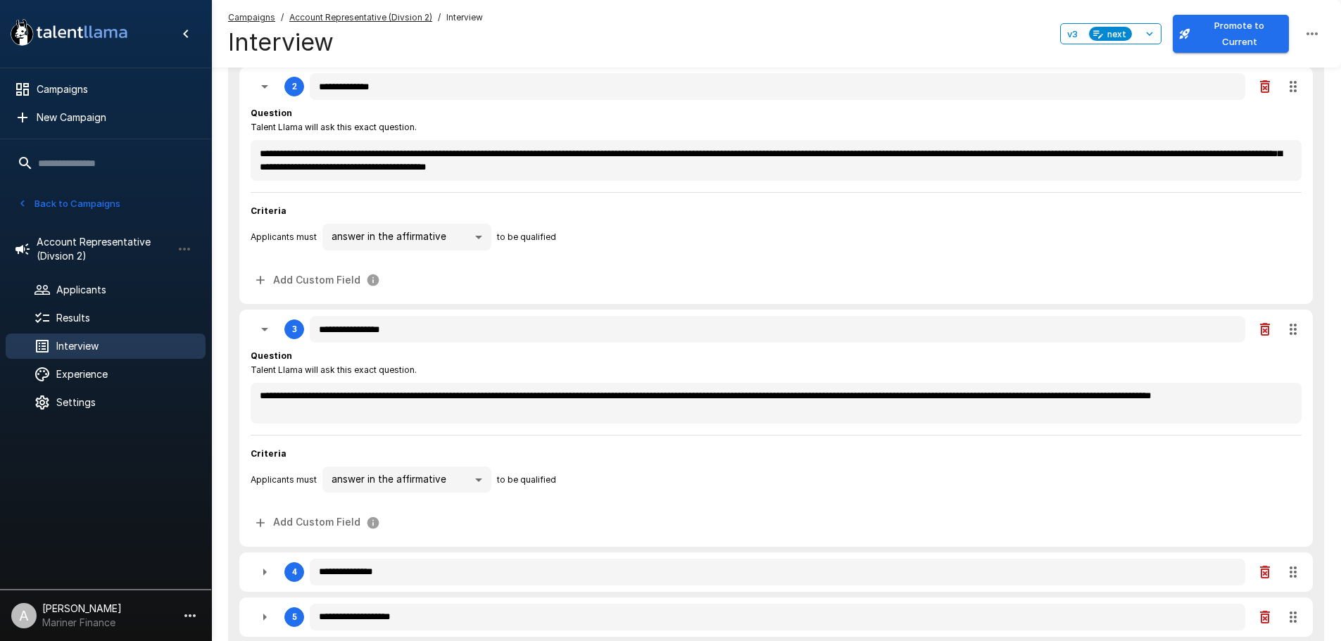
click at [261, 331] on icon "button" at bounding box center [264, 329] width 17 height 17
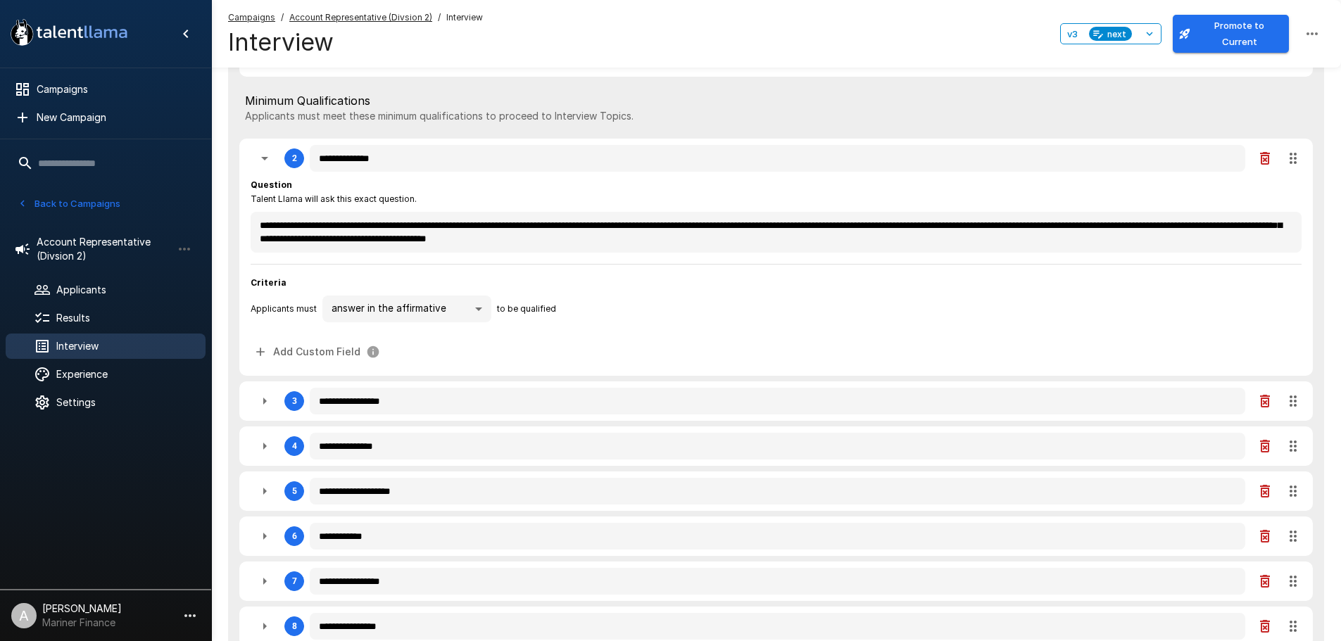
scroll to position [208, 0]
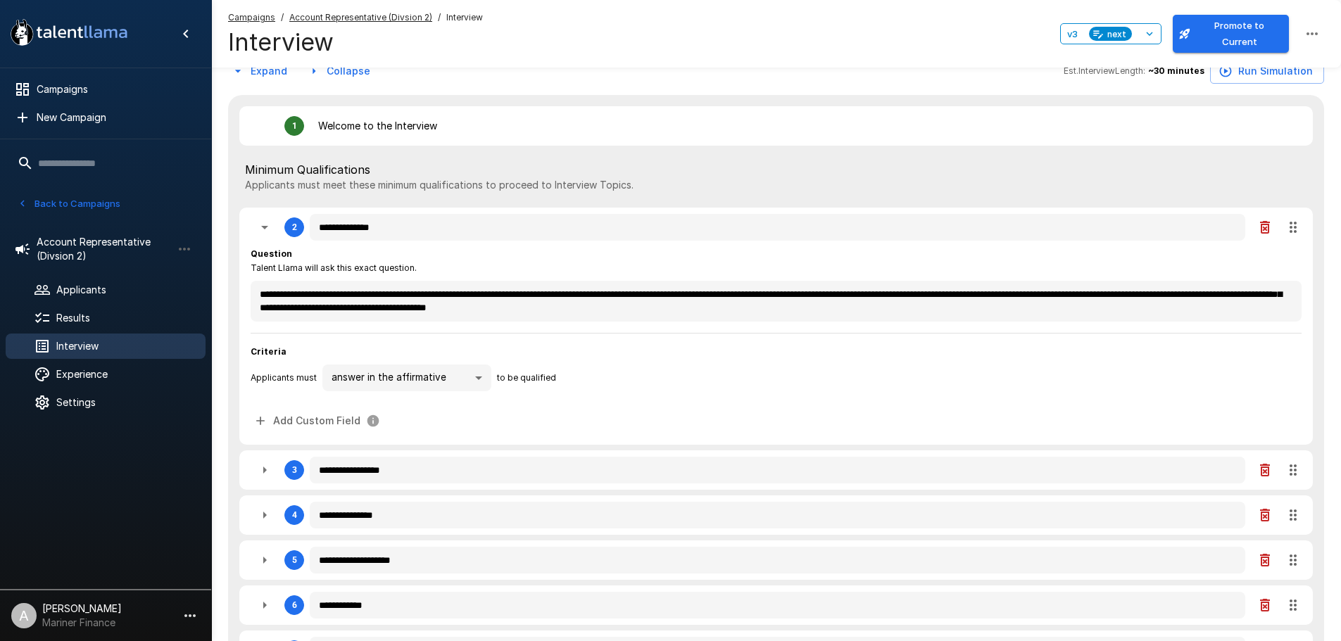
click at [265, 227] on icon "button" at bounding box center [264, 227] width 17 height 17
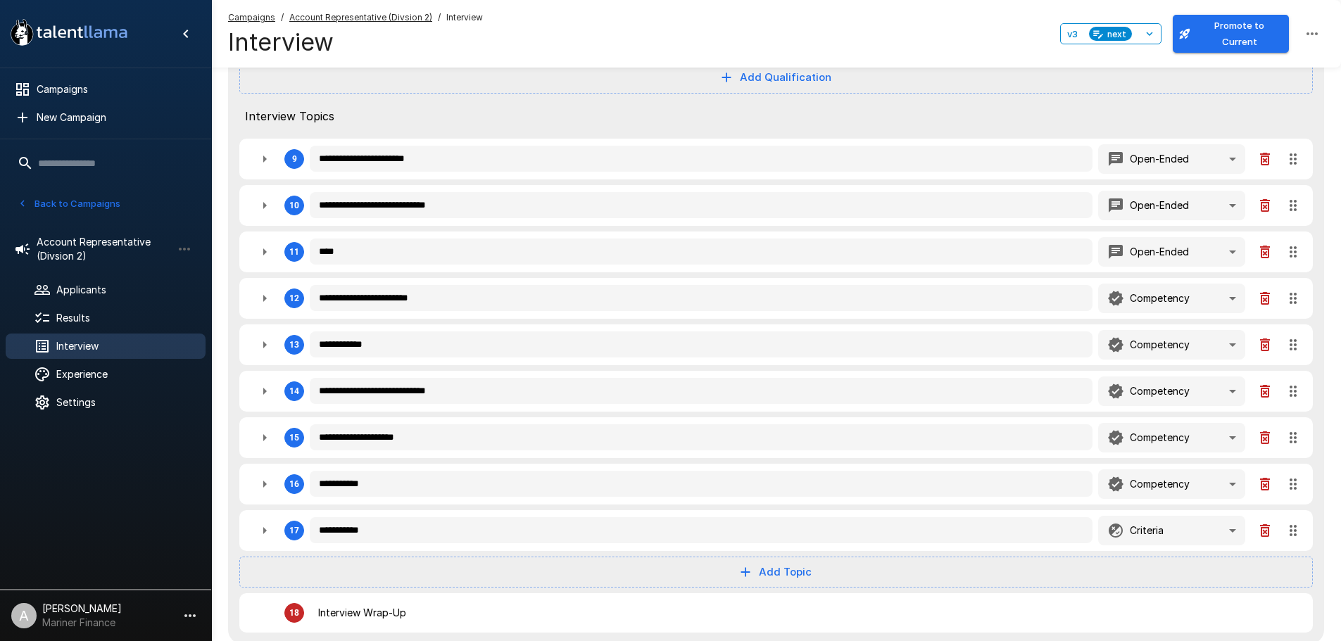
scroll to position [701, 0]
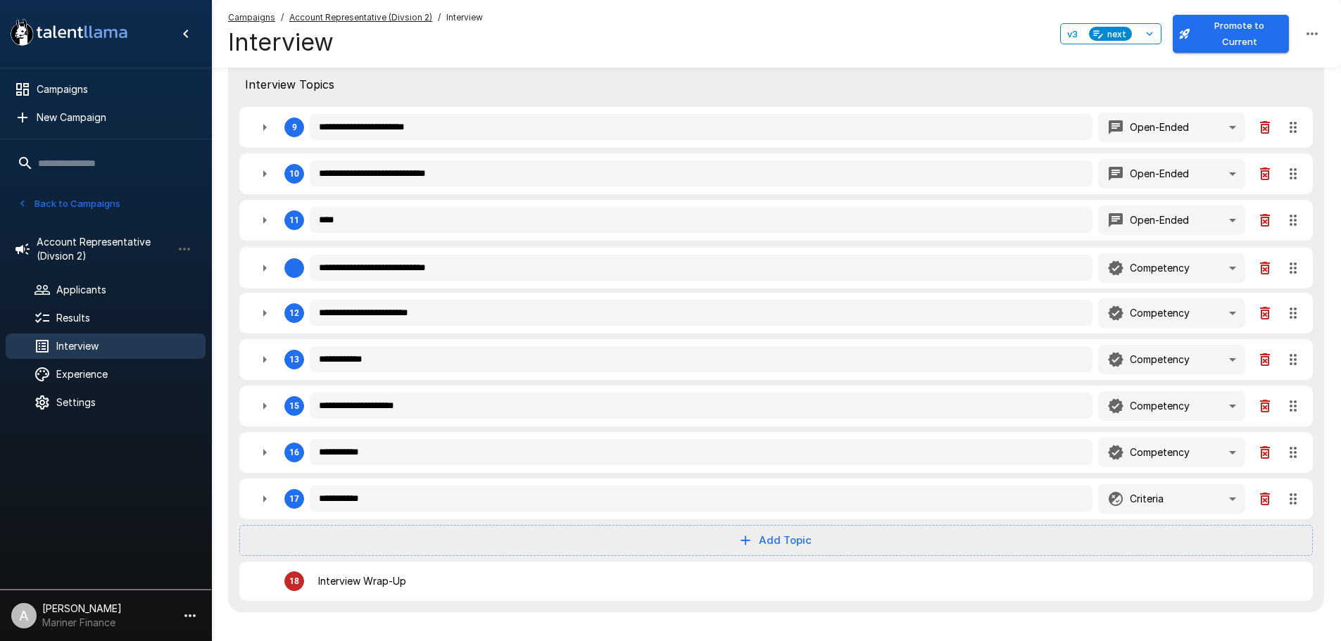
drag, startPoint x: 1290, startPoint y: 363, endPoint x: 1289, endPoint y: 264, distance: 99.3
click at [1289, 264] on div "**********" at bounding box center [776, 107] width 1096 height 1010
drag, startPoint x: 1300, startPoint y: 455, endPoint x: 1302, endPoint y: 360, distance: 95.8
click at [1302, 360] on div "**********" at bounding box center [776, 107] width 1096 height 1010
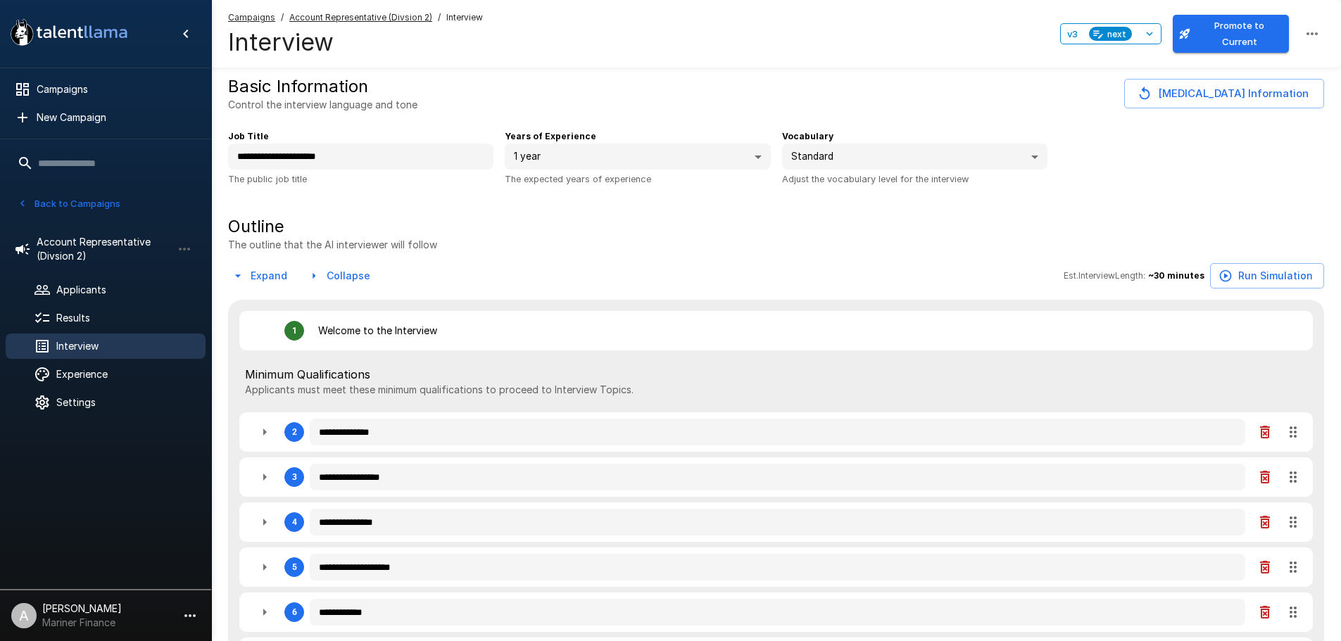
scroll to position [0, 0]
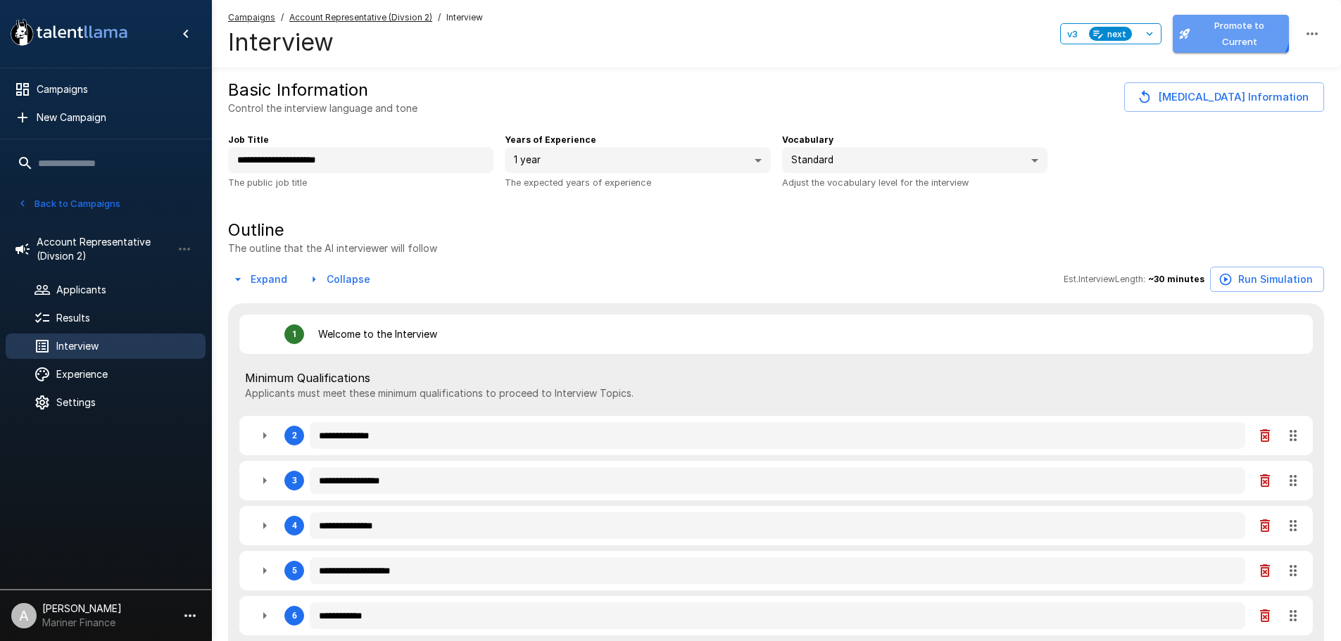
click at [1229, 34] on button "Promote to Current" at bounding box center [1231, 34] width 116 height 38
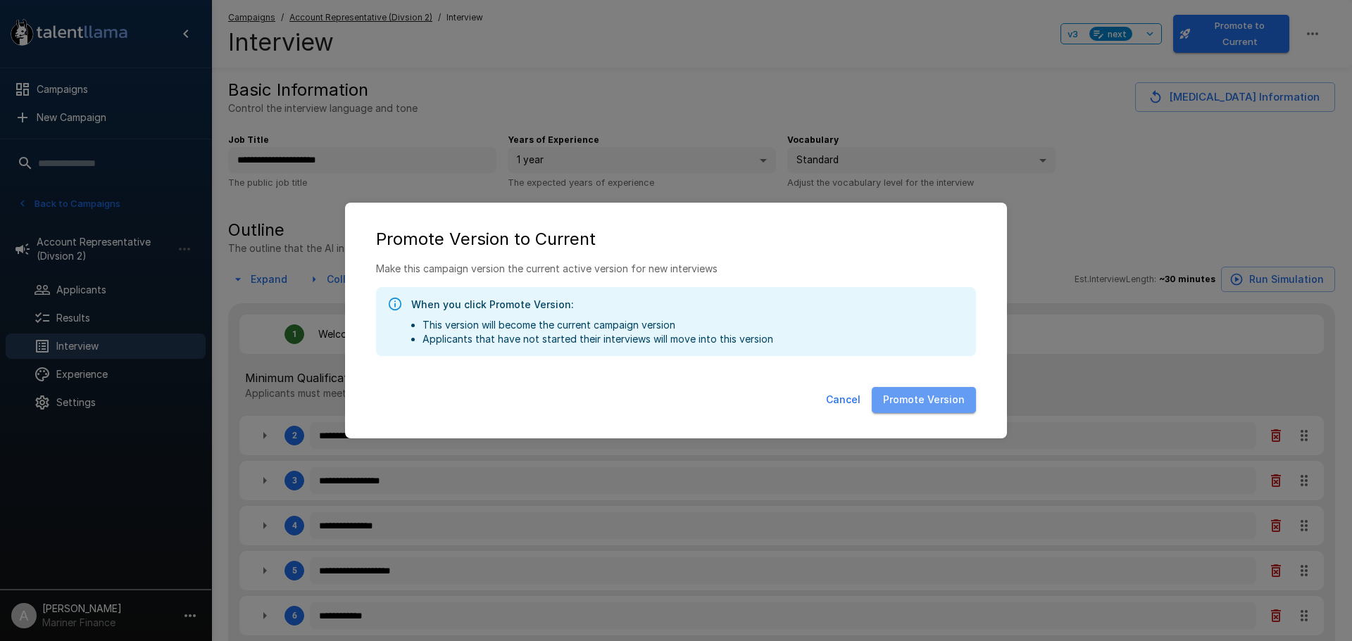
click at [930, 400] on button "Promote Version" at bounding box center [924, 400] width 104 height 26
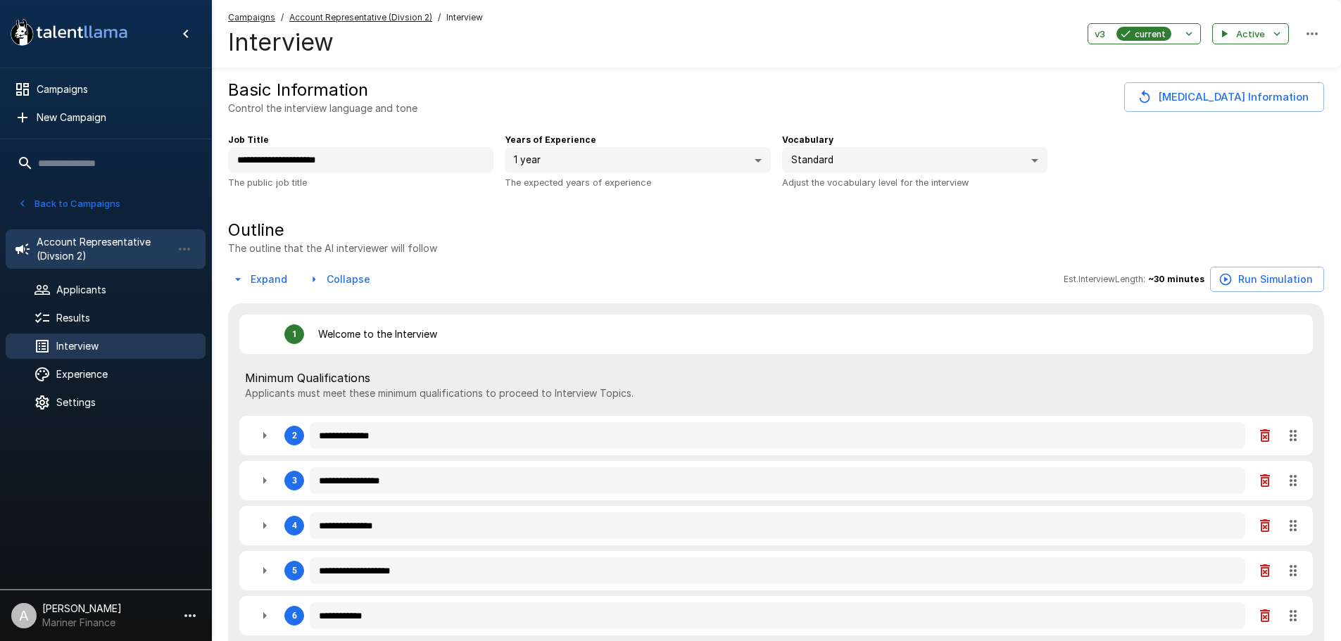
click at [109, 239] on span "Account Representative (Divsion 2)" at bounding box center [104, 249] width 135 height 28
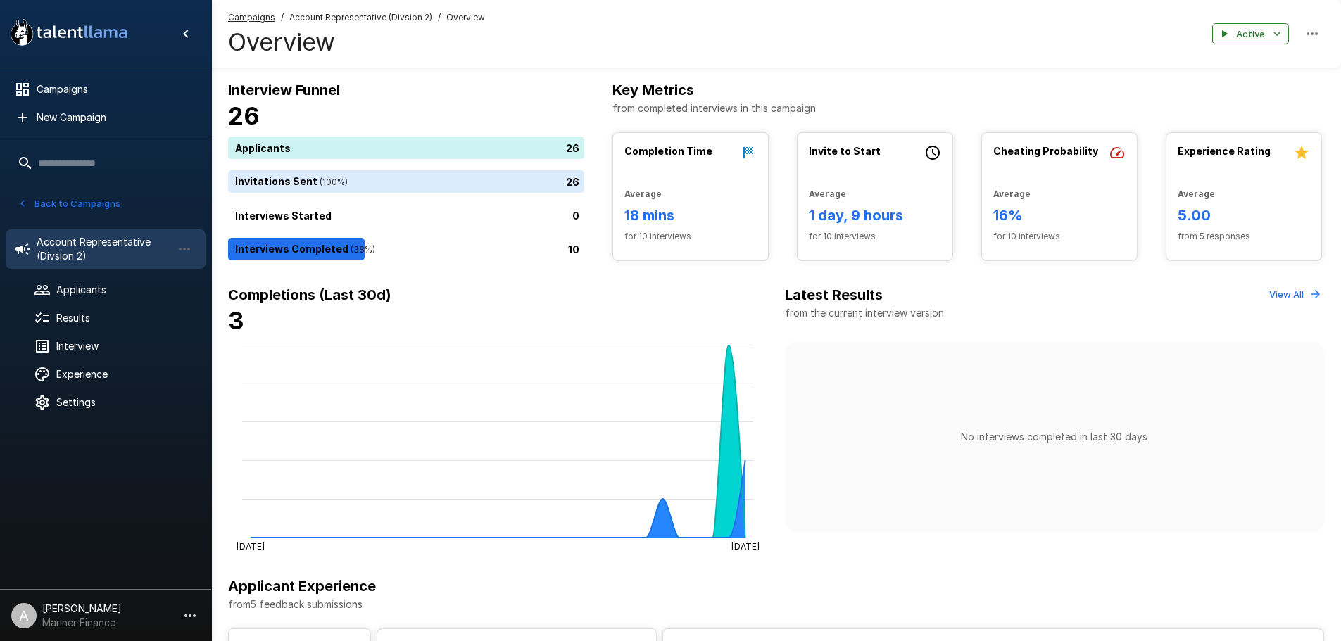
click at [92, 201] on button "Back to Campaigns" at bounding box center [69, 204] width 110 height 22
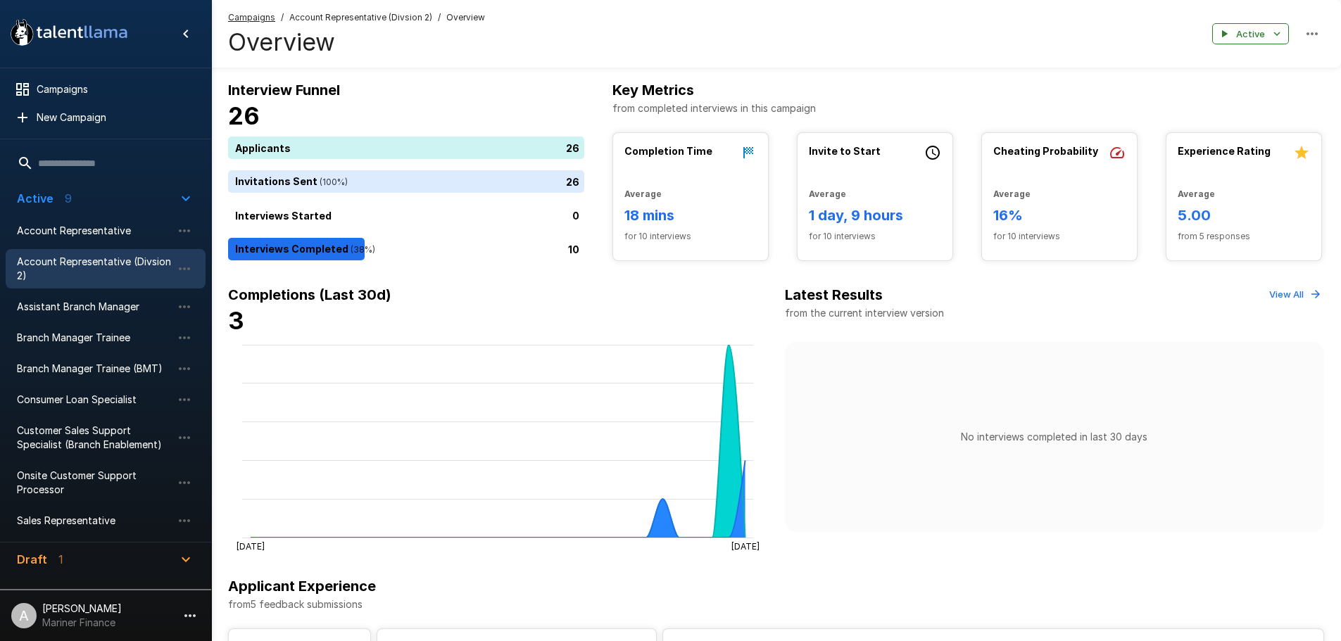
click at [96, 249] on div "Account Representative (Divsion 2)" at bounding box center [106, 268] width 200 height 39
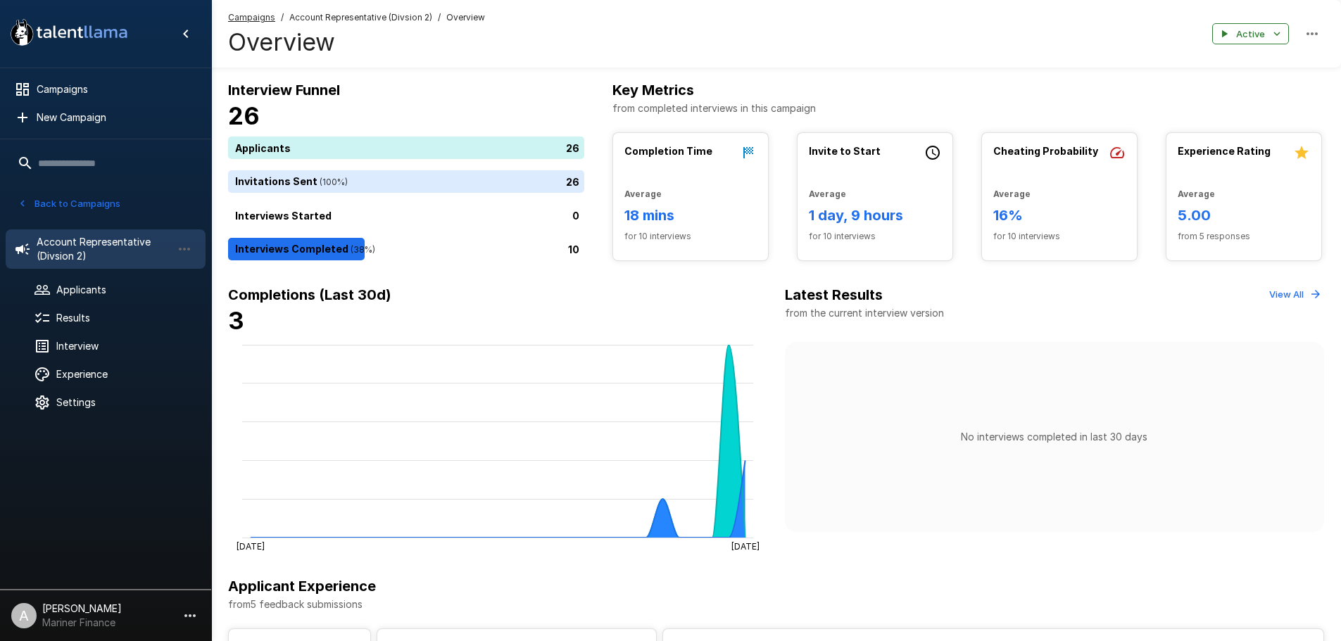
click at [413, 18] on span "Account Representative (Divsion 2)" at bounding box center [360, 18] width 143 height 14
click at [348, 247] on div "10" at bounding box center [409, 249] width 362 height 23
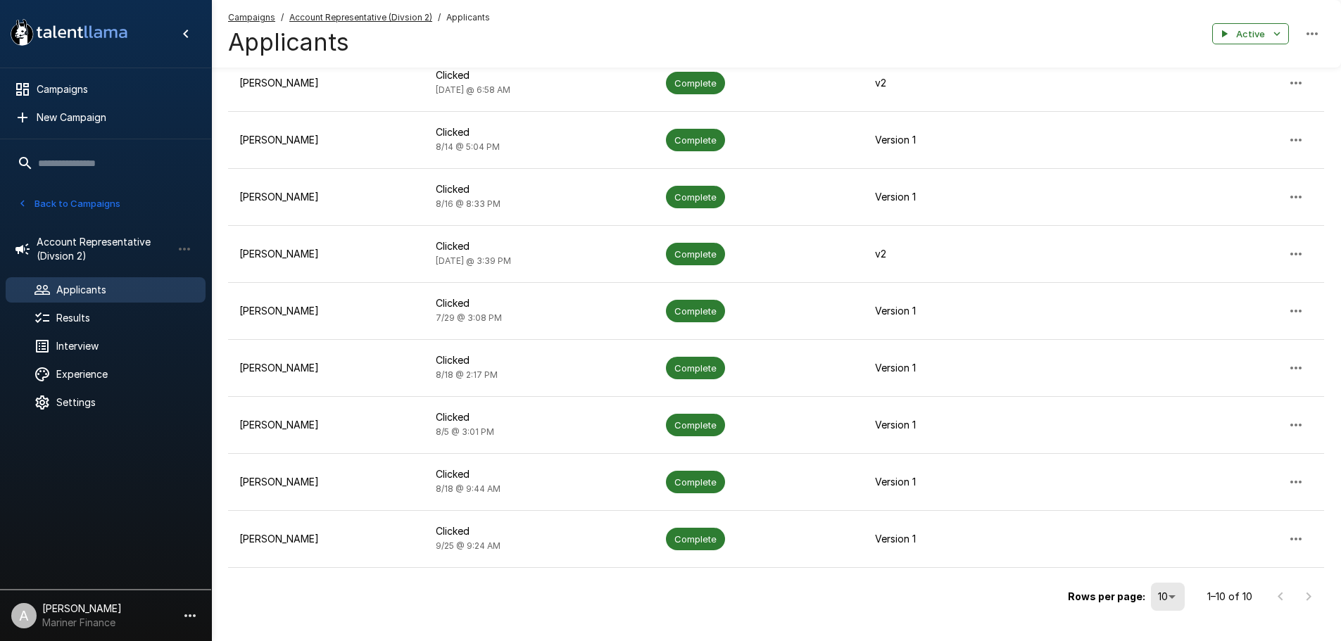
scroll to position [282, 0]
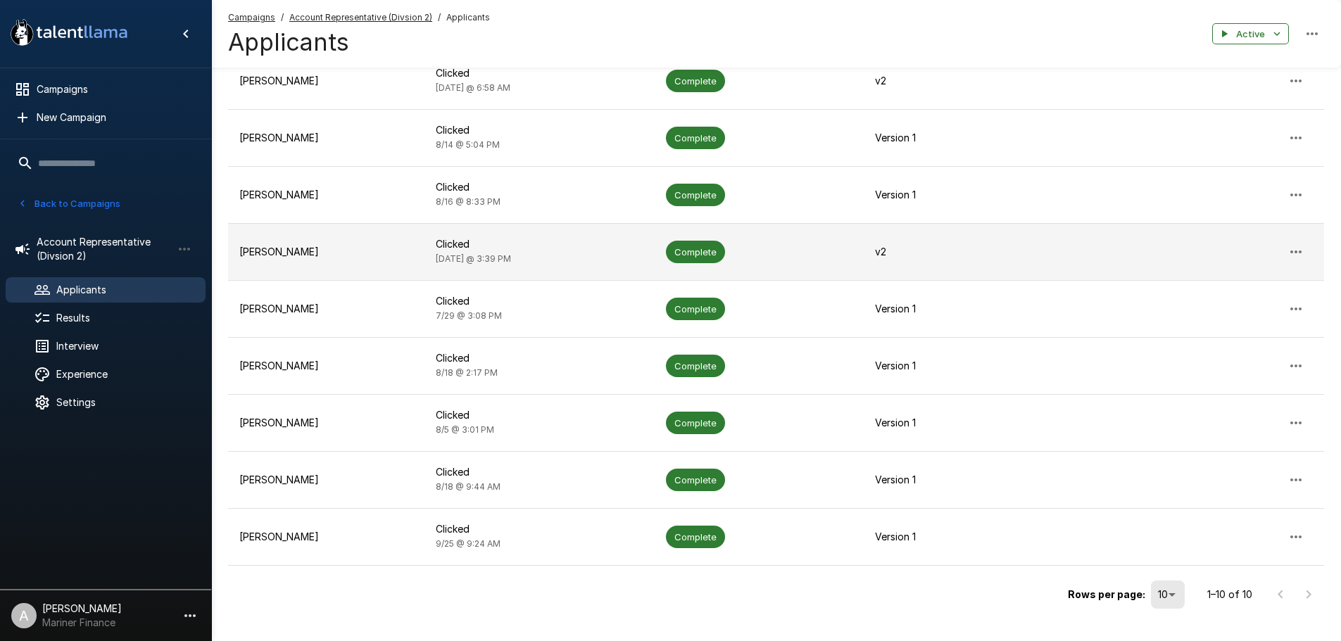
click at [572, 241] on p "Clicked" at bounding box center [540, 244] width 208 height 14
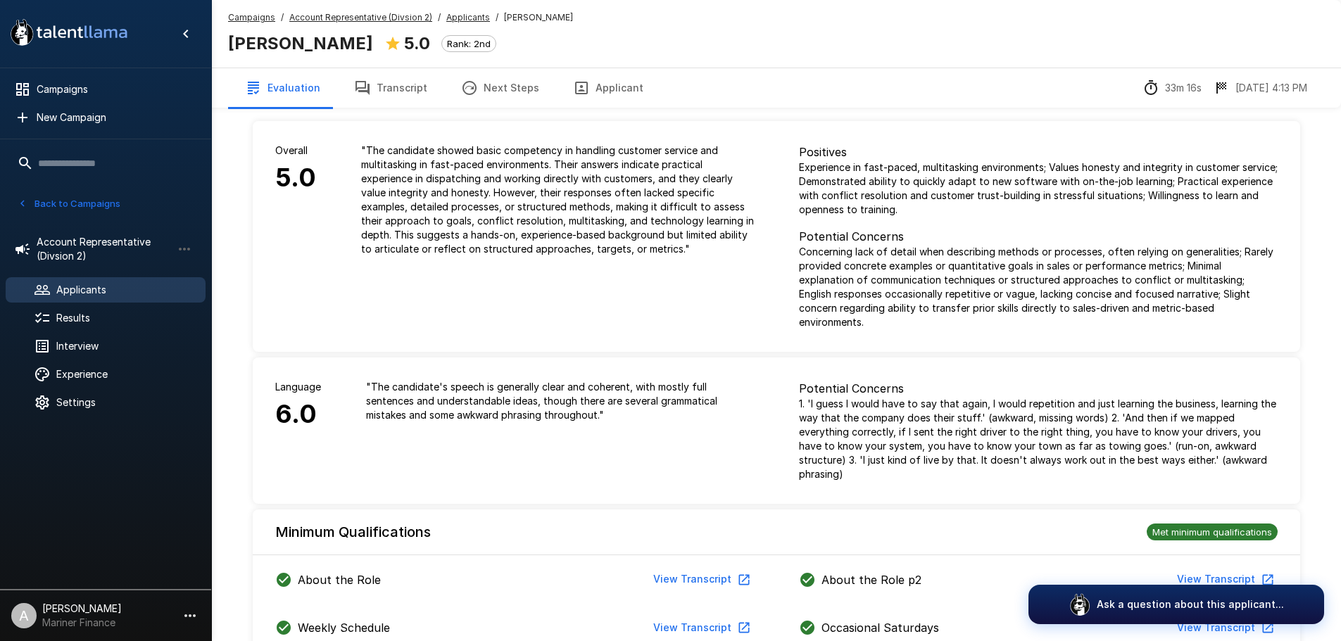
drag, startPoint x: 601, startPoint y: 250, endPoint x: 379, endPoint y: 89, distance: 273.7
click at [379, 89] on button "Transcript" at bounding box center [390, 87] width 107 height 39
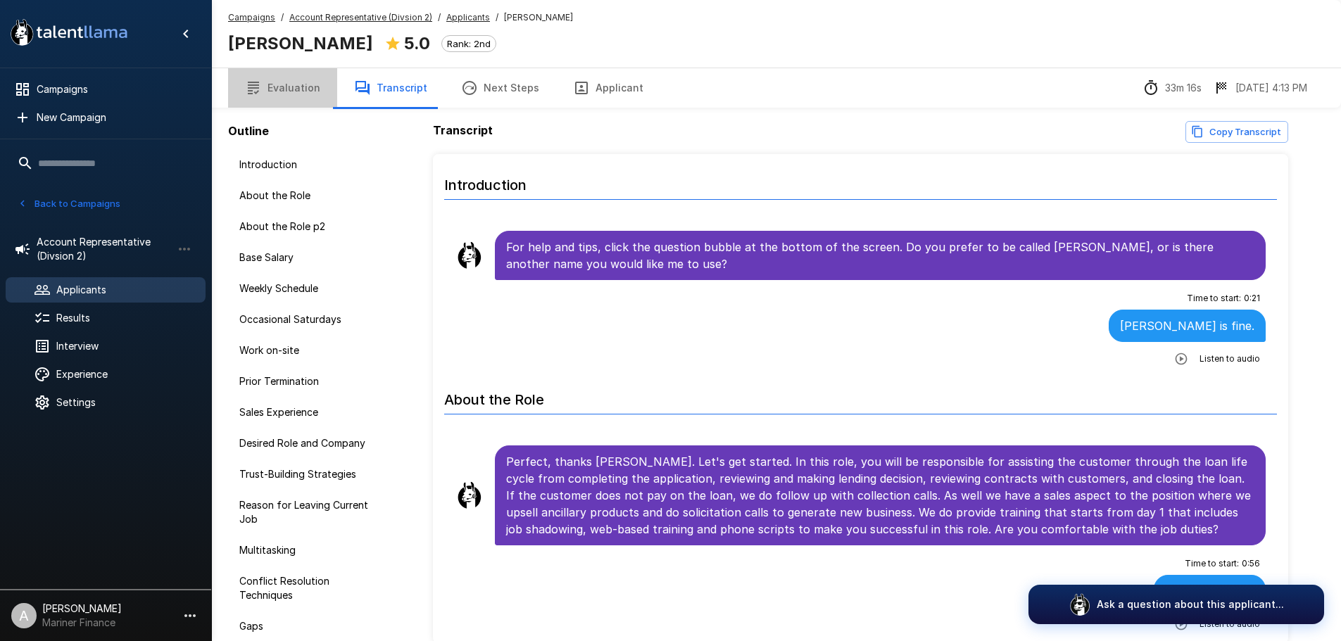
click at [287, 84] on button "Evaluation" at bounding box center [282, 87] width 109 height 39
